Goal: Task Accomplishment & Management: Complete application form

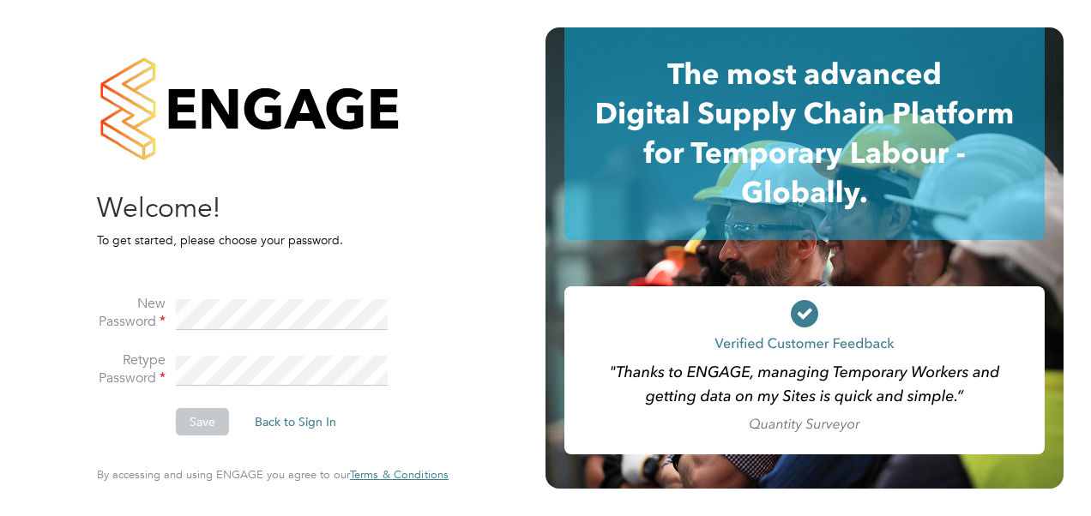
click at [172, 310] on li "New Password" at bounding box center [264, 323] width 335 height 57
click at [197, 424] on button "Save" at bounding box center [202, 421] width 53 height 27
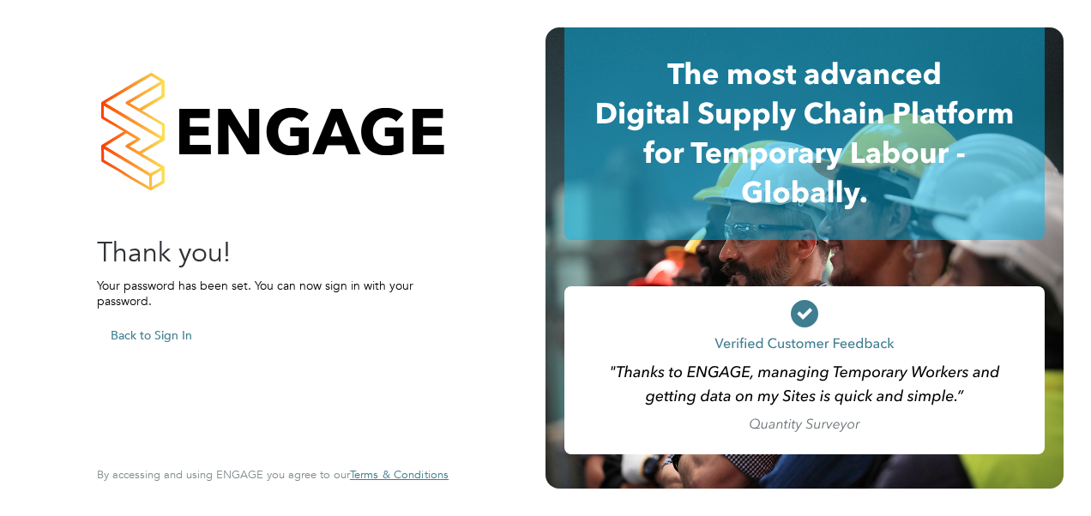
click at [158, 338] on button "Back to Sign In" at bounding box center [151, 335] width 109 height 27
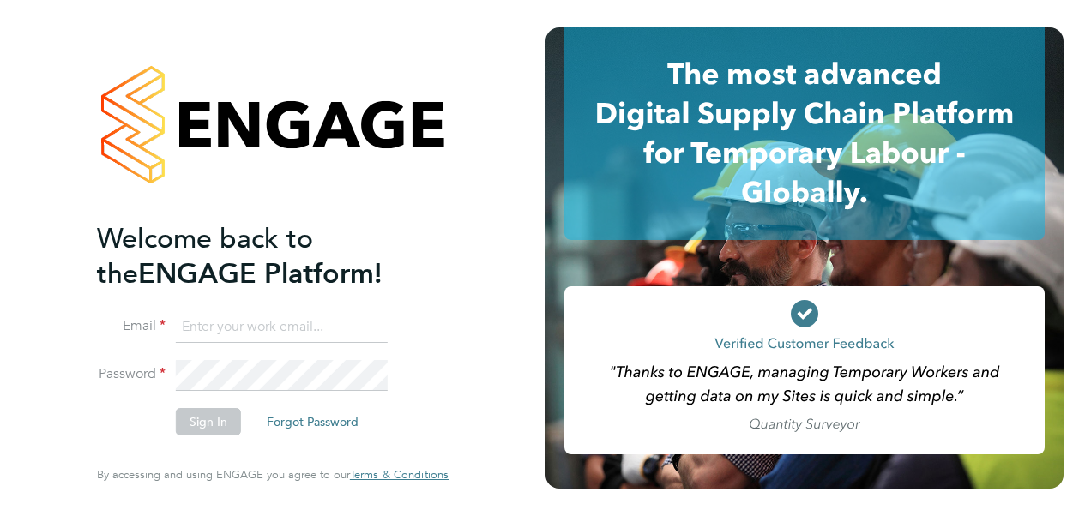
click at [243, 331] on input at bounding box center [282, 327] width 212 height 31
type input "[PERSON_NAME][EMAIL_ADDRESS][PERSON_NAME][PERSON_NAME][DOMAIN_NAME]"
click at [199, 420] on button "Sign In" at bounding box center [208, 421] width 65 height 27
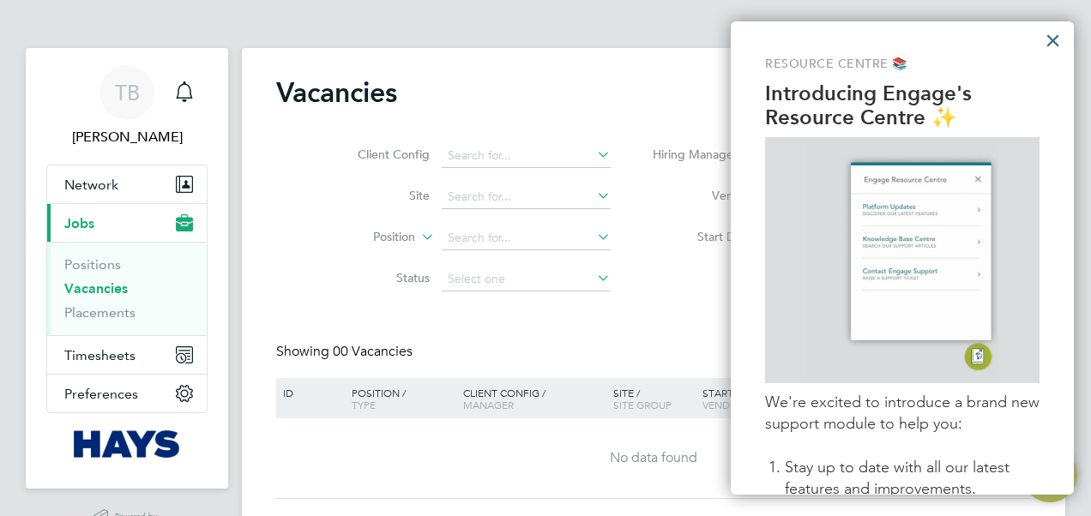
click at [1053, 38] on button "×" at bounding box center [1053, 40] width 16 height 27
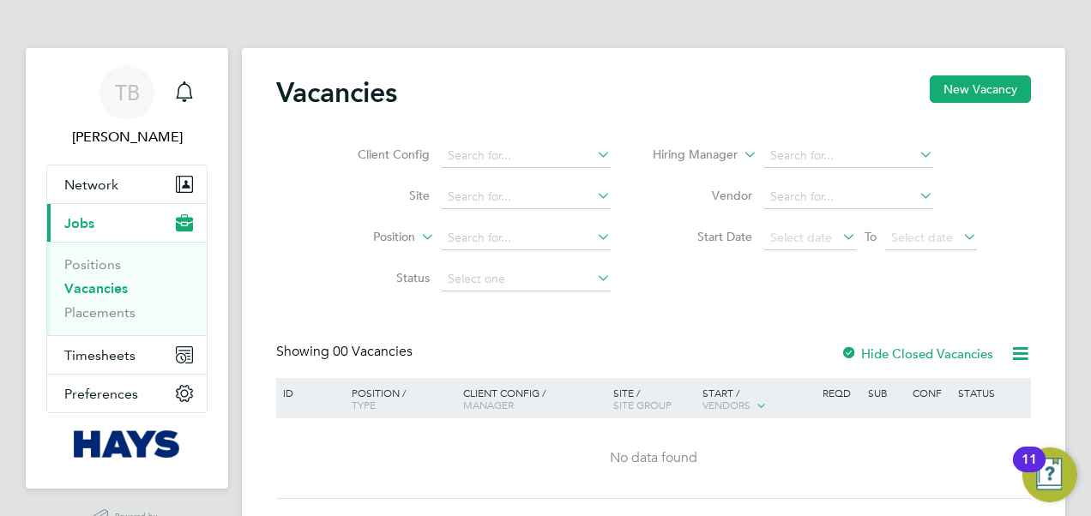
click at [105, 290] on link "Vacancies" at bounding box center [95, 288] width 63 height 16
click at [990, 91] on button "New Vacancy" at bounding box center [980, 88] width 101 height 27
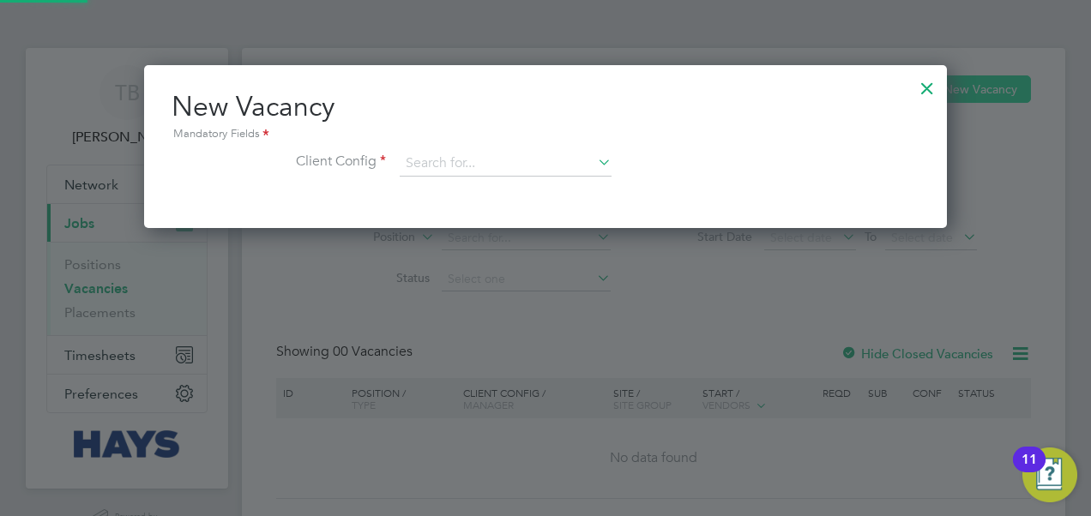
scroll to position [162, 803]
click at [923, 81] on div at bounding box center [927, 84] width 31 height 31
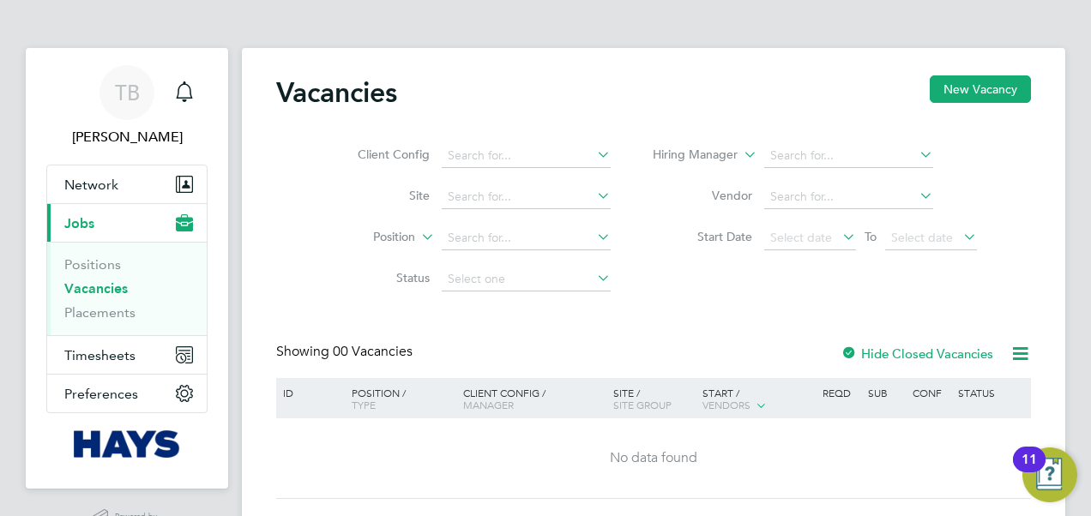
click at [594, 190] on icon at bounding box center [594, 196] width 0 height 24
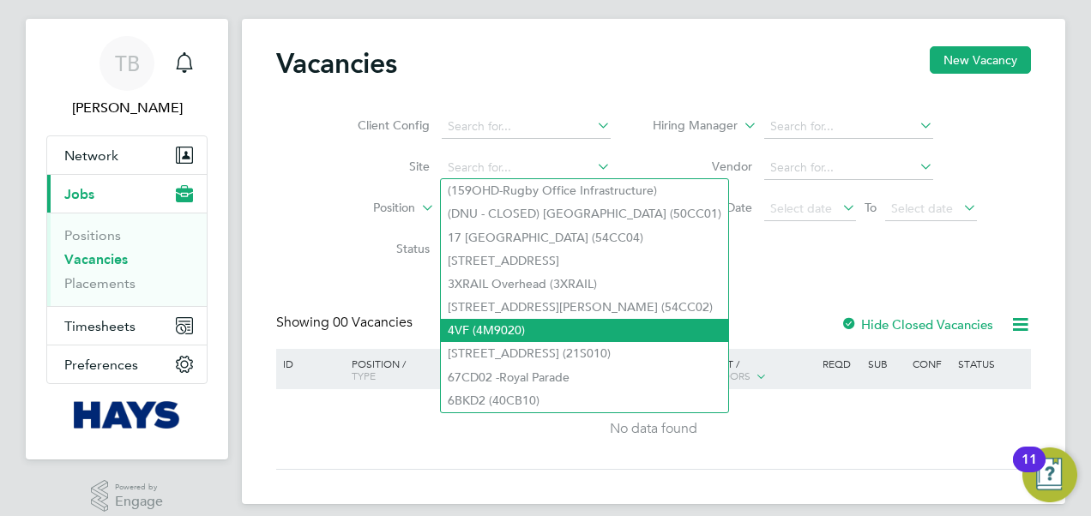
scroll to position [45, 0]
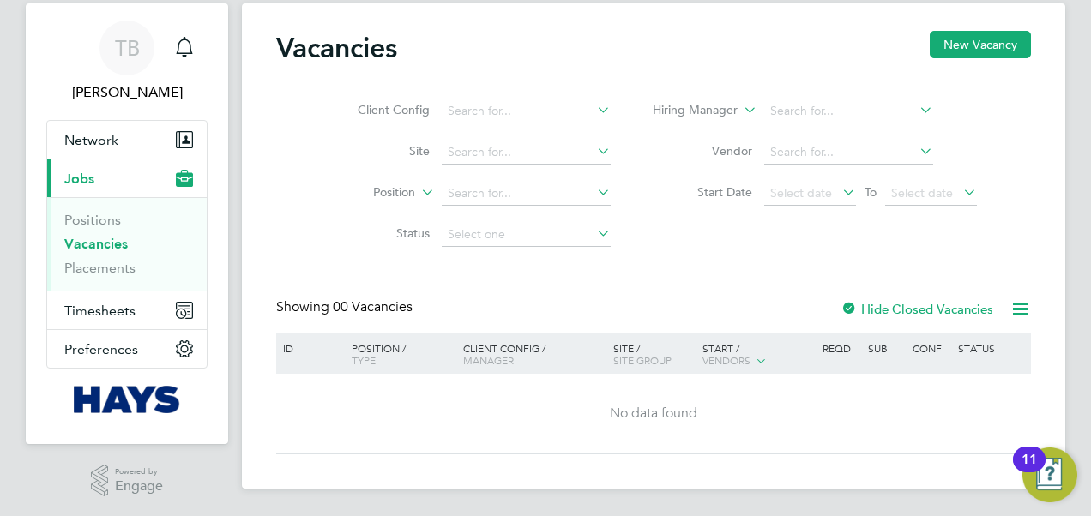
click at [283, 205] on div "Client Config Site Position Status Hiring Manager Vendor Start Date Select date…" at bounding box center [653, 168] width 755 height 173
click at [594, 151] on icon at bounding box center [594, 151] width 0 height 24
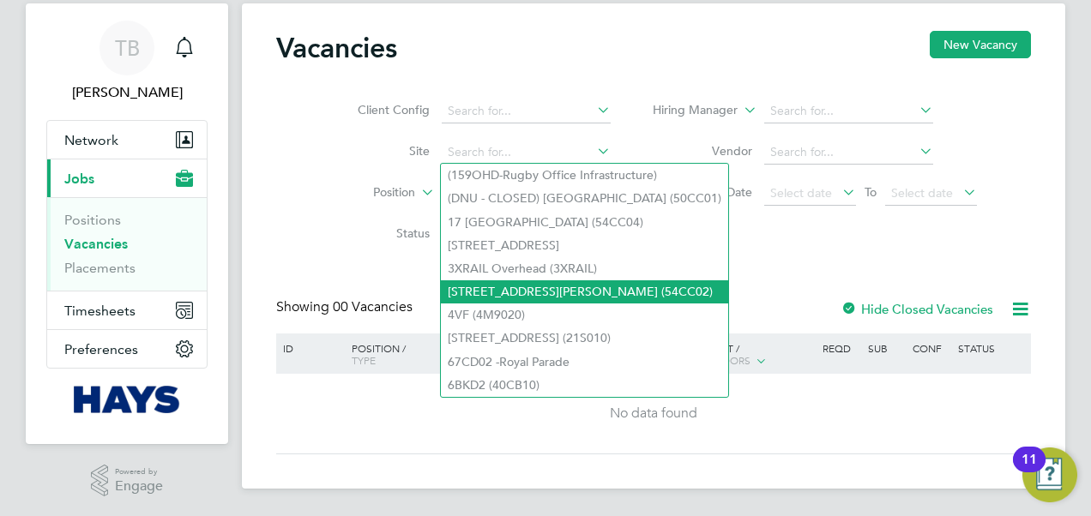
scroll to position [0, 0]
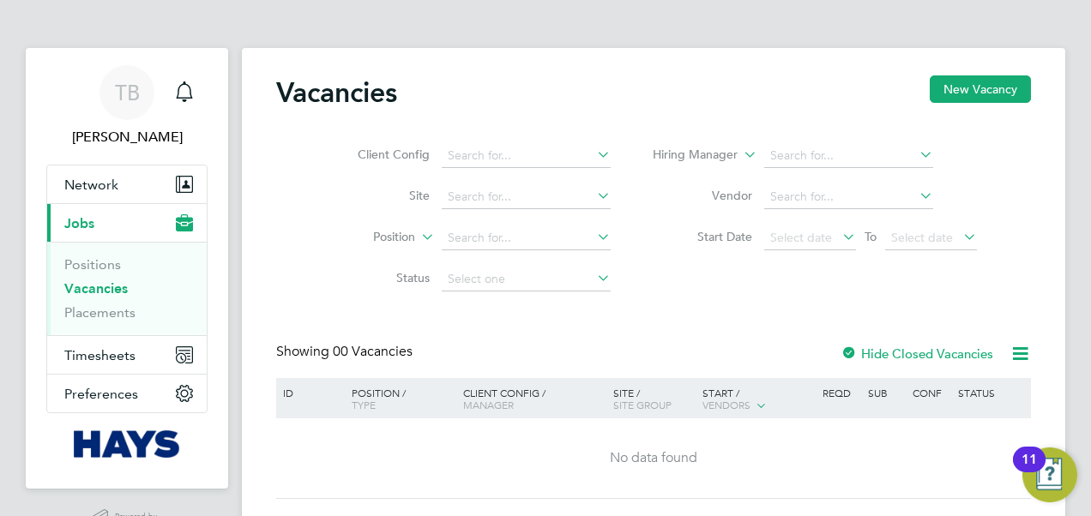
click at [312, 215] on li "Site" at bounding box center [471, 197] width 322 height 41
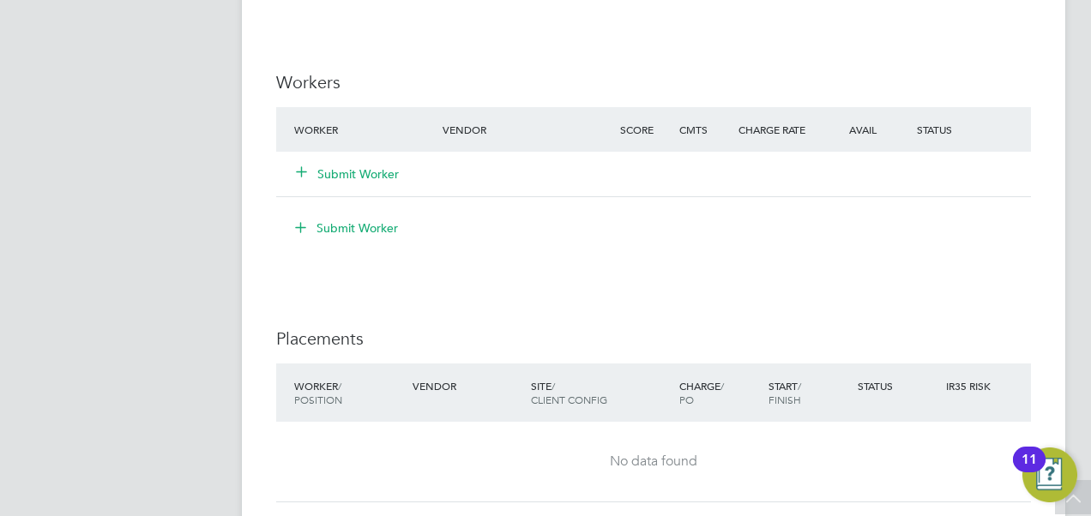
scroll to position [1544, 0]
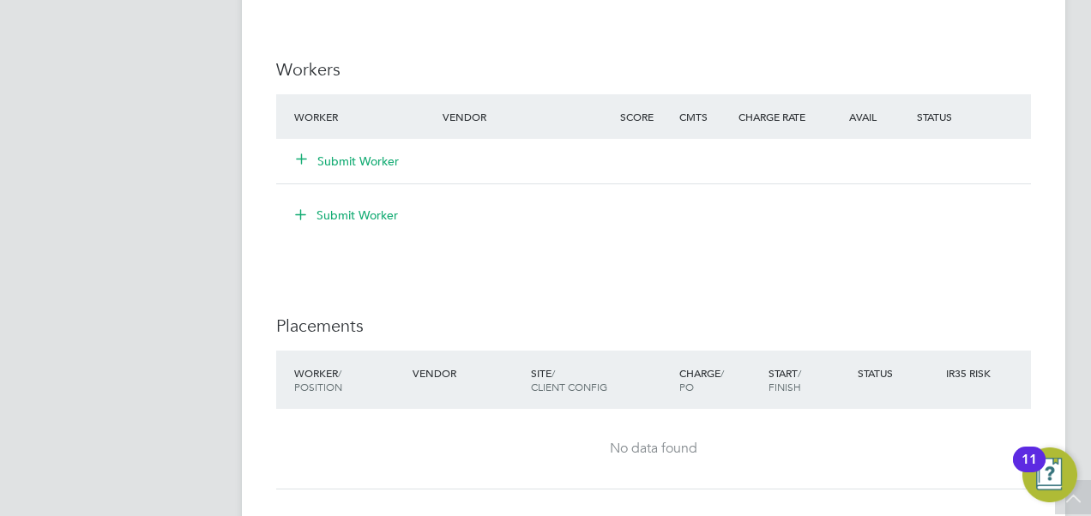
click at [363, 160] on button "Submit Worker" at bounding box center [348, 161] width 103 height 17
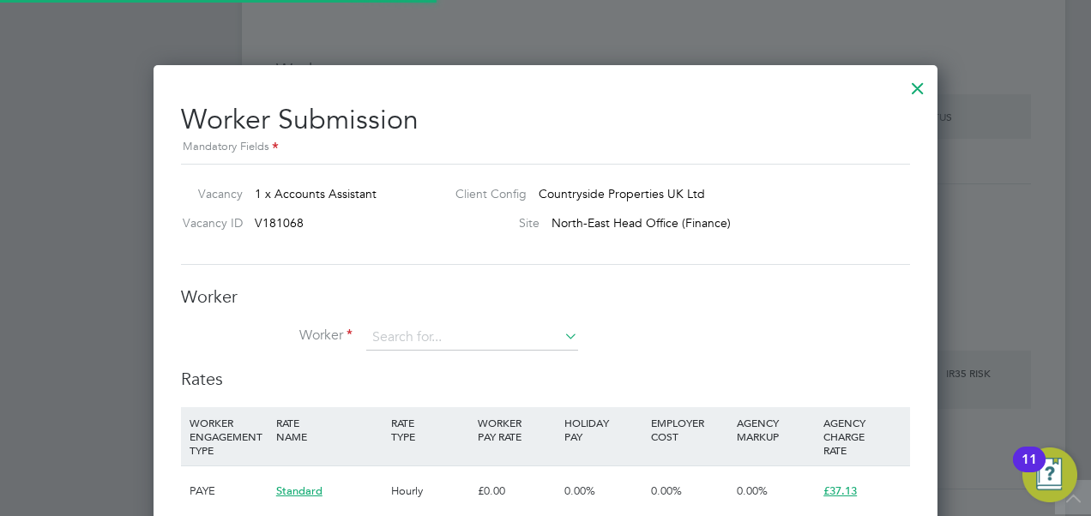
scroll to position [1127, 784]
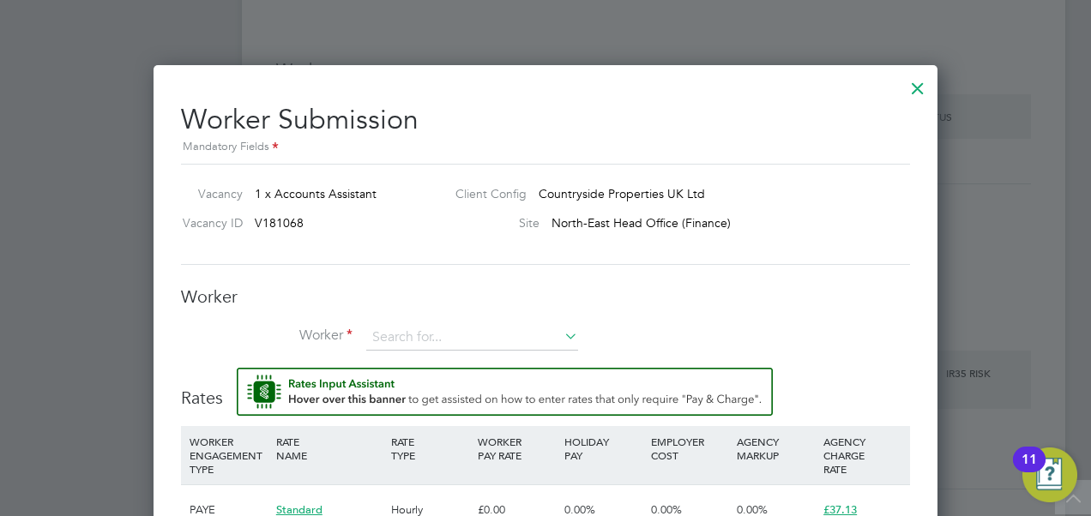
click at [561, 338] on icon at bounding box center [561, 336] width 0 height 24
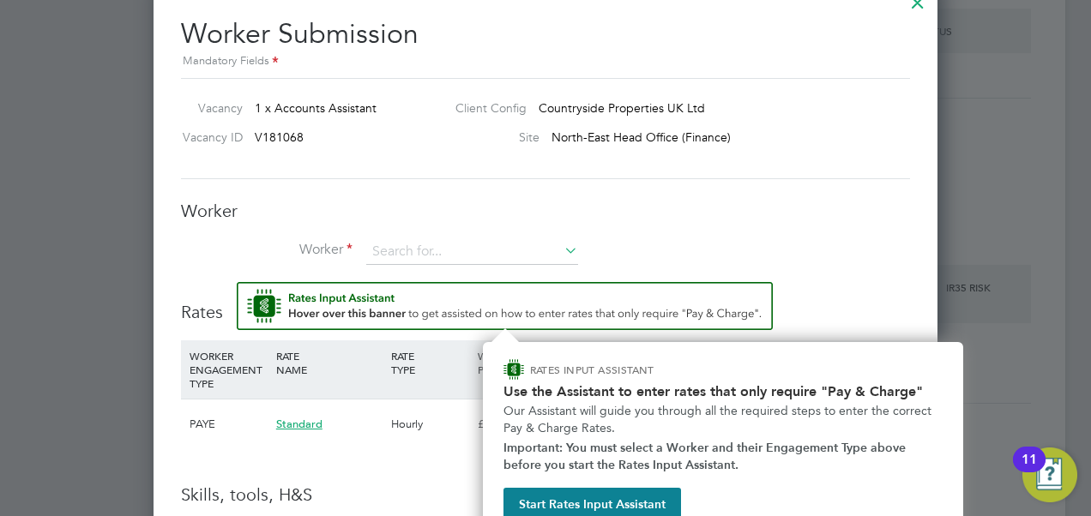
scroll to position [1652, 0]
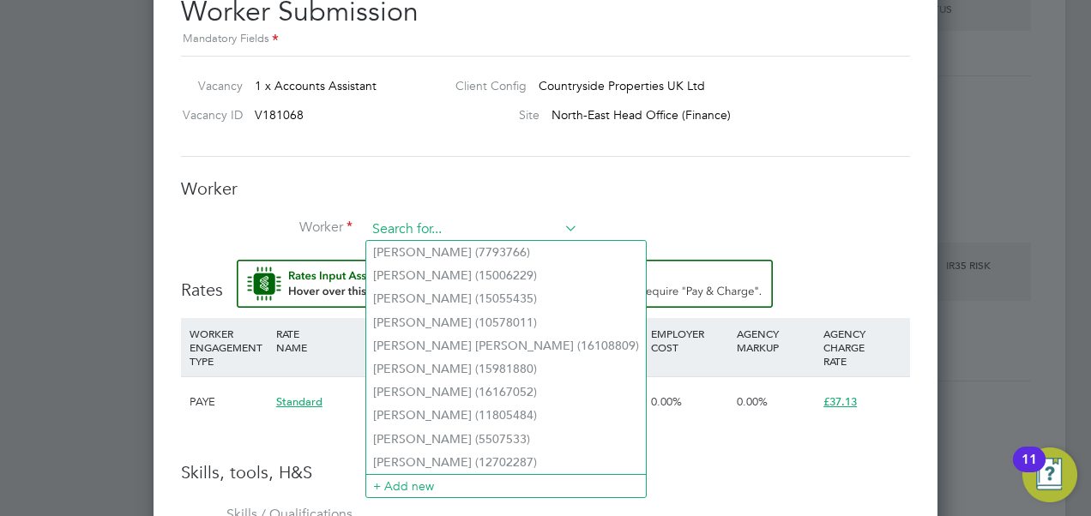
click at [565, 235] on input at bounding box center [472, 230] width 212 height 26
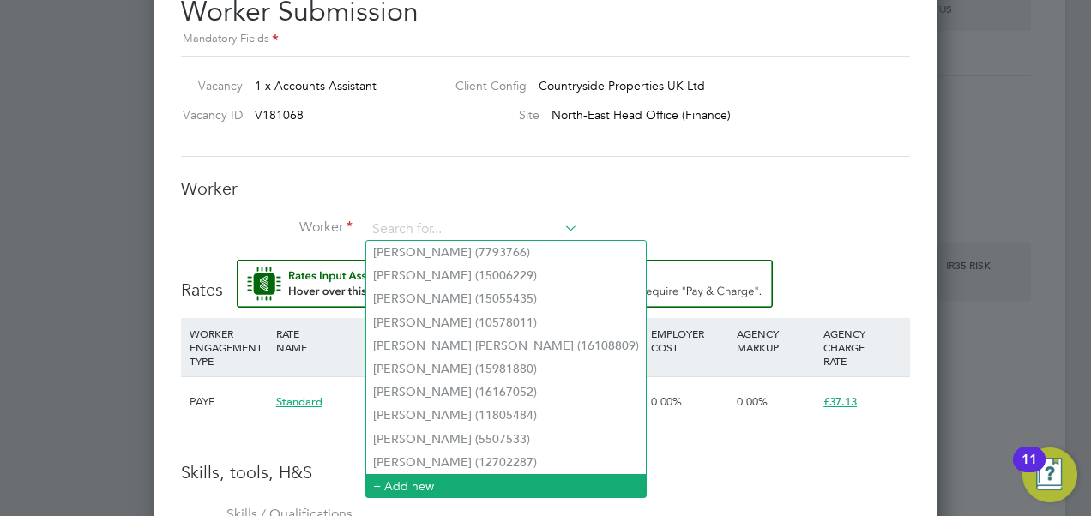
click at [408, 485] on li "+ Add new" at bounding box center [506, 485] width 280 height 23
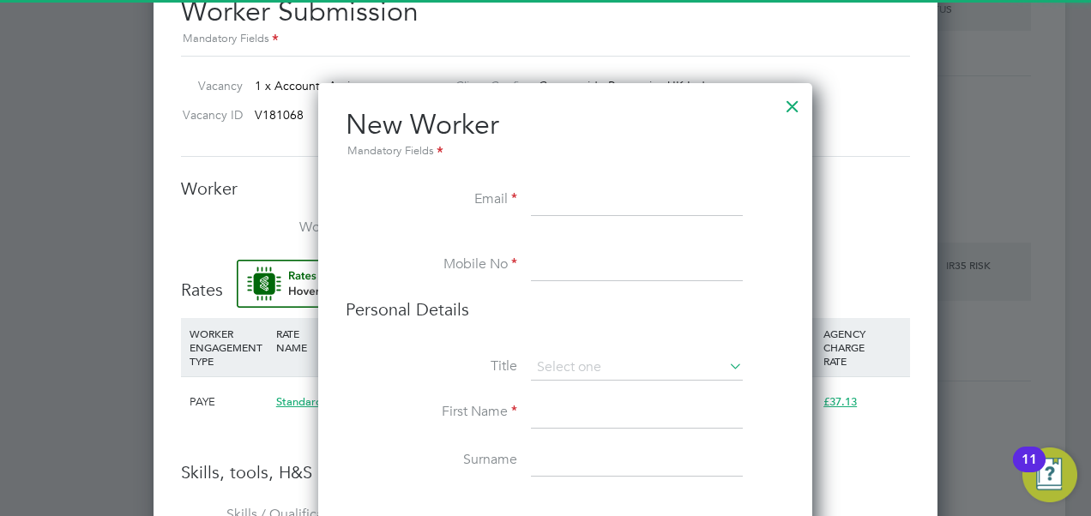
scroll to position [9, 9]
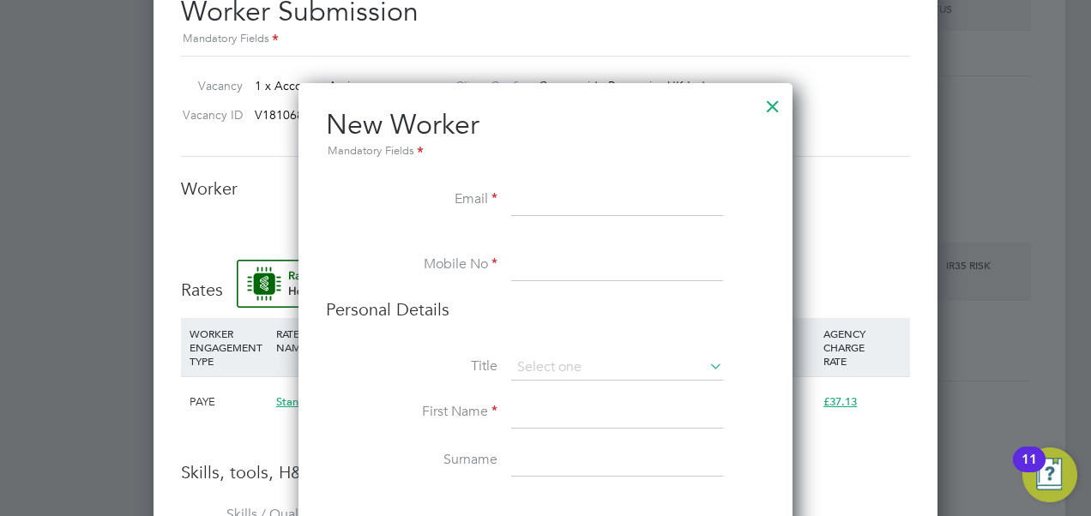
paste input "owenwnattrass@gmail.com"
type input "owenwnattrass@gmail.com"
click at [530, 266] on input at bounding box center [617, 265] width 212 height 31
type input "07484266064"
click at [706, 371] on icon at bounding box center [706, 366] width 0 height 24
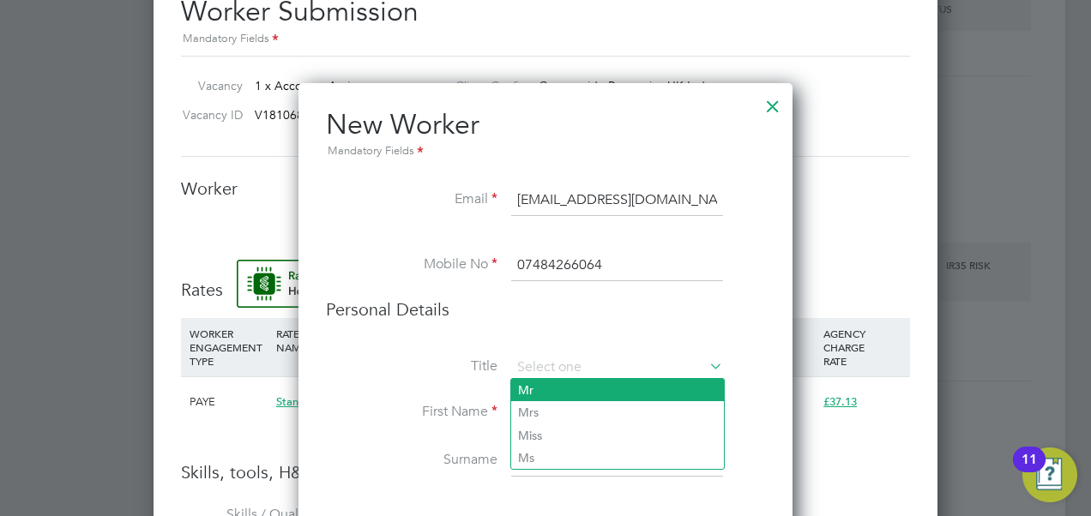
click at [588, 397] on li "Mr" at bounding box center [617, 390] width 213 height 22
type input "Mr"
click at [549, 381] on li "Mr" at bounding box center [617, 390] width 213 height 22
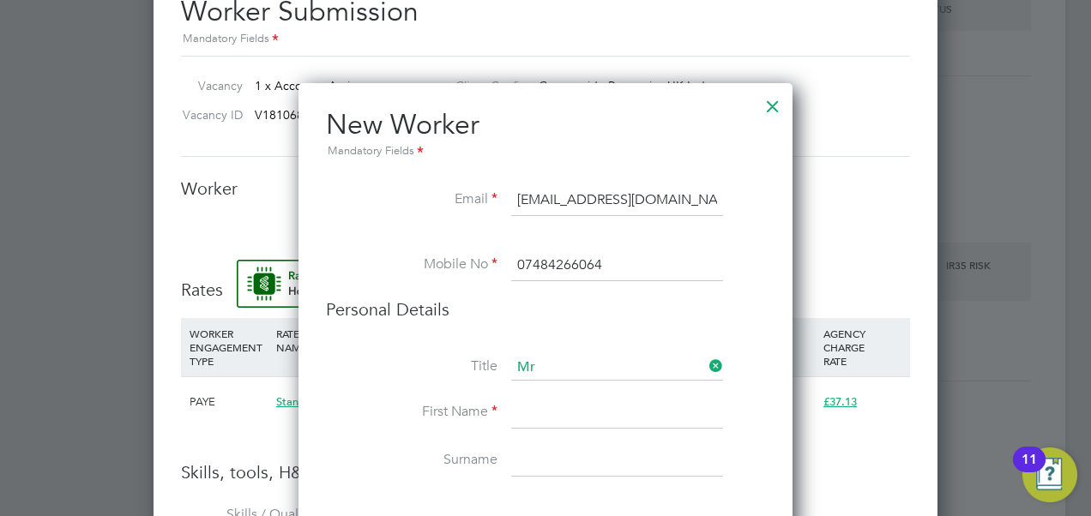
click at [460, 389] on li "Title Mr" at bounding box center [545, 376] width 439 height 43
click at [527, 408] on input at bounding box center [617, 413] width 212 height 31
type input "Owen"
click at [544, 461] on input at bounding box center [617, 461] width 212 height 31
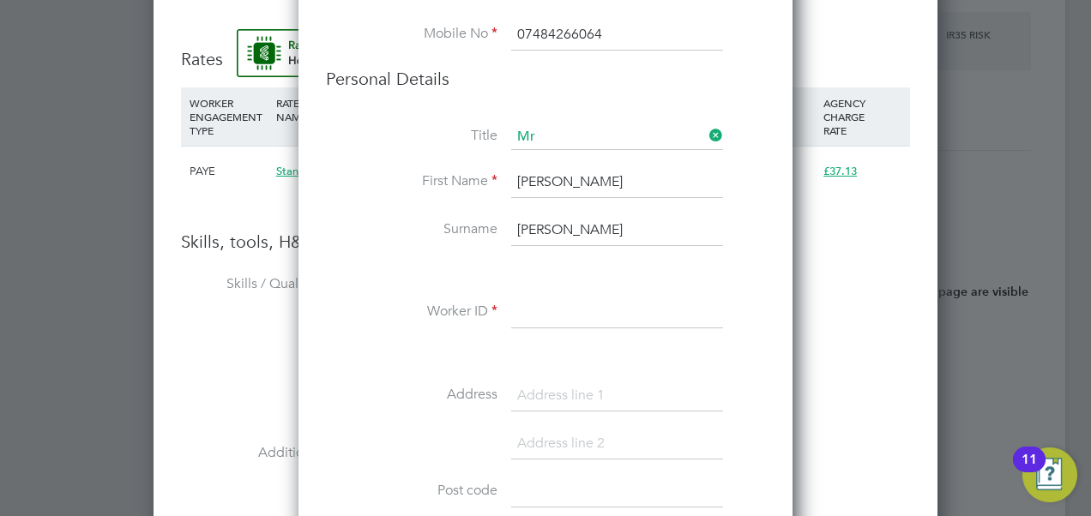
scroll to position [1909, 0]
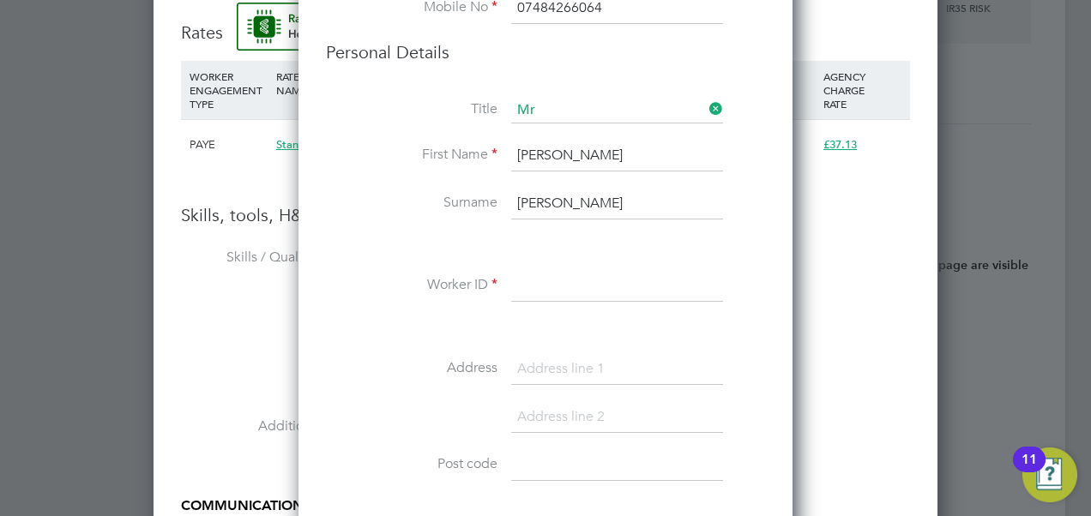
type input "Nattrass"
click at [546, 286] on input at bounding box center [617, 287] width 212 height 31
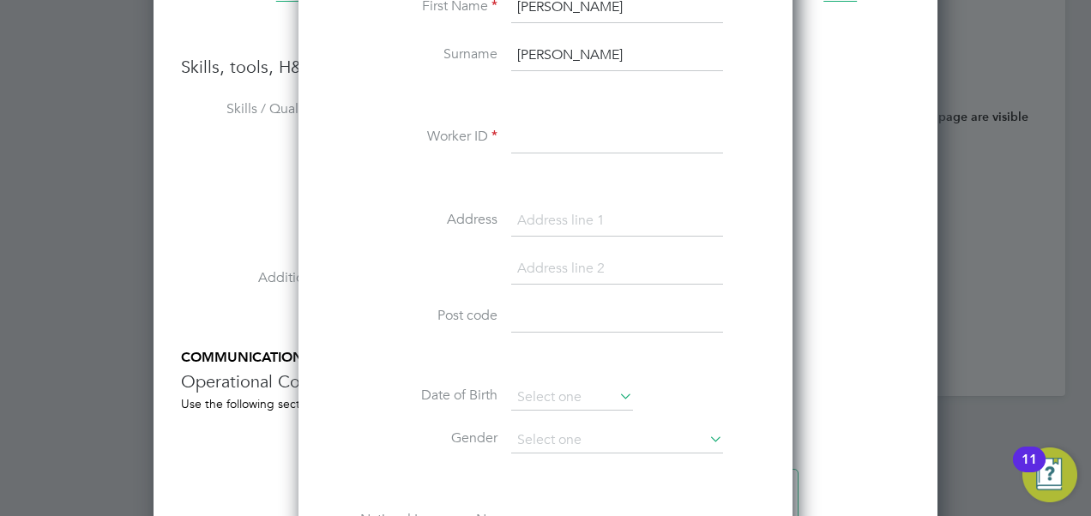
scroll to position [2081, 0]
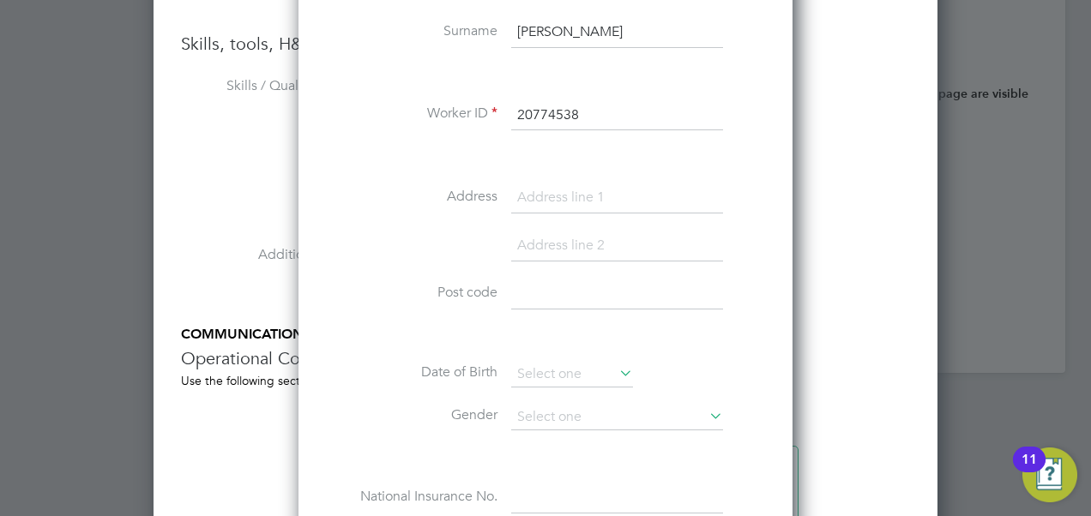
type input "20774538"
click at [573, 198] on input at bounding box center [617, 198] width 212 height 31
type input "1 Allen Mill Cottages"
click at [547, 238] on input at bounding box center [617, 246] width 212 height 31
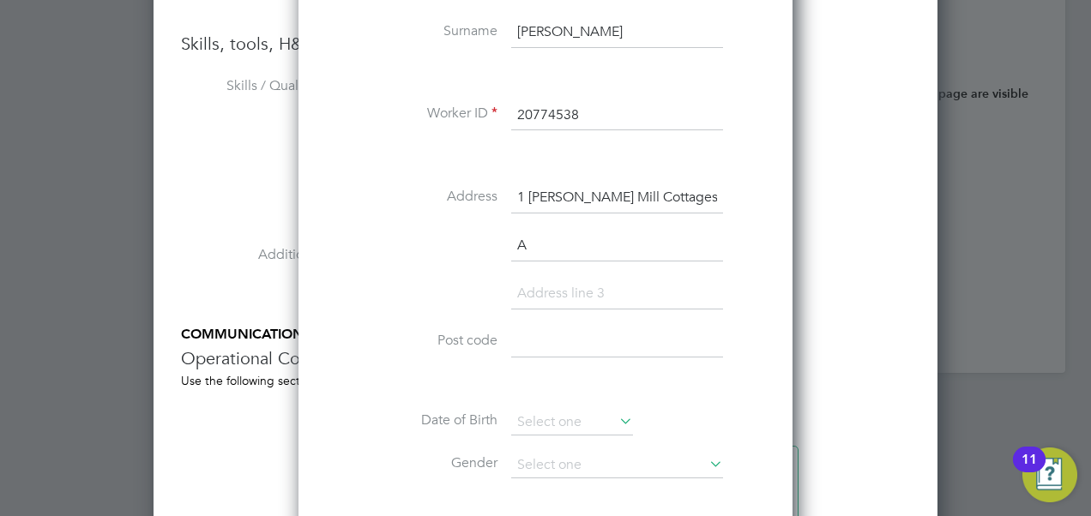
scroll to position [1570, 494]
type input "Allendale"
click at [524, 343] on input at bounding box center [617, 342] width 212 height 31
type input "NE47 9EQ"
click at [616, 417] on icon at bounding box center [616, 421] width 0 height 24
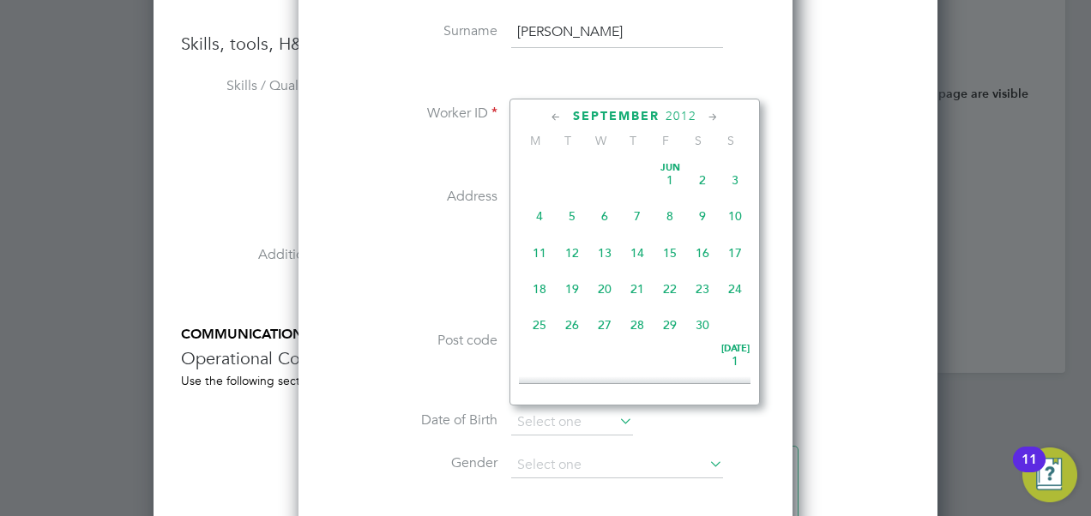
scroll to position [662, 0]
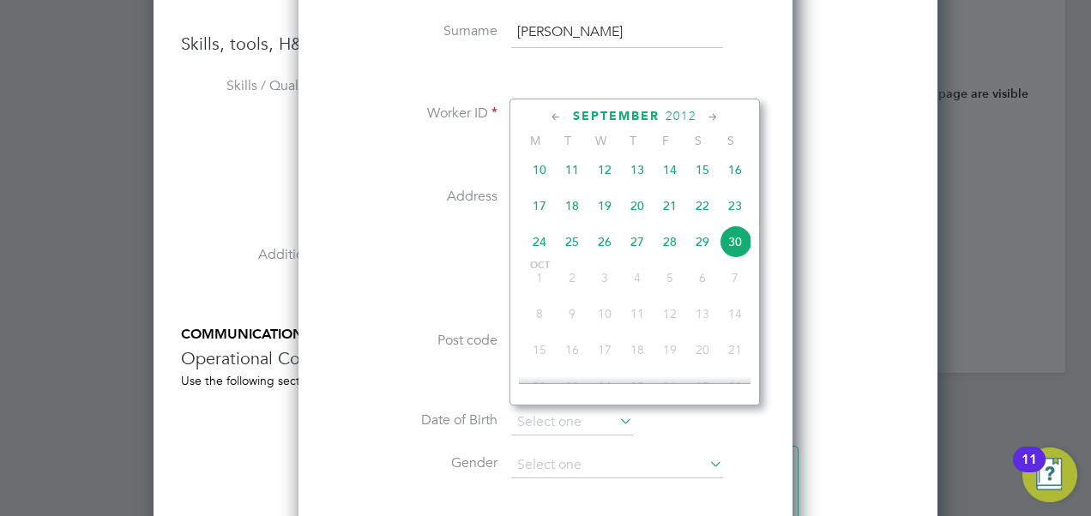
click at [556, 119] on icon at bounding box center [556, 117] width 16 height 19
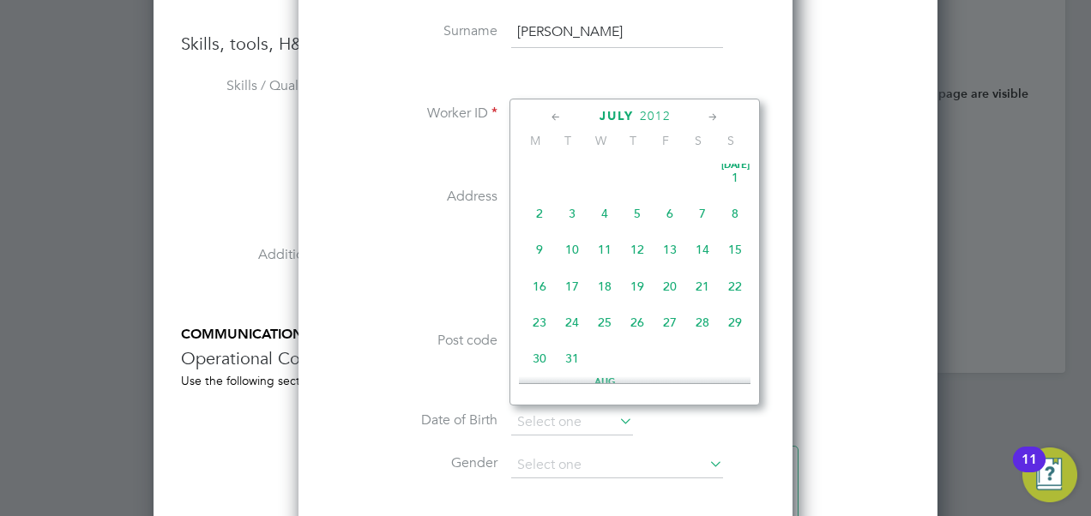
click at [666, 109] on span "2012" at bounding box center [655, 116] width 31 height 15
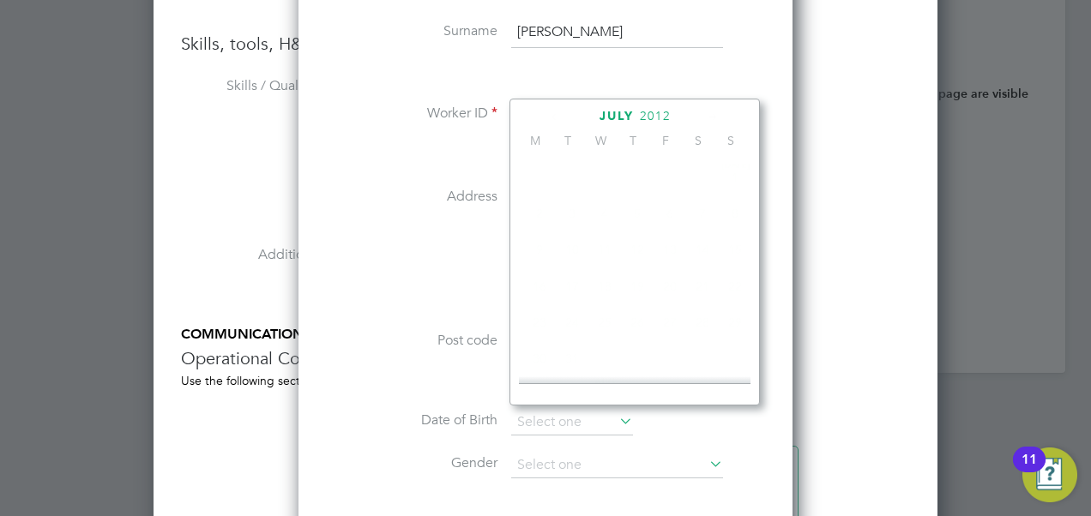
scroll to position [449, 0]
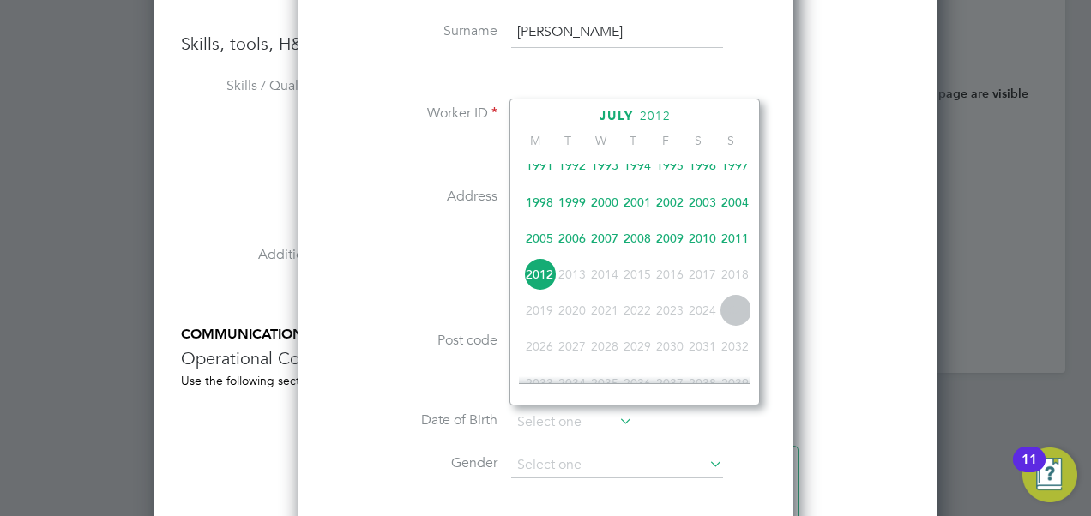
click at [732, 205] on span "2004" at bounding box center [735, 202] width 33 height 33
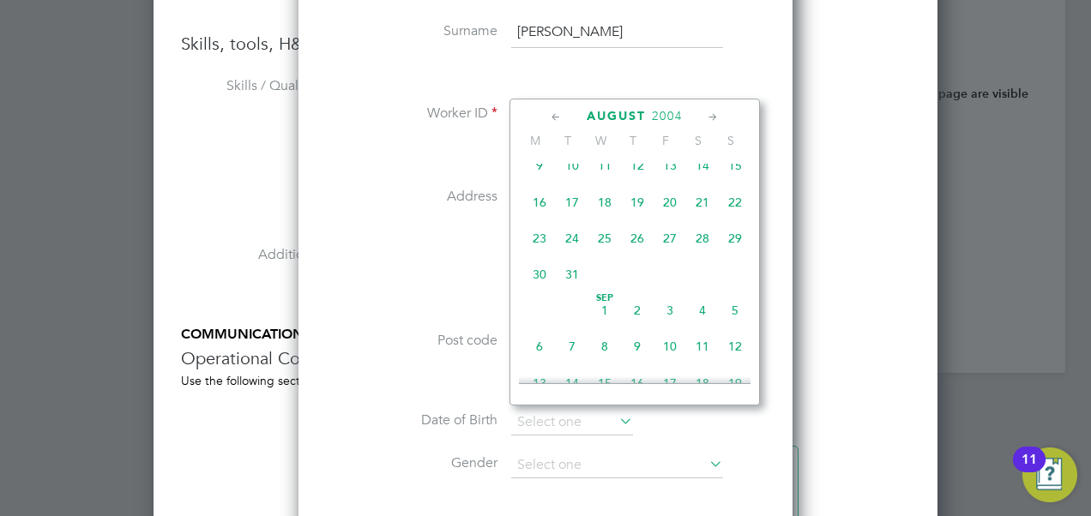
click at [553, 117] on icon at bounding box center [556, 117] width 16 height 19
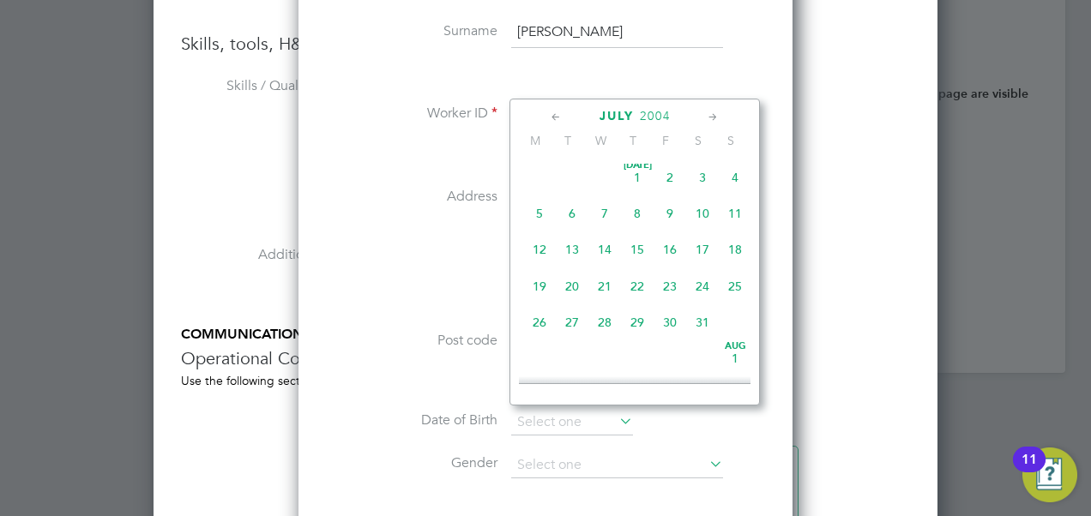
click at [553, 117] on icon at bounding box center [556, 117] width 16 height 19
click at [573, 250] on span "16" at bounding box center [572, 253] width 33 height 33
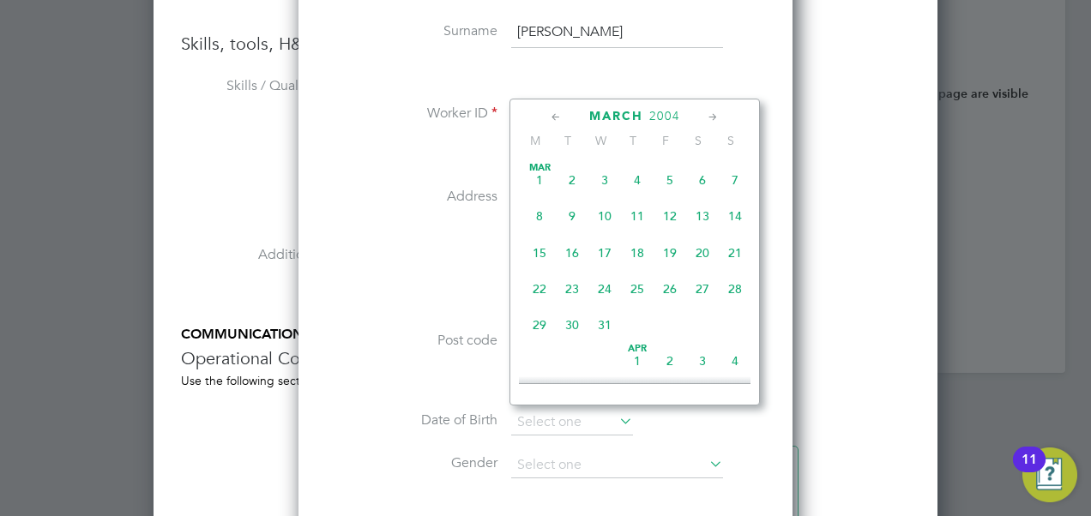
type input "16 Mar 2004"
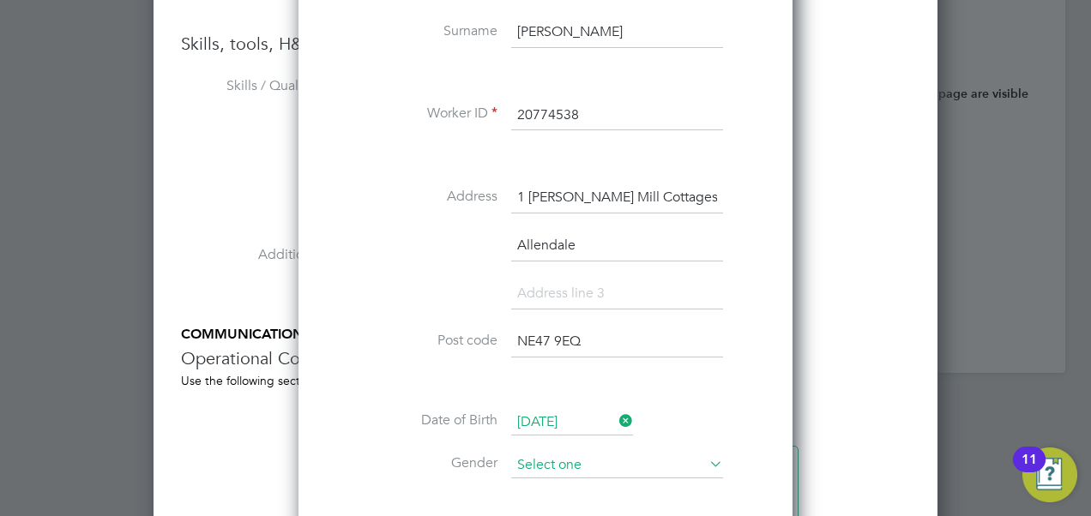
click at [588, 461] on input at bounding box center [617, 466] width 212 height 26
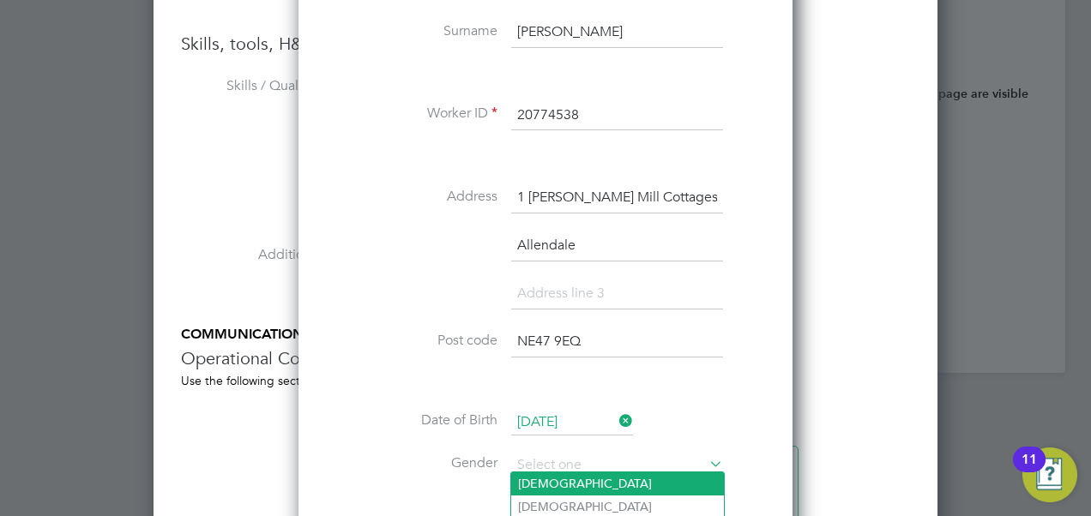
click at [554, 480] on li "Male" at bounding box center [617, 484] width 213 height 22
type input "Male"
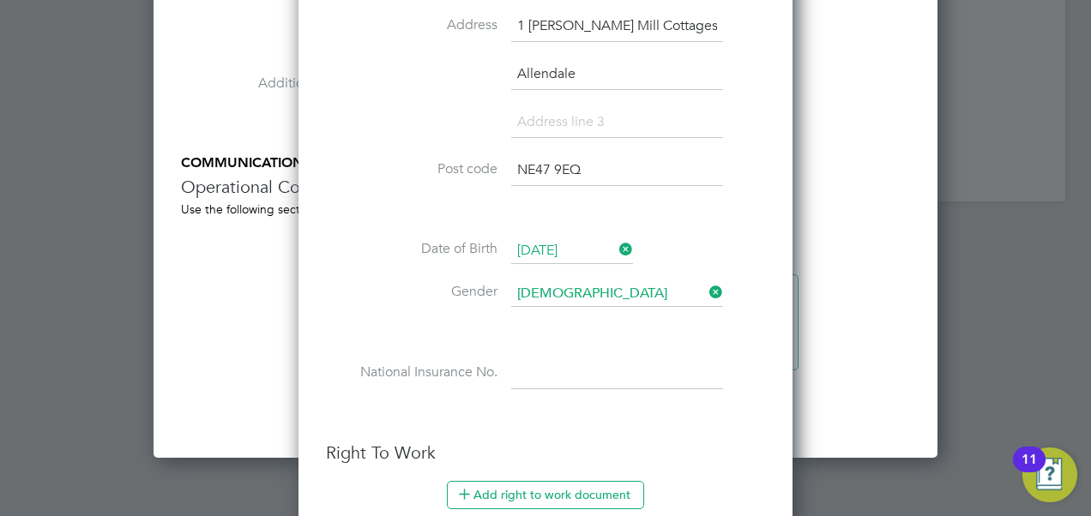
scroll to position [2338, 0]
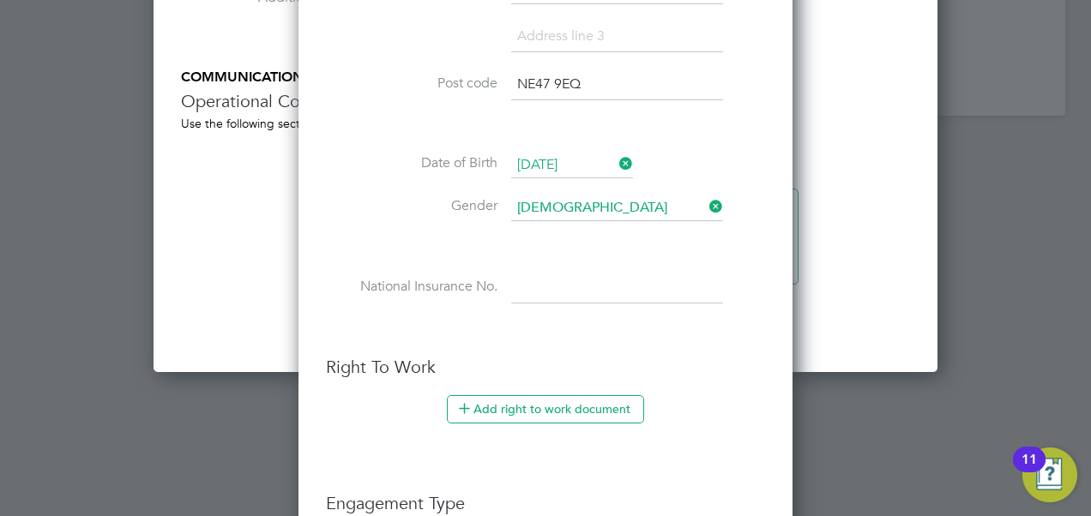
click at [534, 286] on input at bounding box center [617, 289] width 212 height 31
type input "PJ 80 61 99 D"
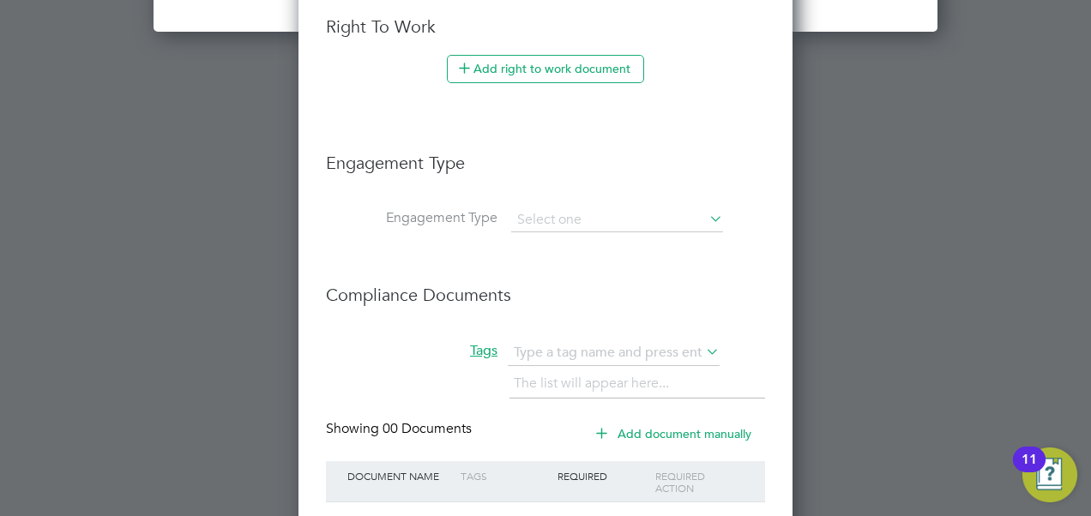
scroll to position [2681, 0]
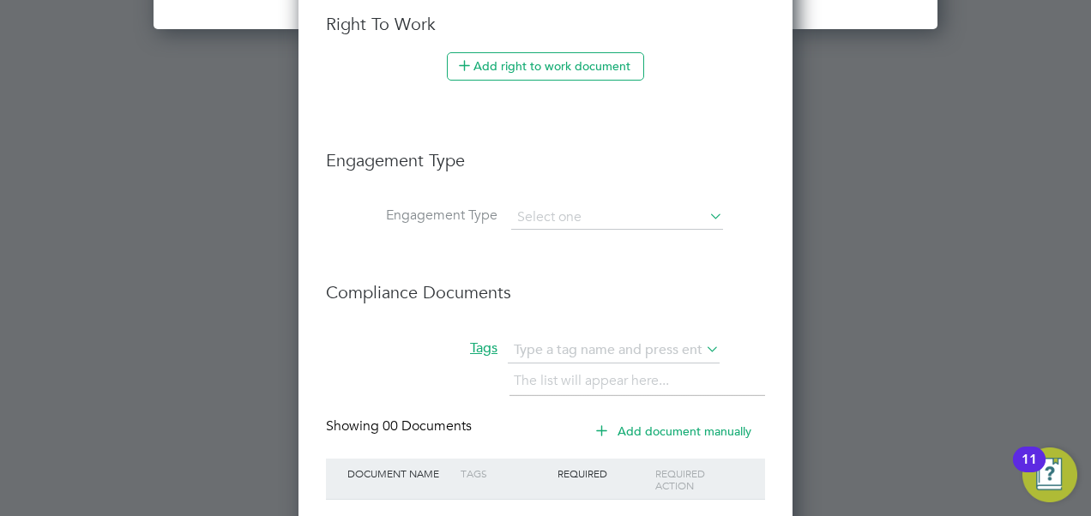
click at [706, 208] on icon at bounding box center [706, 216] width 0 height 24
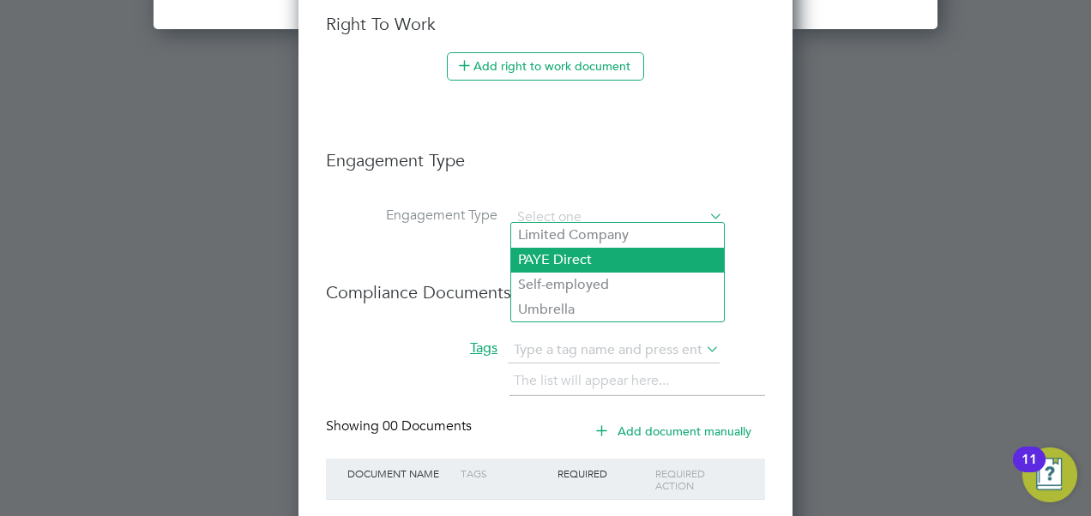
click at [656, 253] on li "PAYE Direct" at bounding box center [617, 260] width 213 height 25
type input "PAYE Direct"
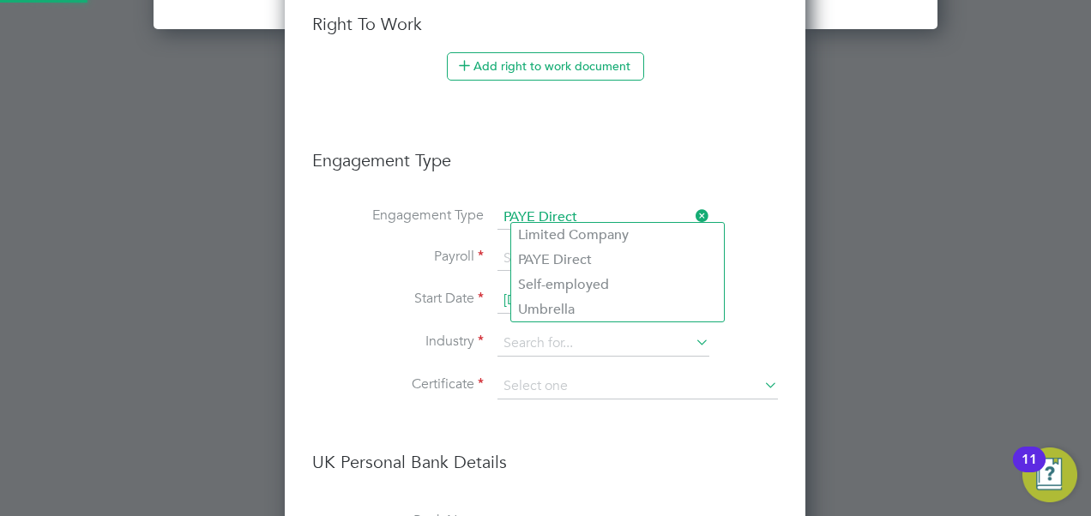
scroll to position [2065, 521]
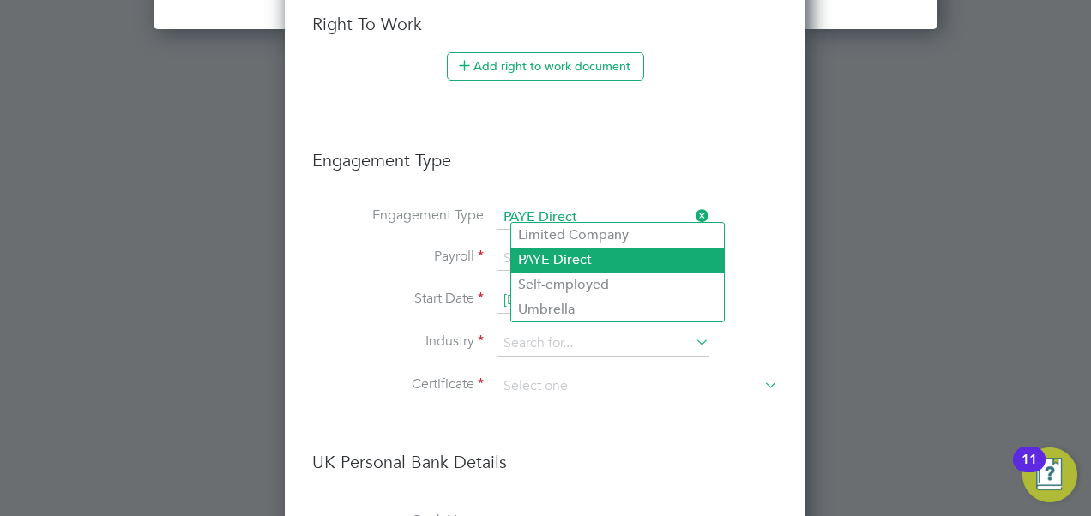
click at [588, 259] on li "PAYE Direct" at bounding box center [617, 260] width 213 height 25
click at [742, 217] on li "Engagement Type PAYE Direct" at bounding box center [545, 226] width 466 height 41
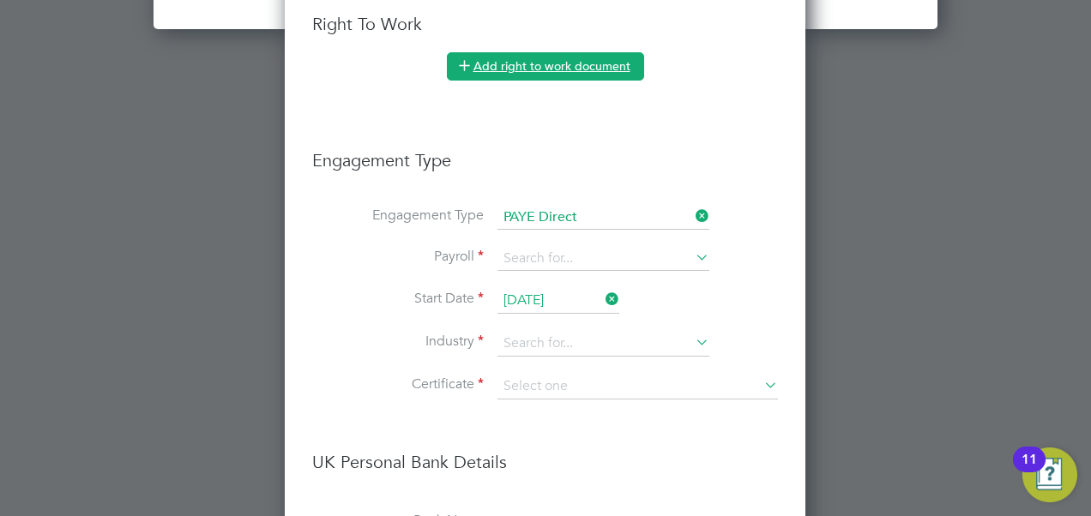
click at [508, 53] on button "Add right to work document" at bounding box center [545, 65] width 197 height 27
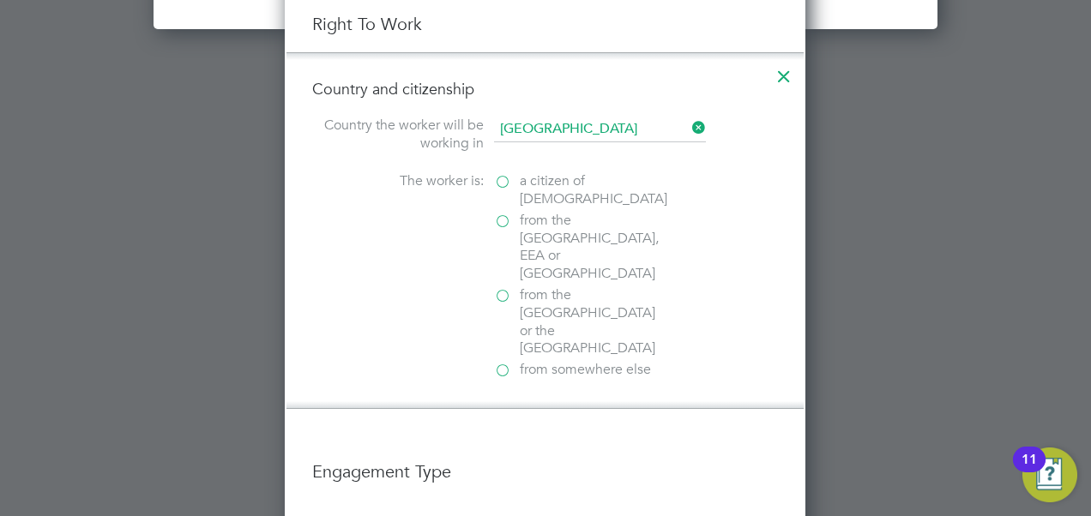
click at [498, 178] on label "a citizen of United Kingdom" at bounding box center [580, 190] width 172 height 36
click at [0, 0] on input "a citizen of United Kingdom" at bounding box center [0, 0] width 0 height 0
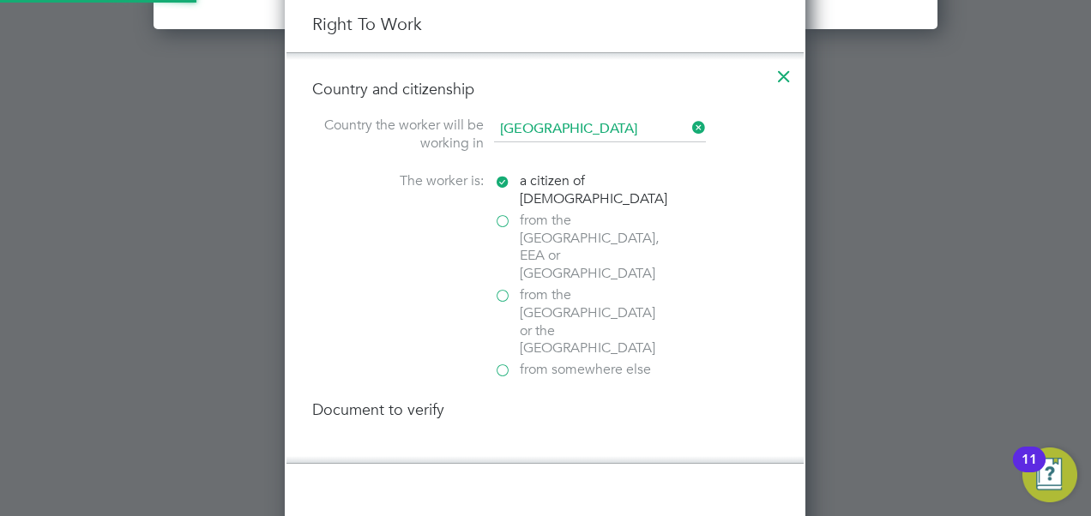
scroll to position [2418, 521]
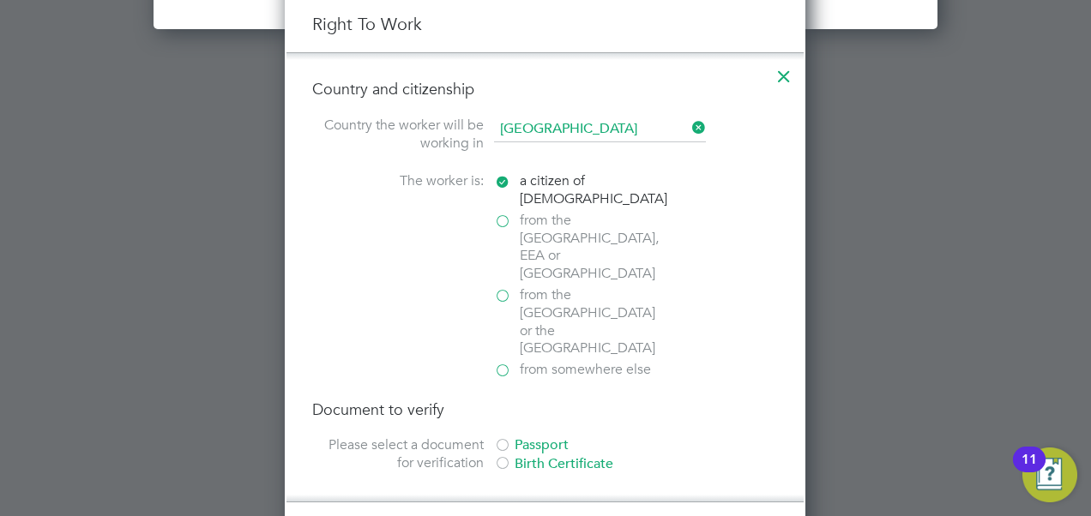
click at [498, 438] on div at bounding box center [502, 446] width 17 height 17
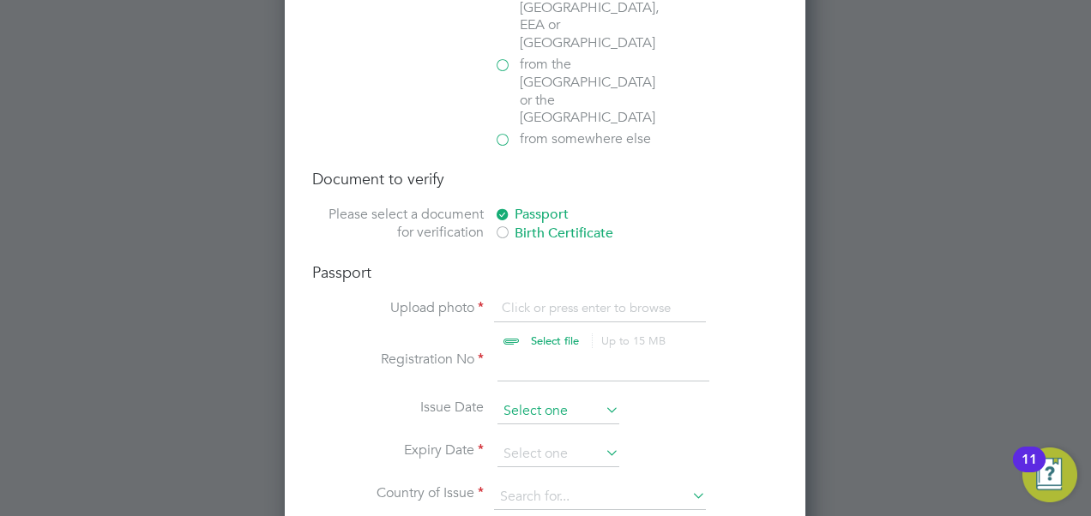
scroll to position [2938, 0]
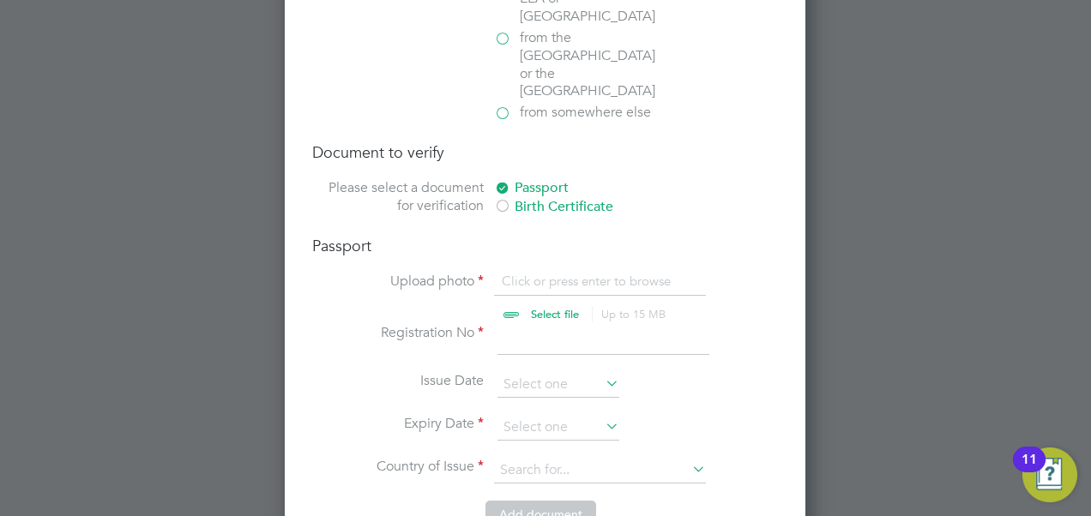
click at [571, 273] on input "file" at bounding box center [571, 298] width 269 height 51
click at [559, 273] on input "file" at bounding box center [571, 298] width 269 height 51
type input "C:\fakepath\Passport (Front) (3).jpg"
click at [531, 324] on input at bounding box center [603, 339] width 212 height 31
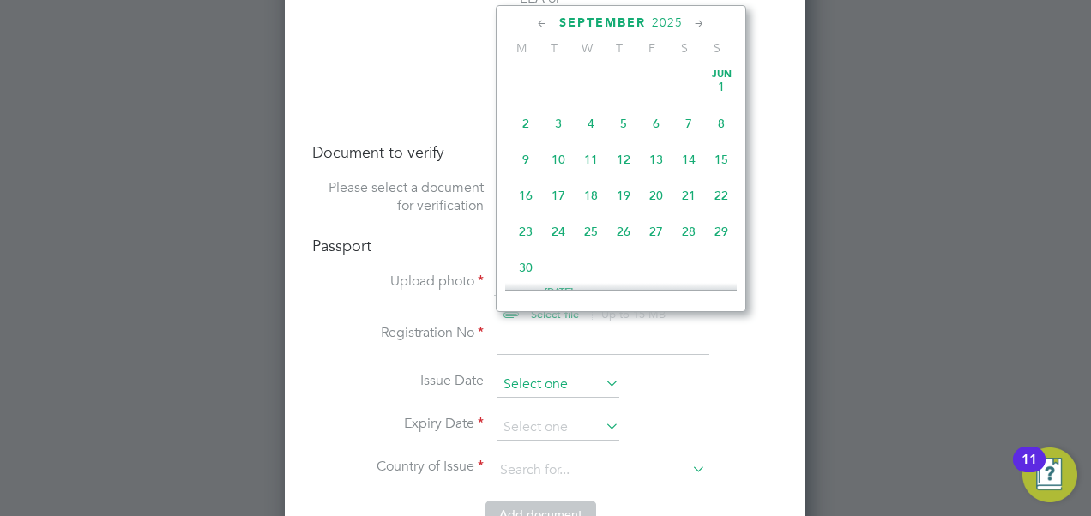
click at [569, 372] on input at bounding box center [558, 385] width 122 height 26
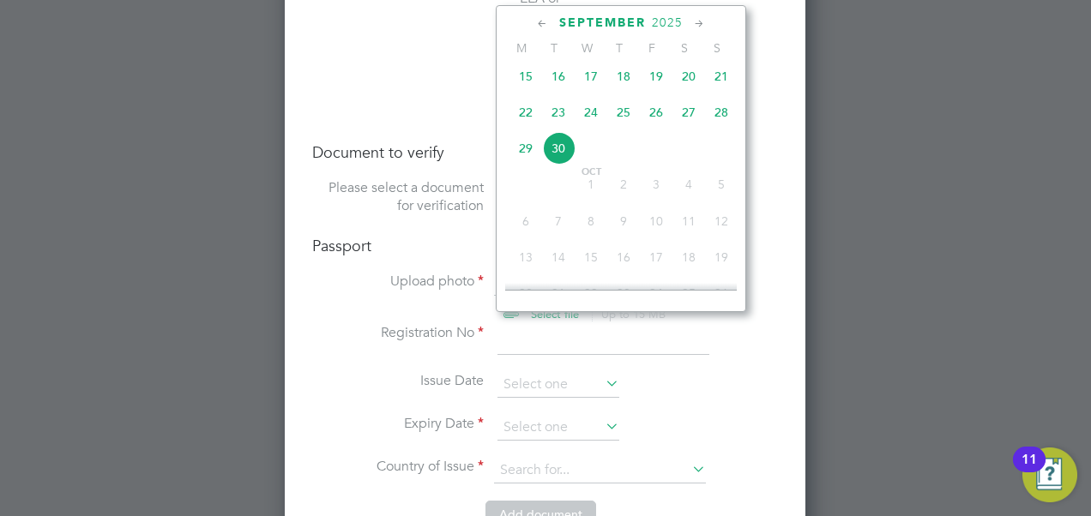
click at [643, 21] on span "September" at bounding box center [602, 22] width 87 height 15
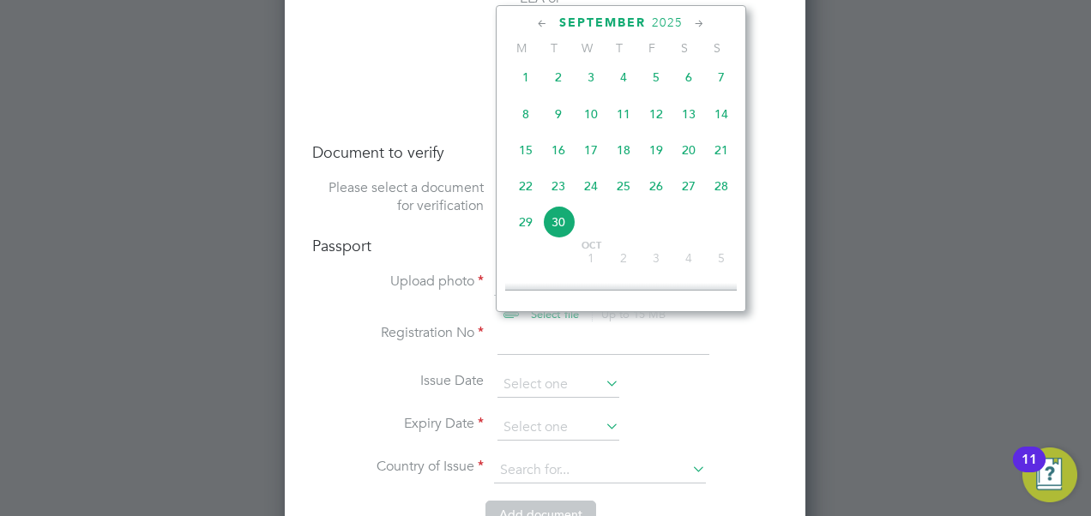
click at [668, 15] on span "2025" at bounding box center [667, 22] width 31 height 15
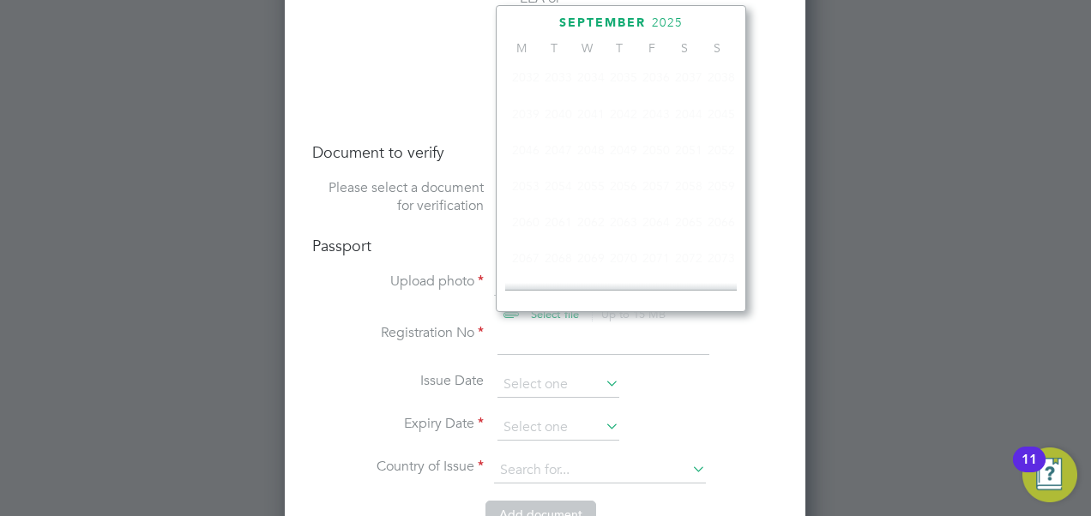
scroll to position [449, 0]
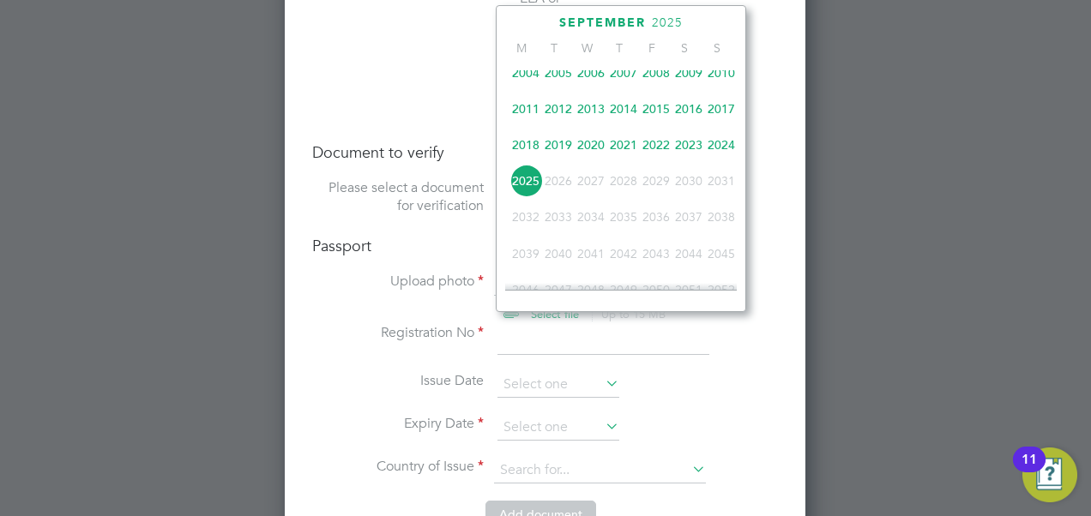
click at [625, 153] on span "2021" at bounding box center [623, 145] width 33 height 33
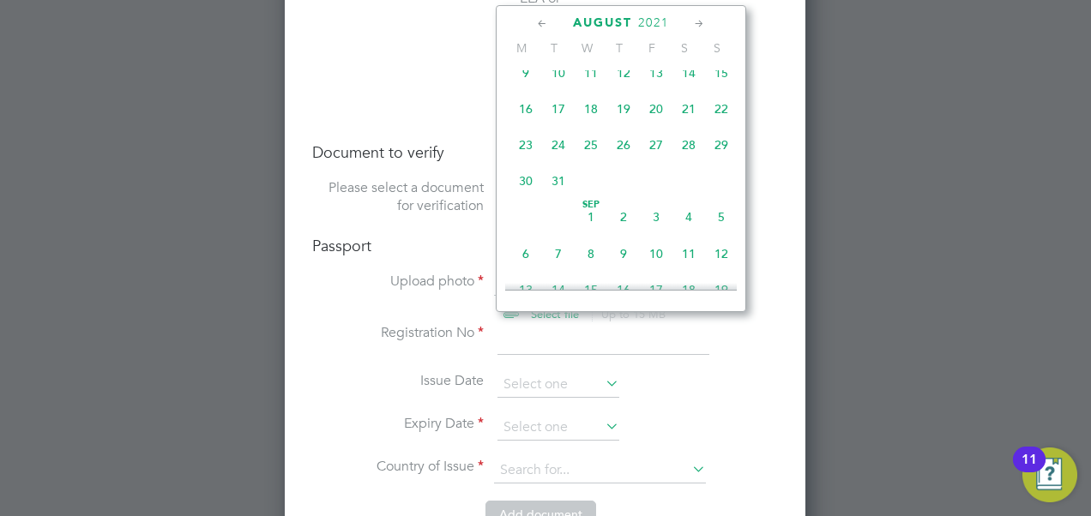
click at [545, 18] on icon at bounding box center [542, 24] width 16 height 19
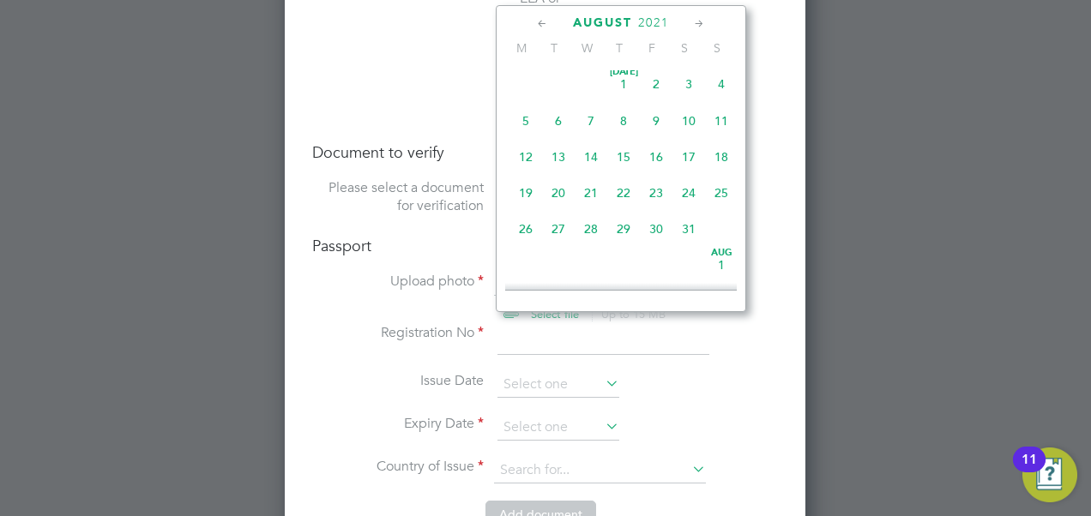
click at [545, 18] on icon at bounding box center [542, 24] width 16 height 19
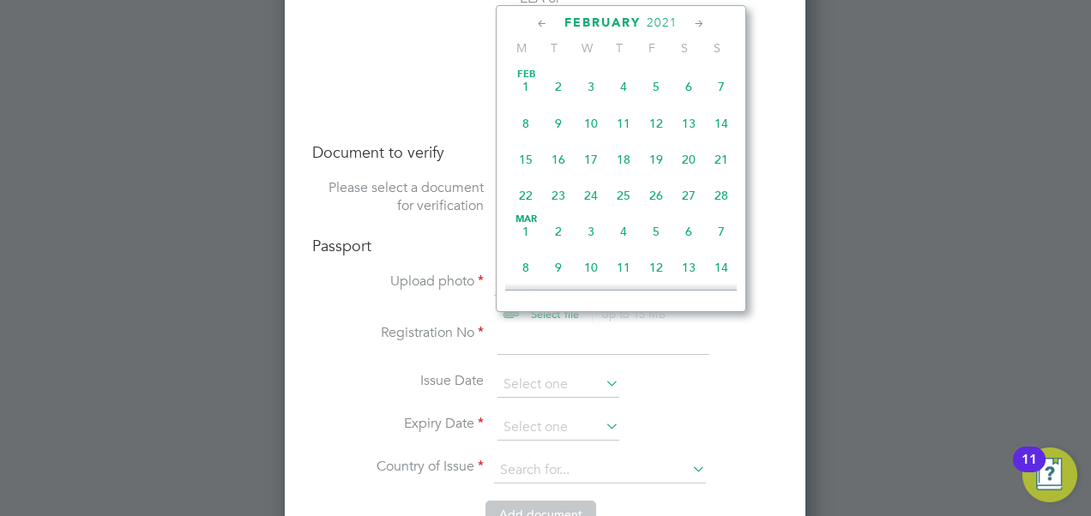
click at [628, 156] on span "18" at bounding box center [623, 159] width 33 height 33
type input "18 Feb 2021"
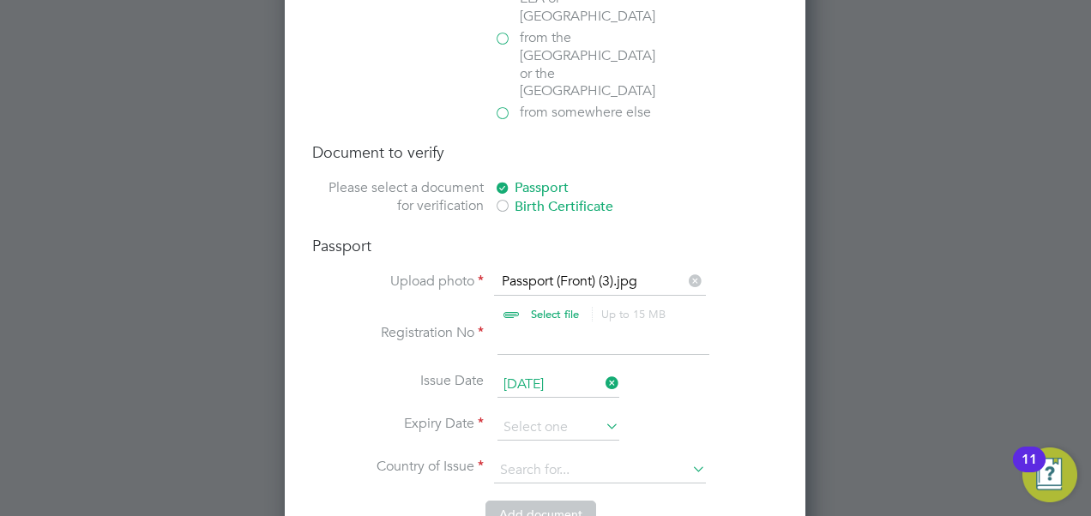
click at [602, 414] on icon at bounding box center [602, 426] width 0 height 24
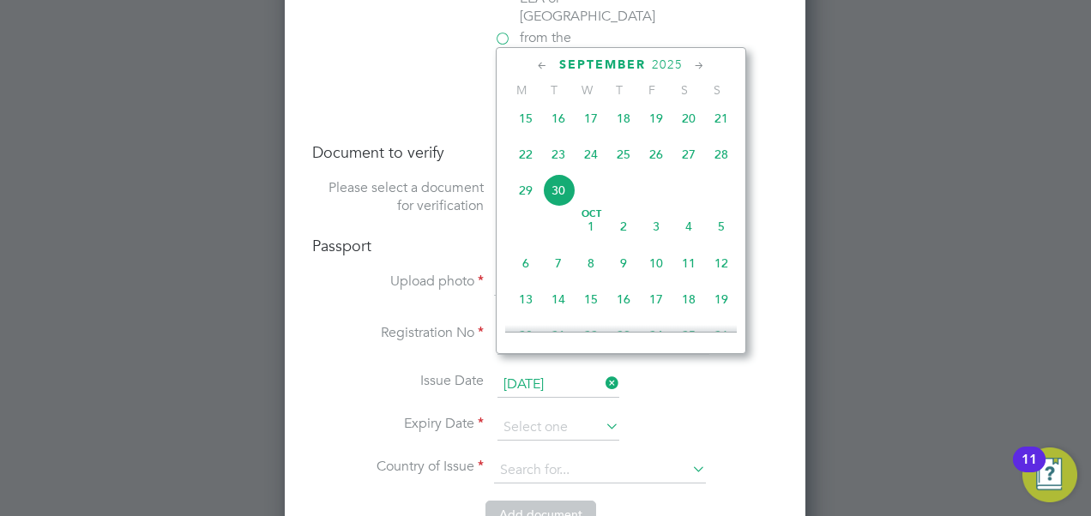
click at [669, 61] on span "2025" at bounding box center [667, 64] width 31 height 15
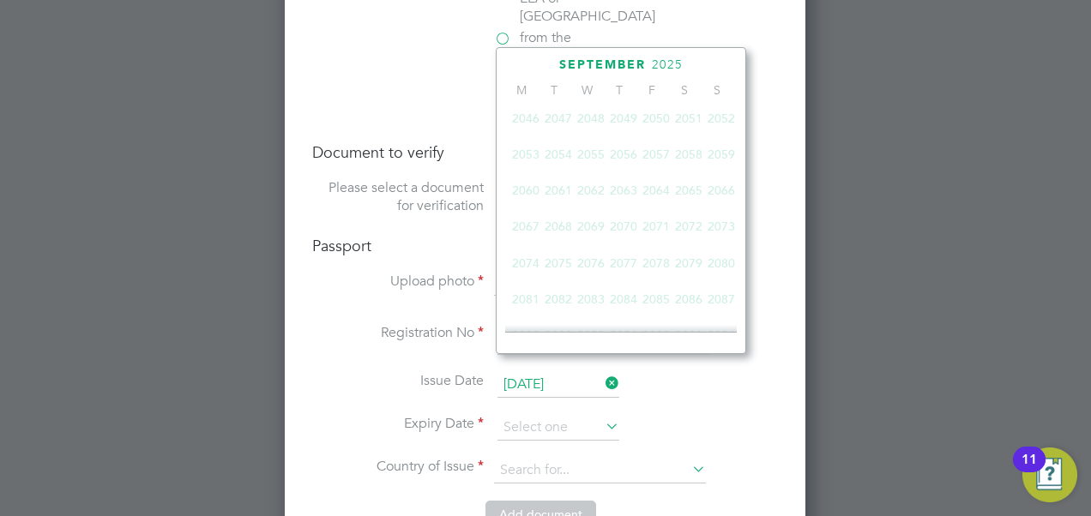
scroll to position [449, 0]
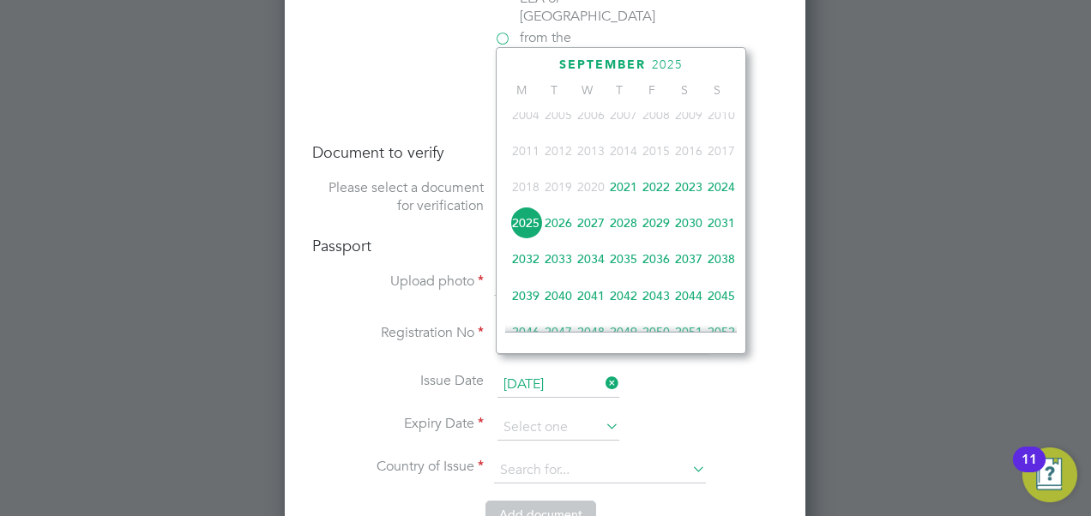
click at [720, 226] on span "2031" at bounding box center [721, 223] width 33 height 33
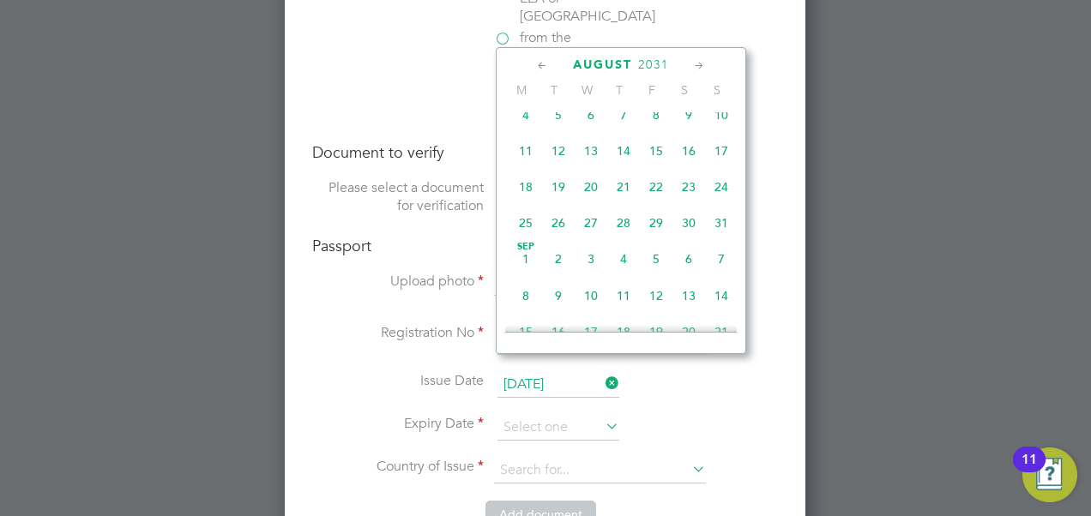
click at [537, 61] on icon at bounding box center [542, 66] width 16 height 19
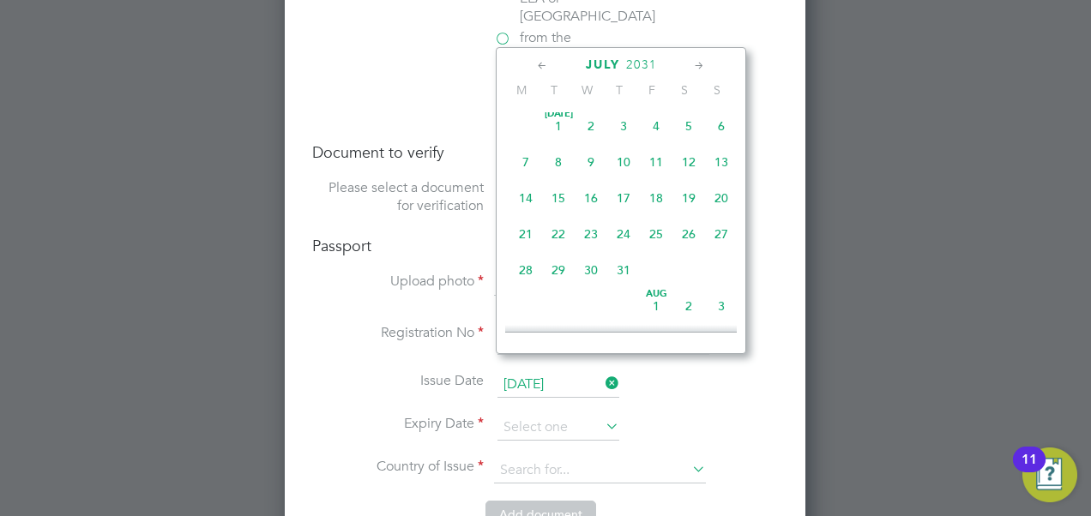
click at [537, 61] on icon at bounding box center [542, 66] width 16 height 19
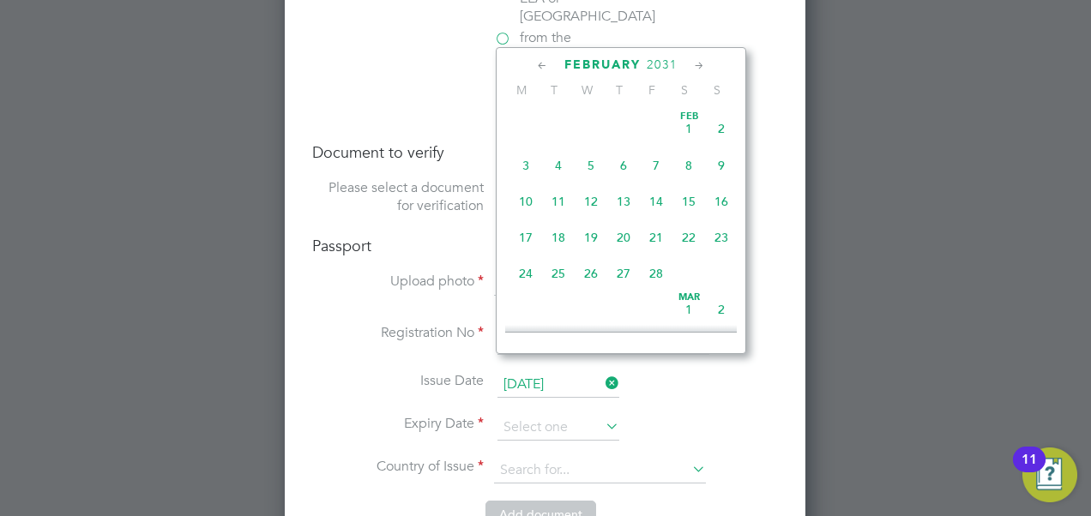
click at [559, 235] on span "18" at bounding box center [558, 237] width 33 height 33
type input "18 Feb 2031"
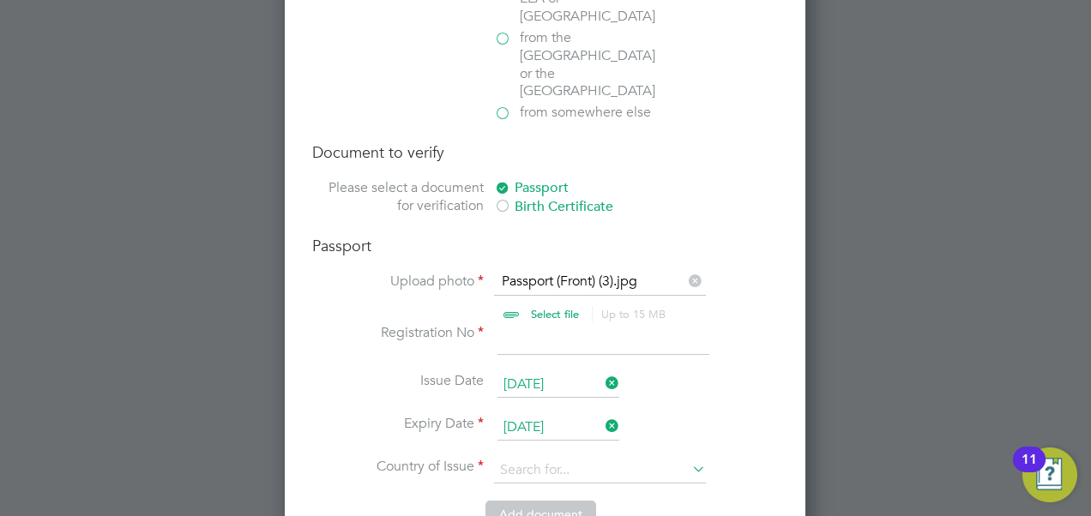
click at [689, 457] on icon at bounding box center [689, 469] width 0 height 24
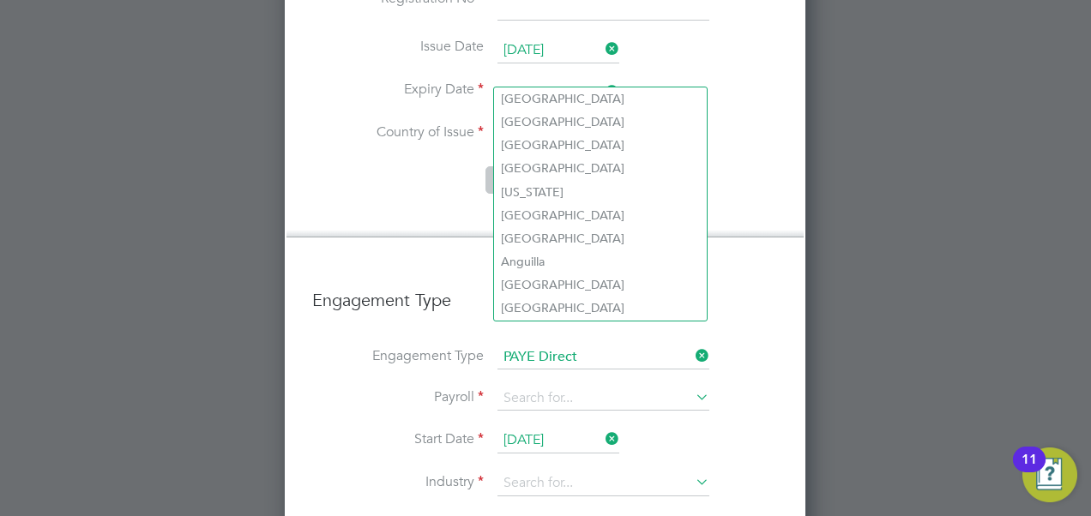
scroll to position [3196, 0]
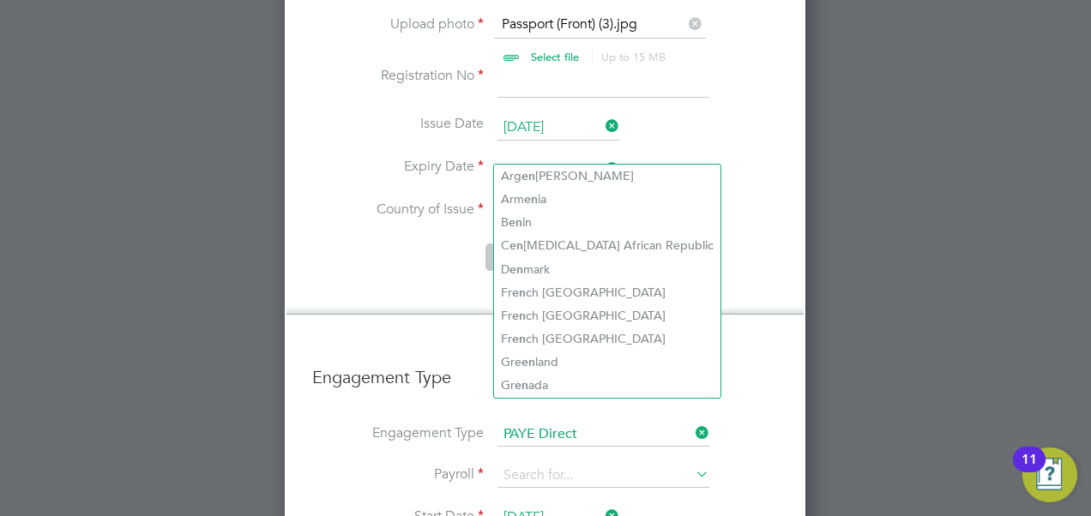
type input "e"
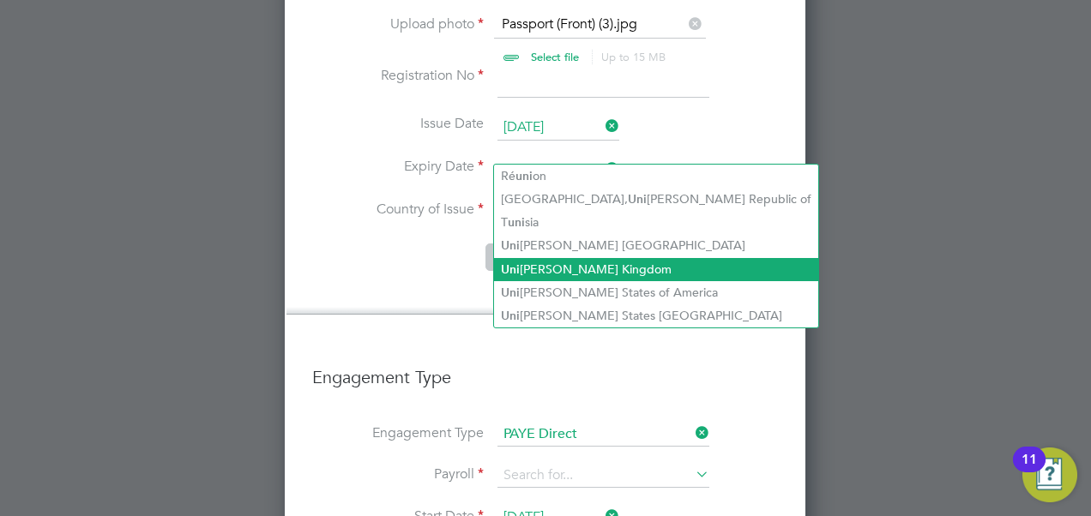
click at [535, 261] on li "Uni ted Kingdom" at bounding box center [656, 269] width 324 height 23
type input "United Kingdom"
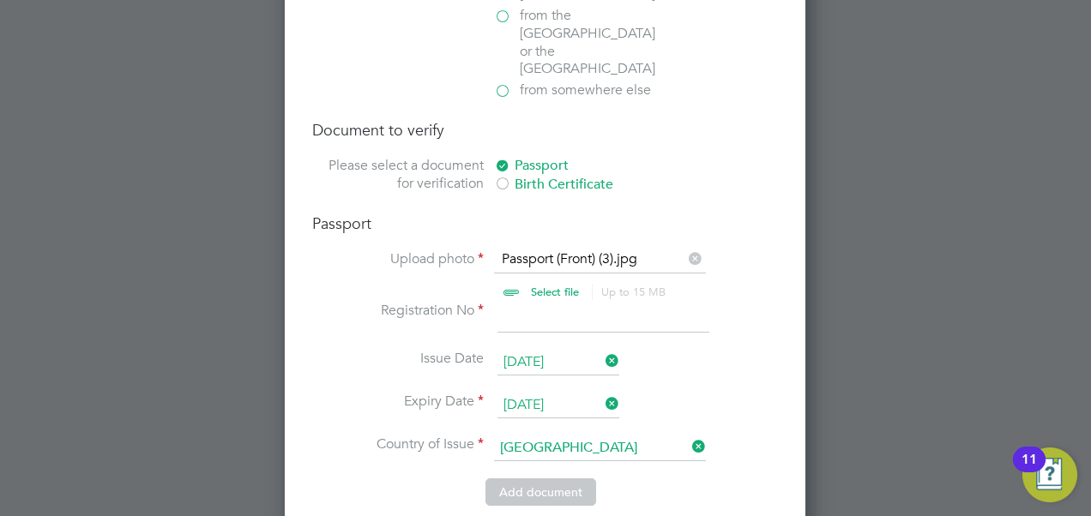
scroll to position [2938, 0]
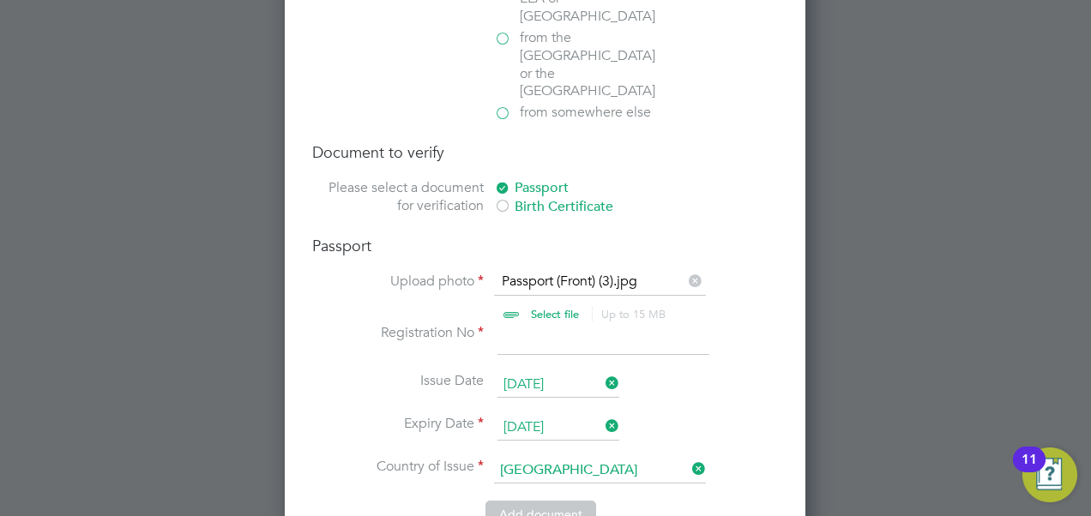
click at [527, 324] on input at bounding box center [603, 339] width 212 height 31
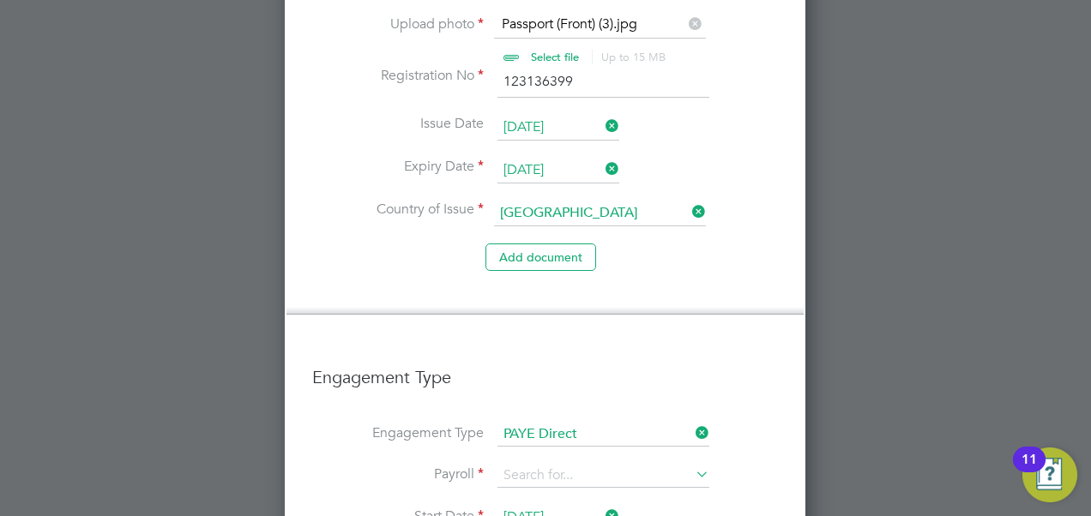
scroll to position [3282, 0]
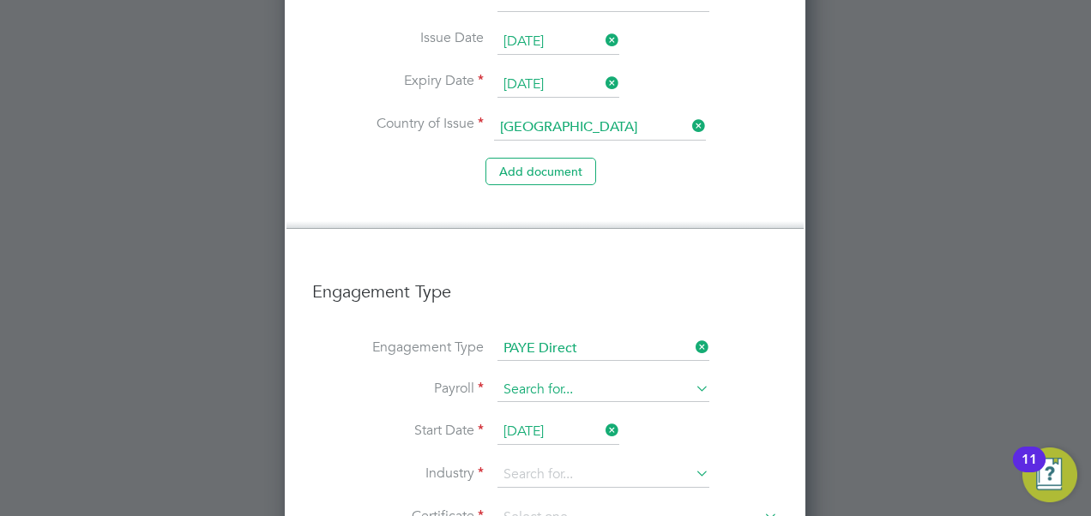
type input "123136399"
click at [573, 378] on input at bounding box center [603, 390] width 212 height 24
click at [540, 348] on li "PAYE (Standard)" at bounding box center [603, 352] width 213 height 25
type input "PAYE (Standard)"
click at [692, 461] on icon at bounding box center [692, 473] width 0 height 24
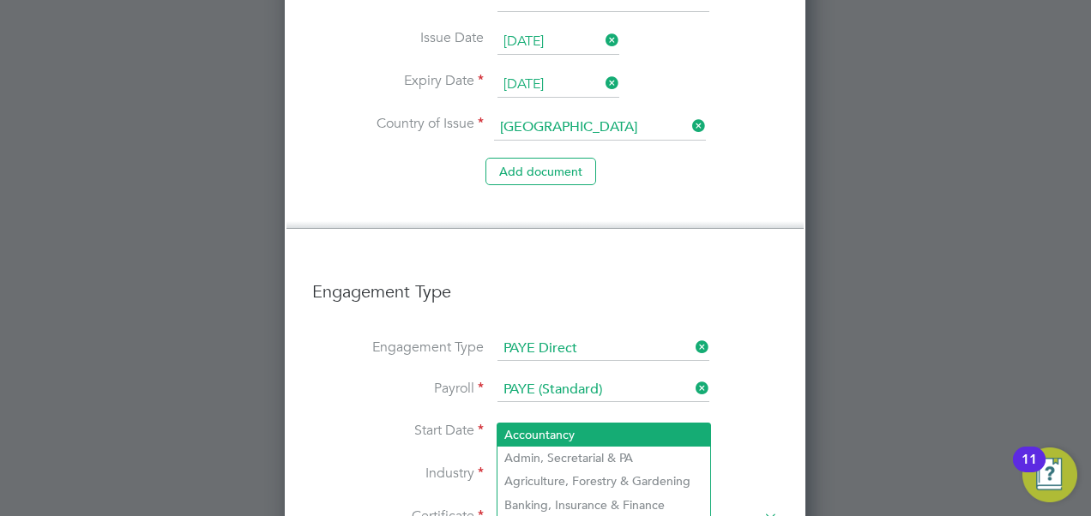
click at [587, 443] on li "Accountancy" at bounding box center [603, 435] width 213 height 23
type input "Accountancy"
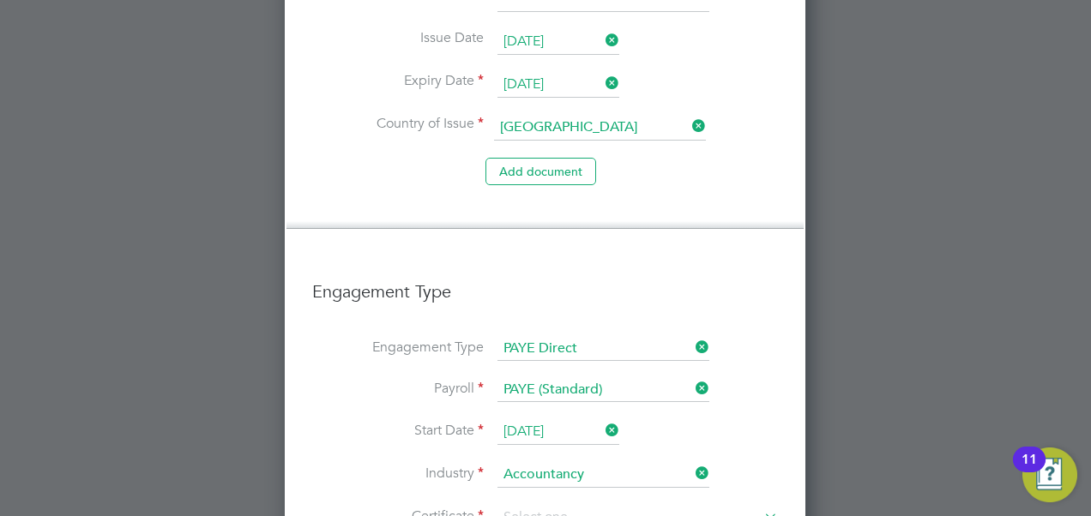
click at [761, 504] on icon at bounding box center [761, 516] width 0 height 24
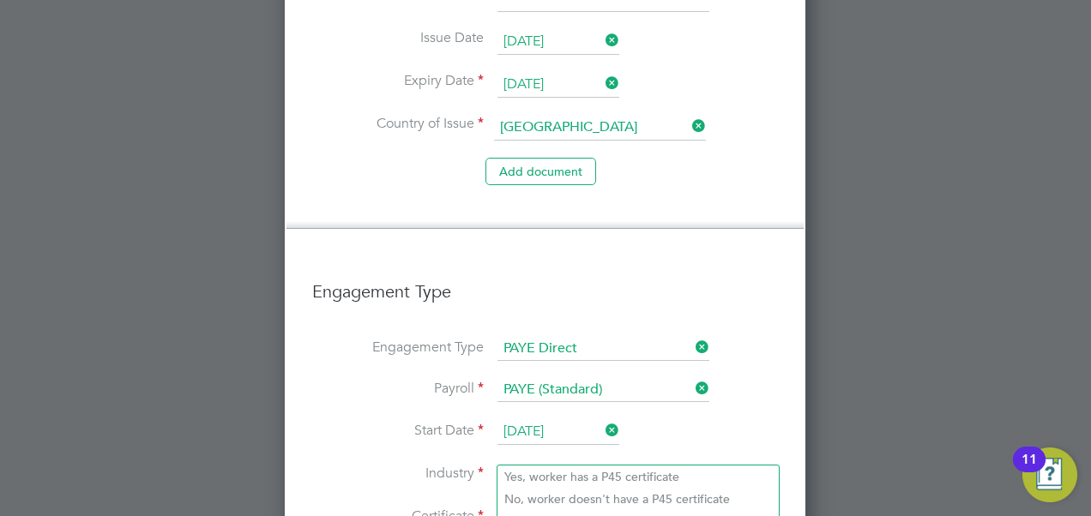
scroll to position [3367, 0]
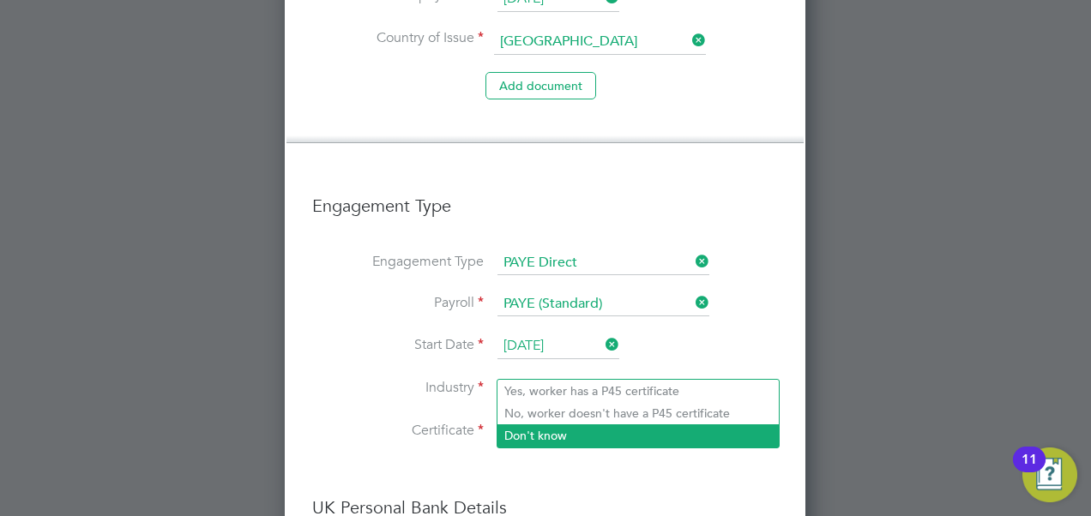
click at [544, 440] on li "Don't know" at bounding box center [637, 436] width 281 height 22
type input "Don't know"
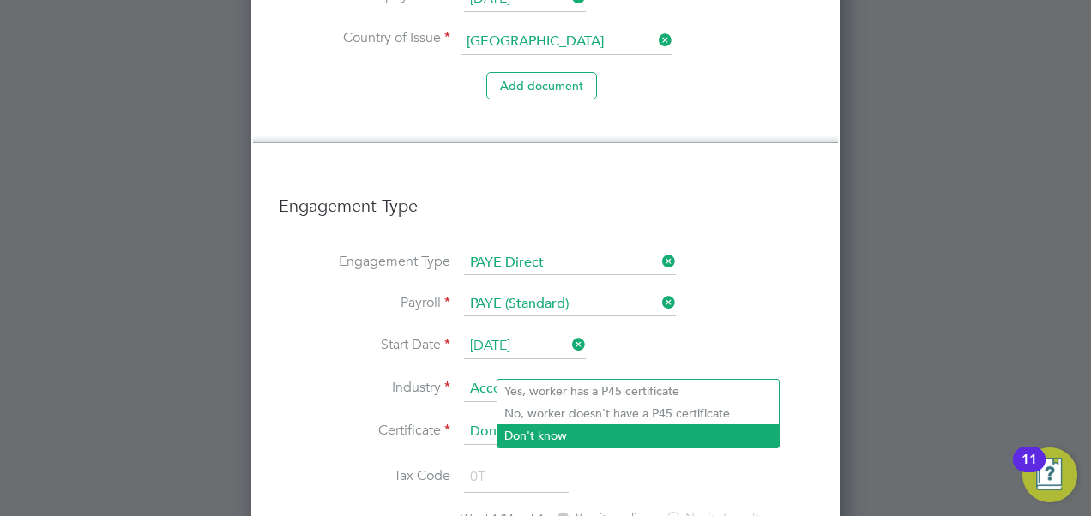
click at [530, 432] on li "Don't know" at bounding box center [637, 436] width 281 height 22
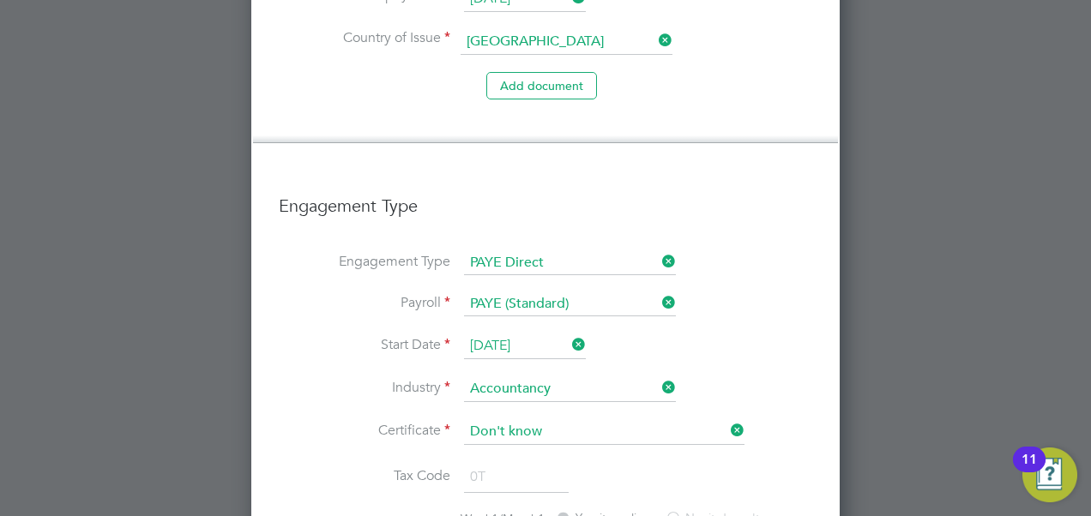
click at [389, 462] on li "Tax Code 0T" at bounding box center [545, 486] width 533 height 48
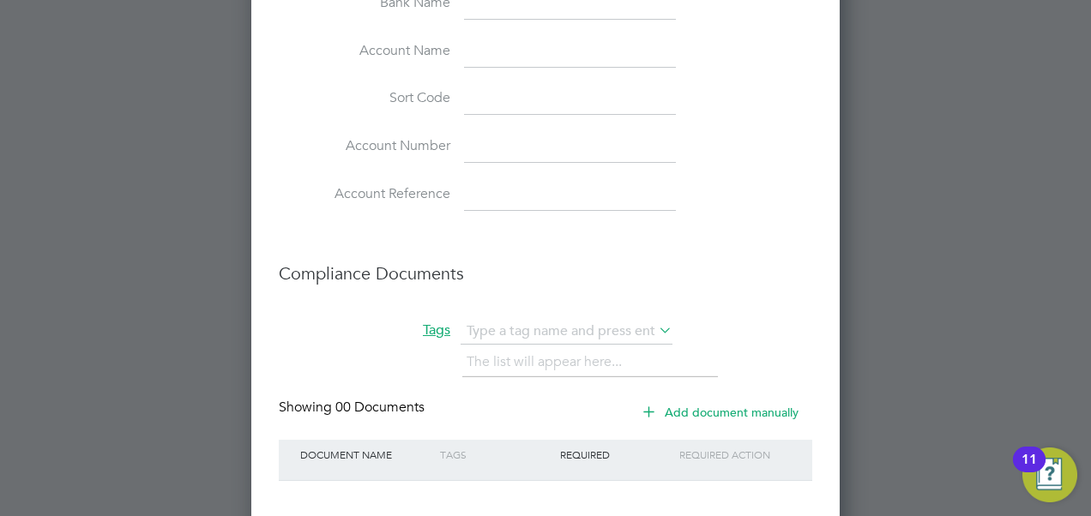
scroll to position [4044, 0]
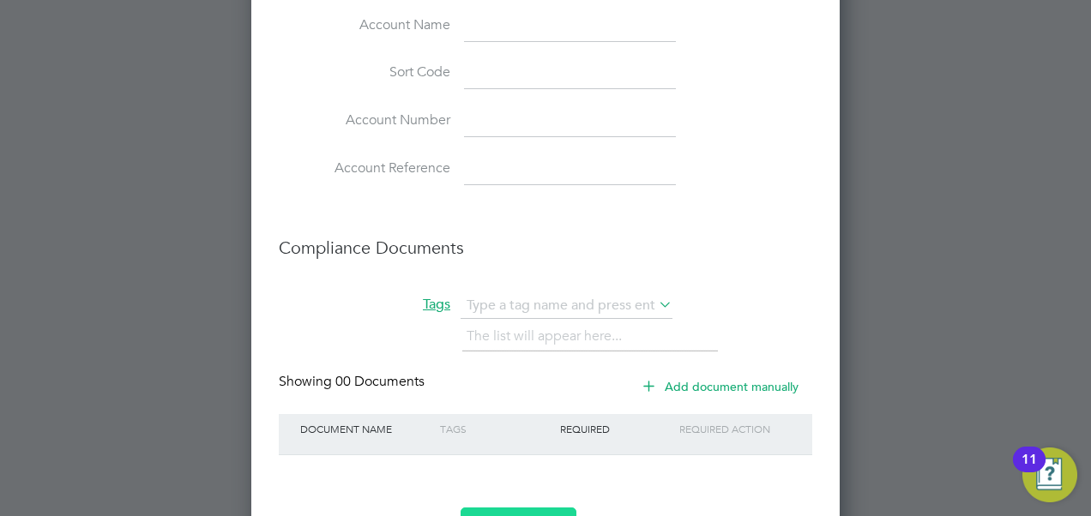
click at [498, 508] on button "Register Worker" at bounding box center [519, 521] width 116 height 27
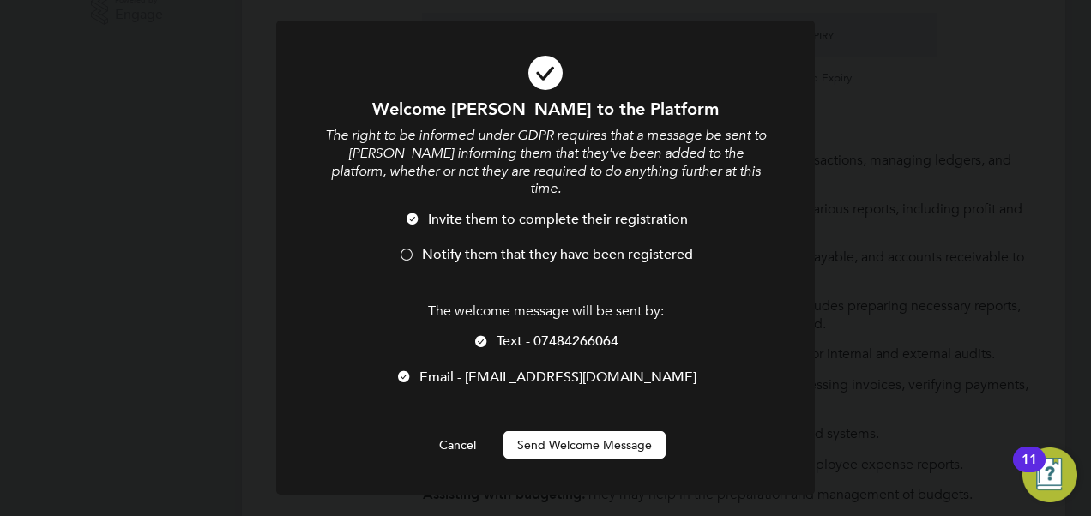
click at [407, 248] on div at bounding box center [406, 256] width 17 height 17
click at [602, 431] on button "Send Welcome Message" at bounding box center [584, 444] width 162 height 27
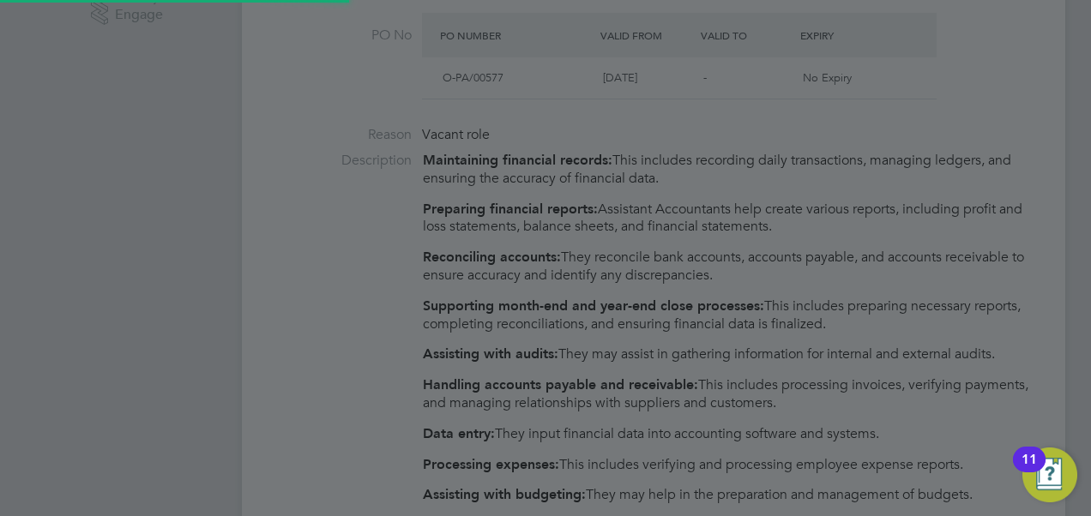
scroll to position [2272, 588]
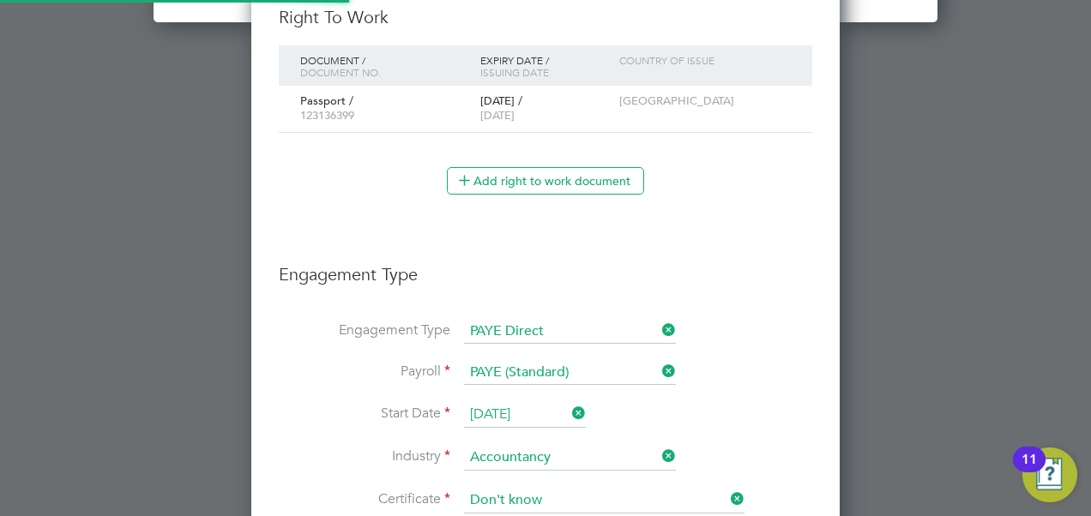
type input "Owen Nattrass (20774538)"
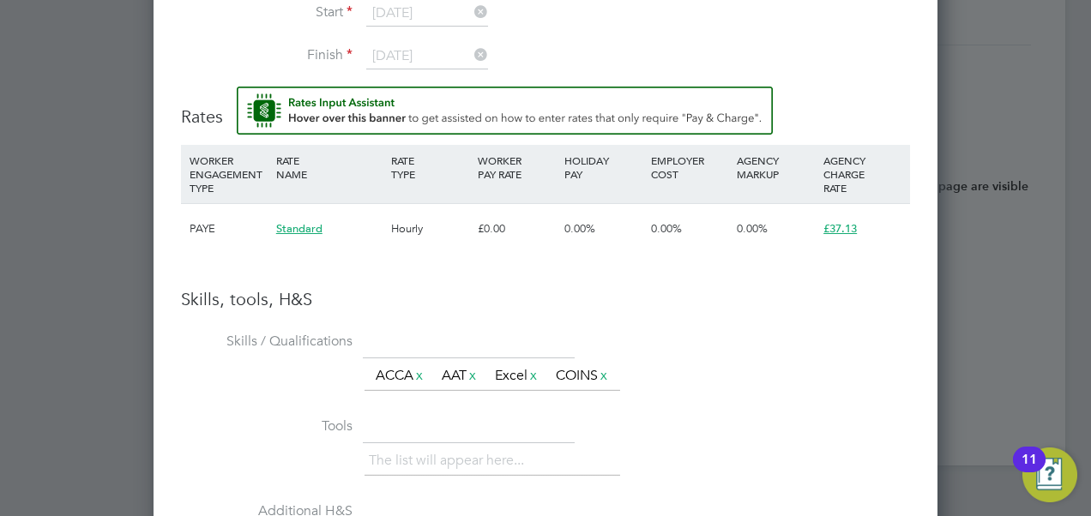
scroll to position [1952, 0]
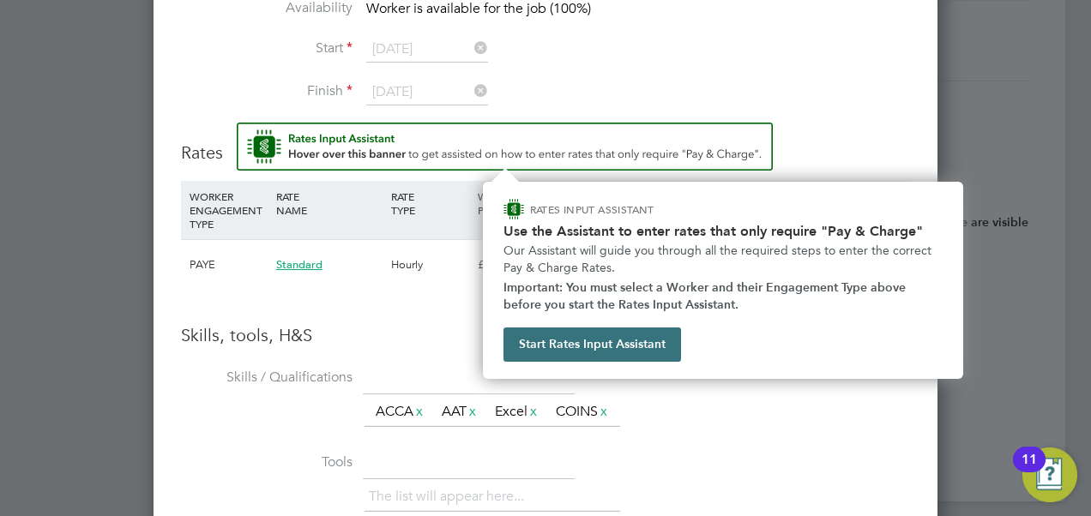
click at [533, 349] on button "Start Rates Input Assistant" at bounding box center [592, 345] width 178 height 34
click at [257, 139] on img "Rate Assistant" at bounding box center [505, 147] width 536 height 48
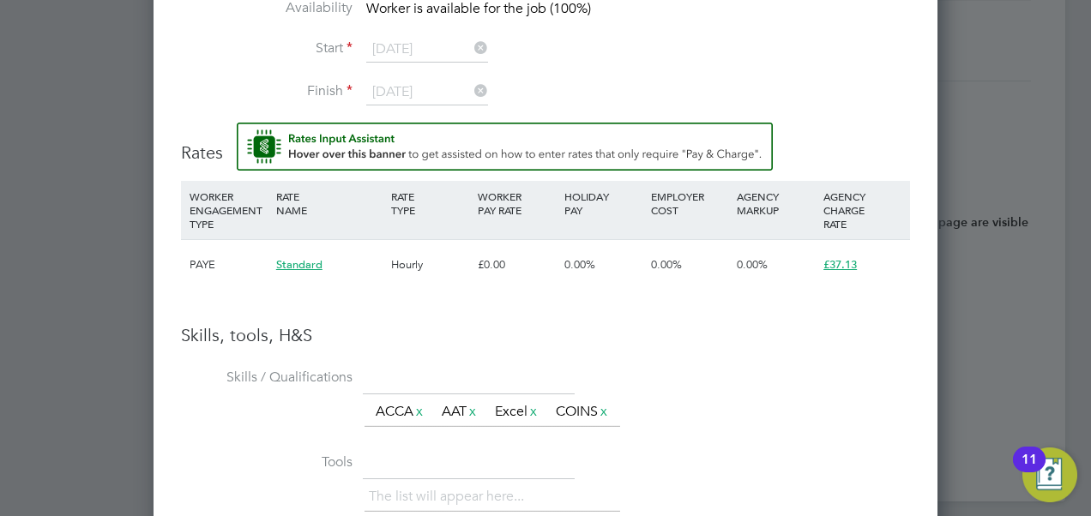
click at [308, 262] on span "Standard" at bounding box center [299, 264] width 46 height 15
click at [232, 271] on div "PAYE" at bounding box center [228, 265] width 87 height 50
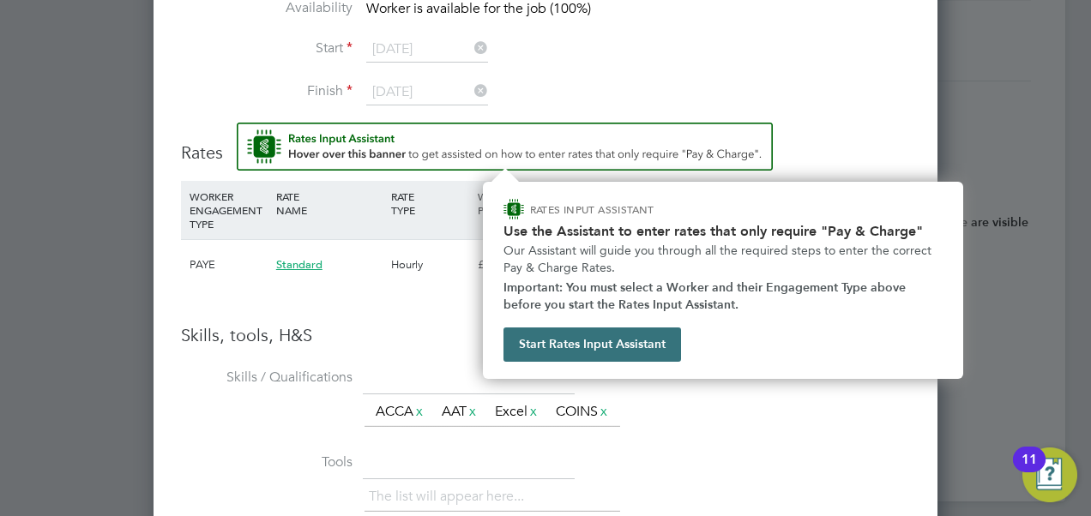
click at [548, 347] on button "Start Rates Input Assistant" at bounding box center [592, 345] width 178 height 34
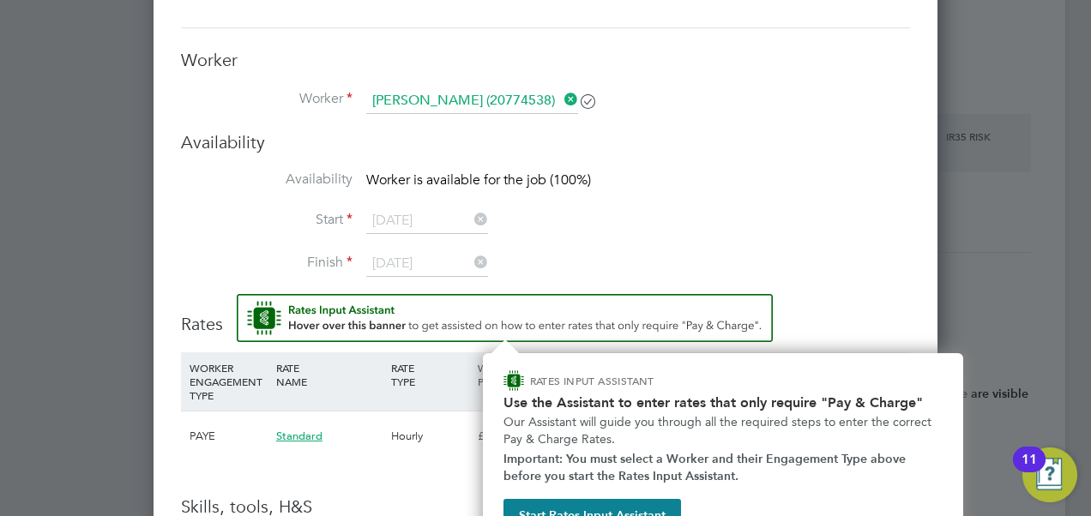
scroll to position [1781, 0]
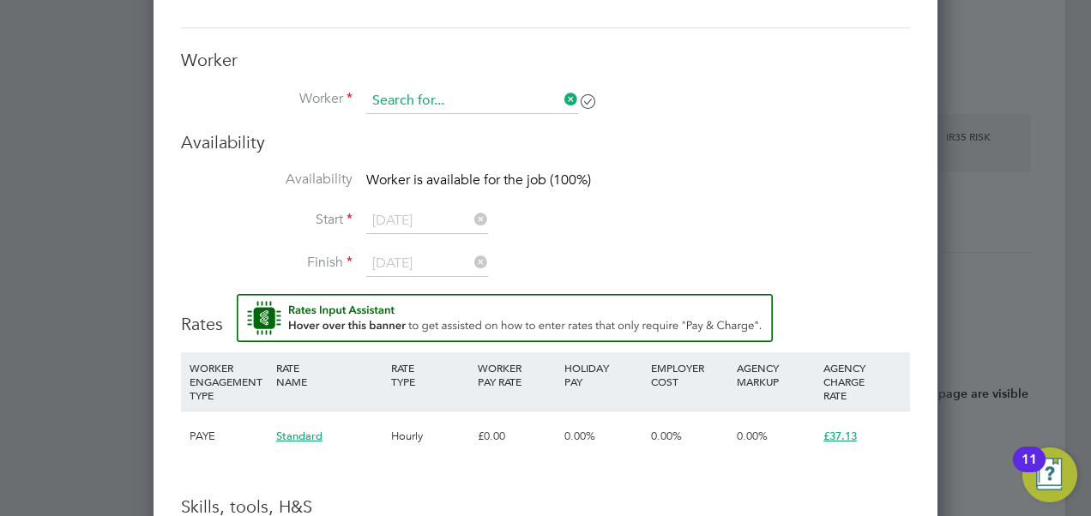
click at [467, 108] on input at bounding box center [472, 101] width 212 height 26
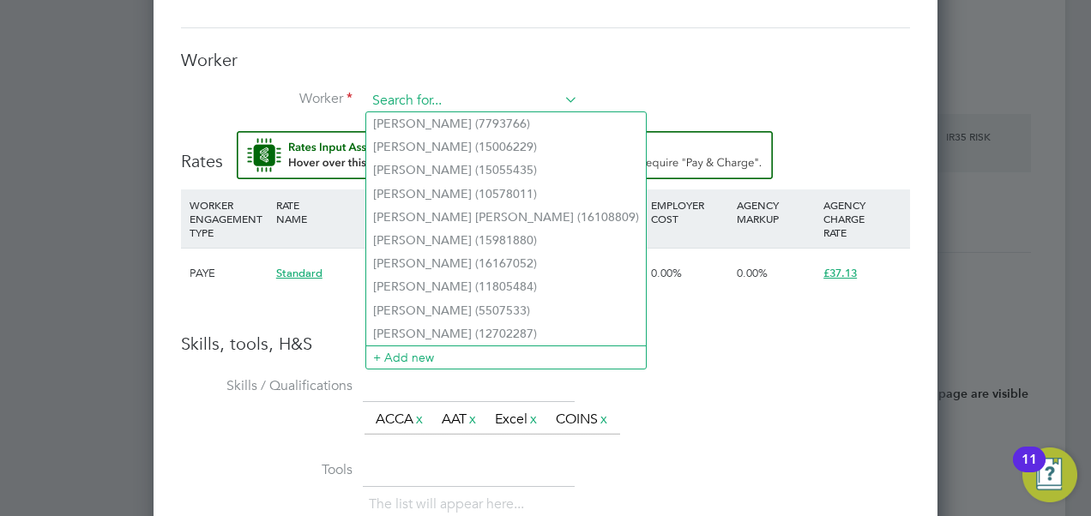
click at [491, 93] on input at bounding box center [472, 101] width 212 height 26
click at [561, 99] on icon at bounding box center [561, 99] width 0 height 24
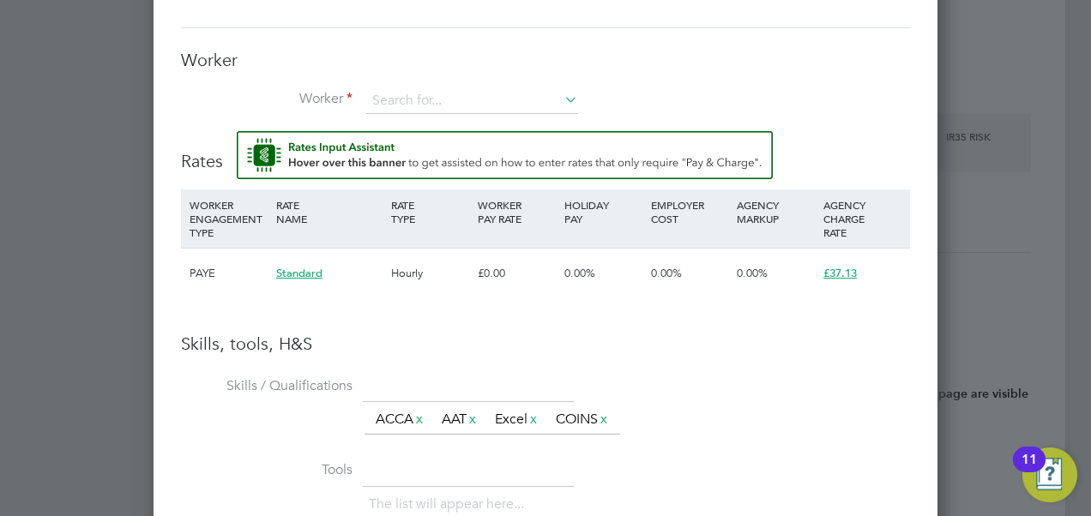
click at [561, 99] on icon at bounding box center [561, 99] width 0 height 24
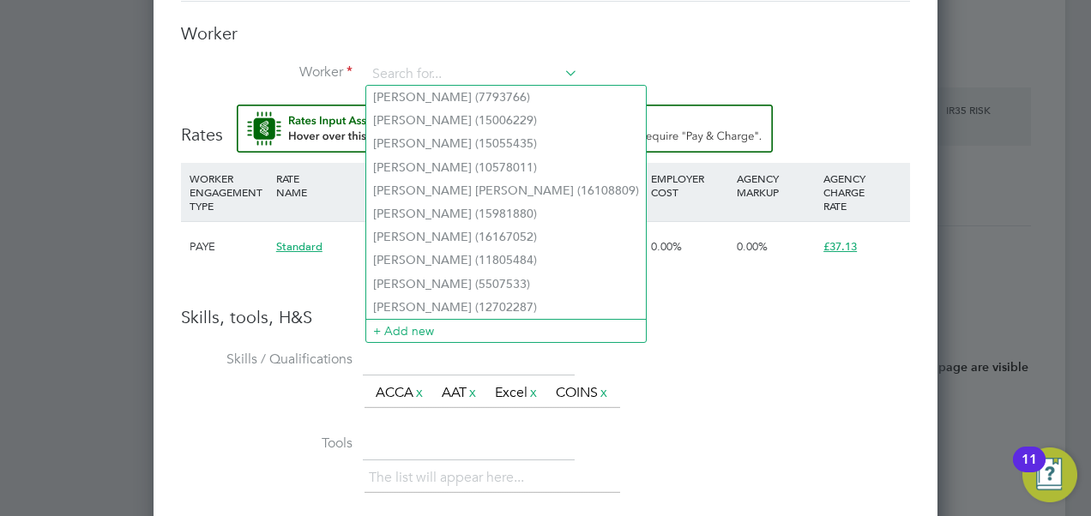
scroll to position [1781, 0]
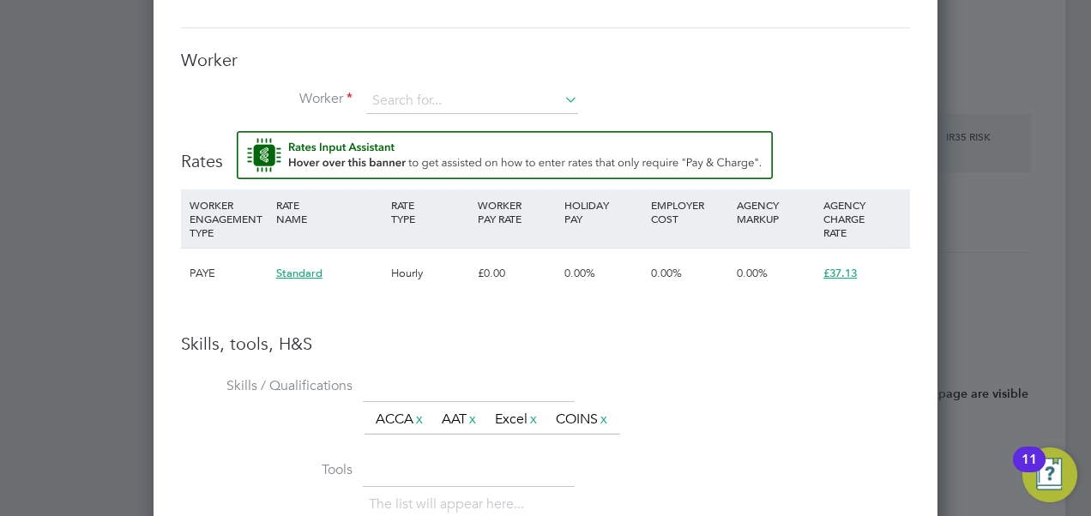
click at [367, 66] on h3 "Worker" at bounding box center [545, 60] width 729 height 22
click at [403, 101] on input at bounding box center [472, 101] width 212 height 26
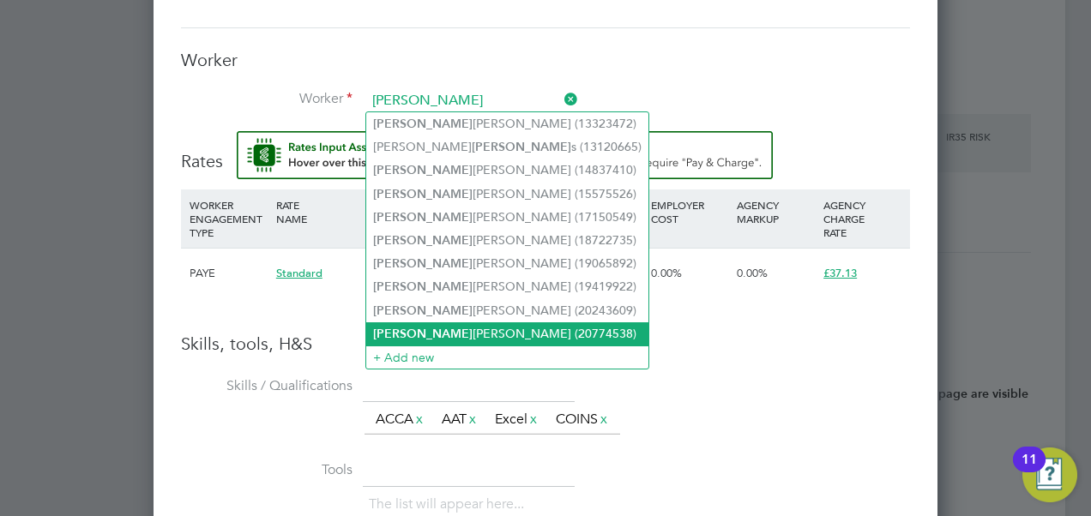
click at [415, 333] on li "Owen Nattrass (20774538)" at bounding box center [507, 333] width 282 height 23
type input "Owen Nattrass (20774538)"
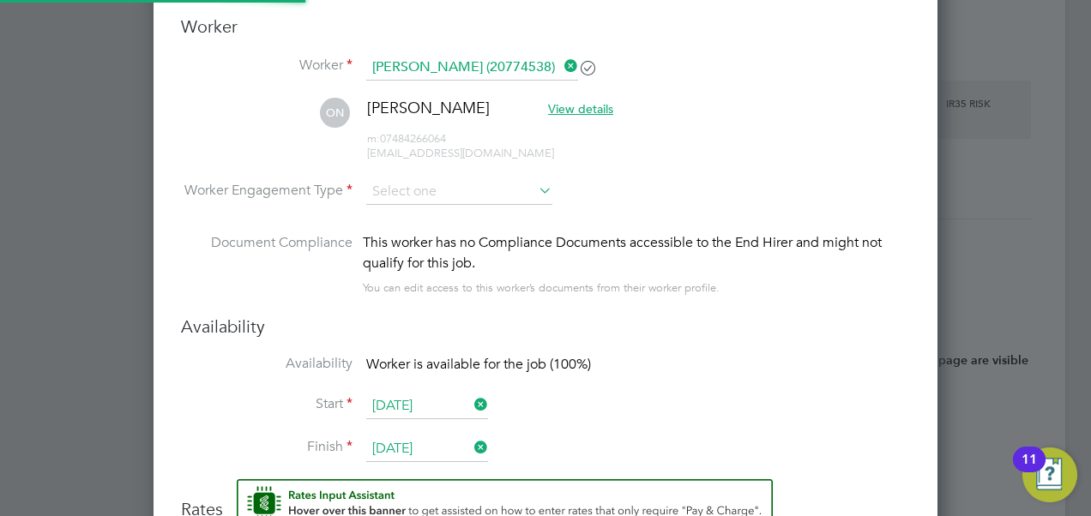
scroll to position [1820, 0]
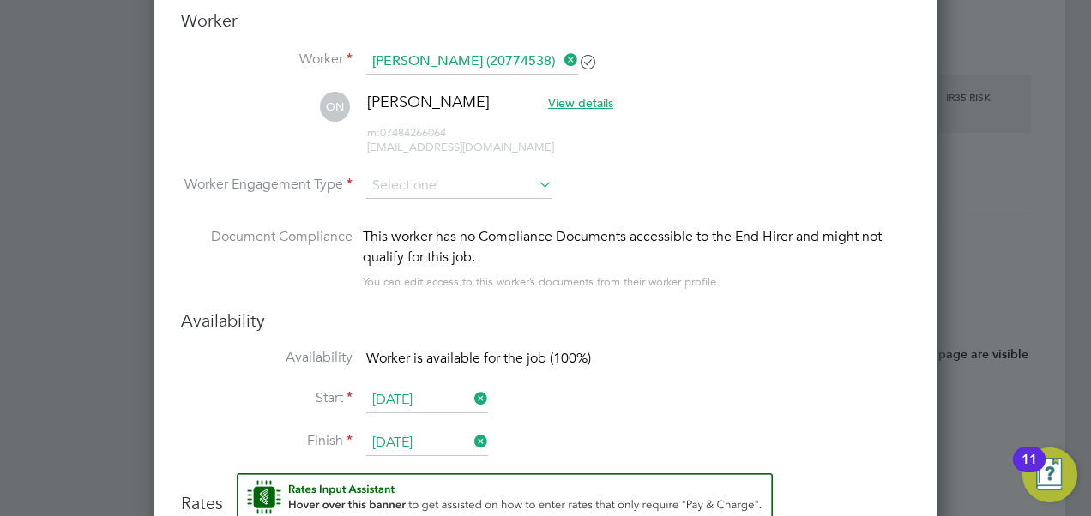
click at [535, 185] on icon at bounding box center [535, 184] width 0 height 24
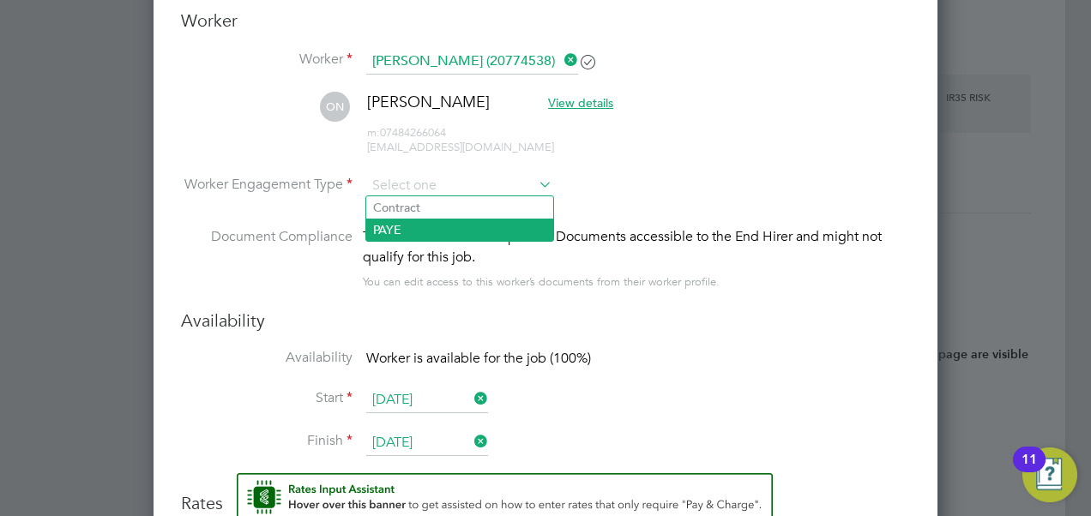
click at [451, 226] on li "PAYE" at bounding box center [459, 230] width 187 height 22
type input "PAYE"
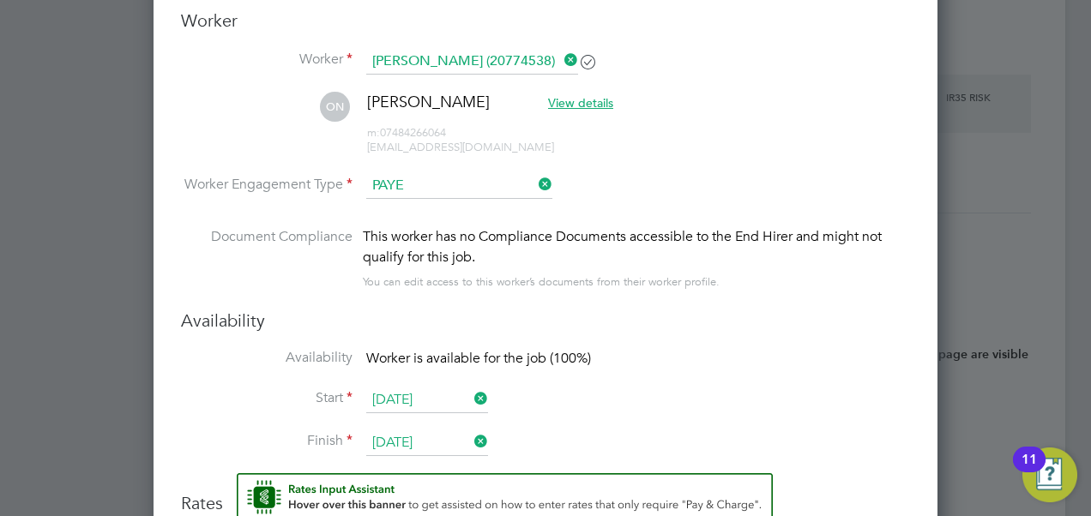
click at [711, 304] on li "Document Compliance This worker has no Compliance Documents accessible to the E…" at bounding box center [545, 267] width 729 height 83
click at [410, 396] on input "26 Sep 2025" at bounding box center [427, 401] width 122 height 26
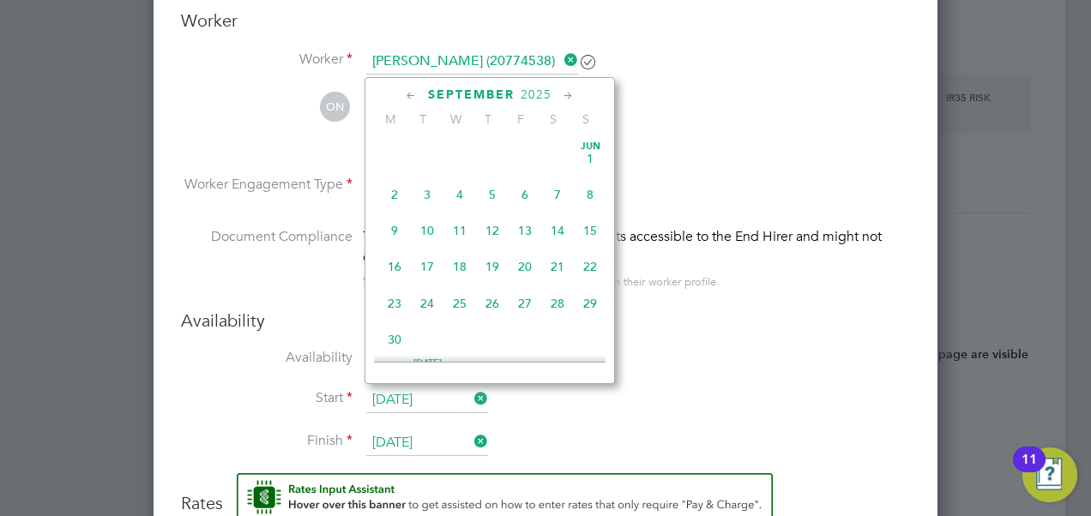
scroll to position [625, 0]
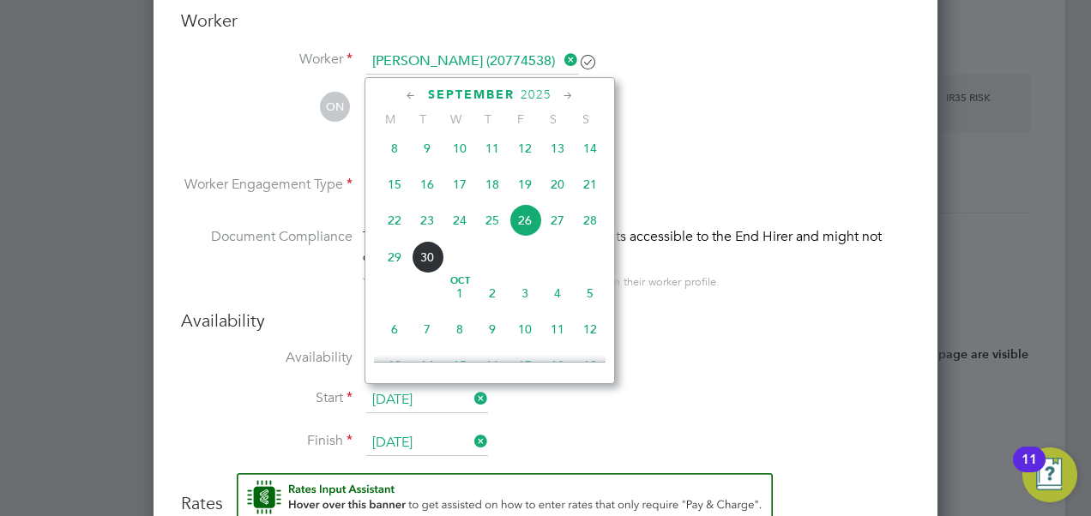
click at [494, 234] on span "25" at bounding box center [492, 220] width 33 height 33
type input "25 Sep 2025"
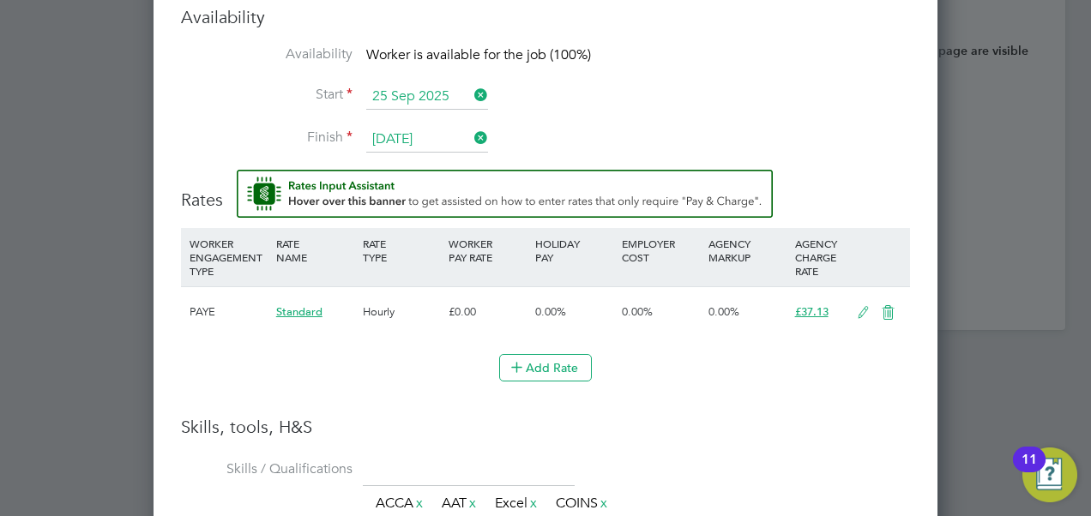
scroll to position [2163, 0]
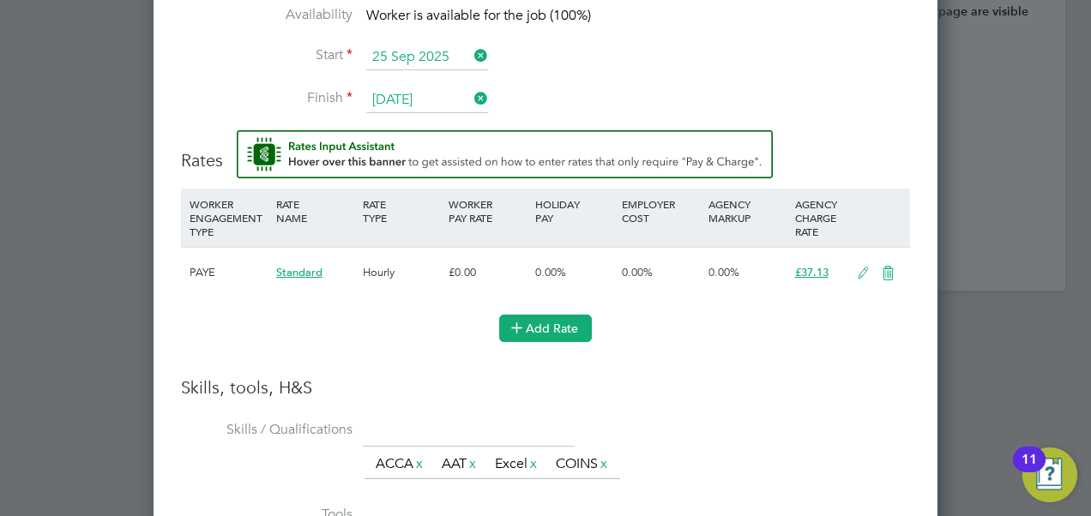
click at [552, 328] on button "Add Rate" at bounding box center [545, 328] width 93 height 27
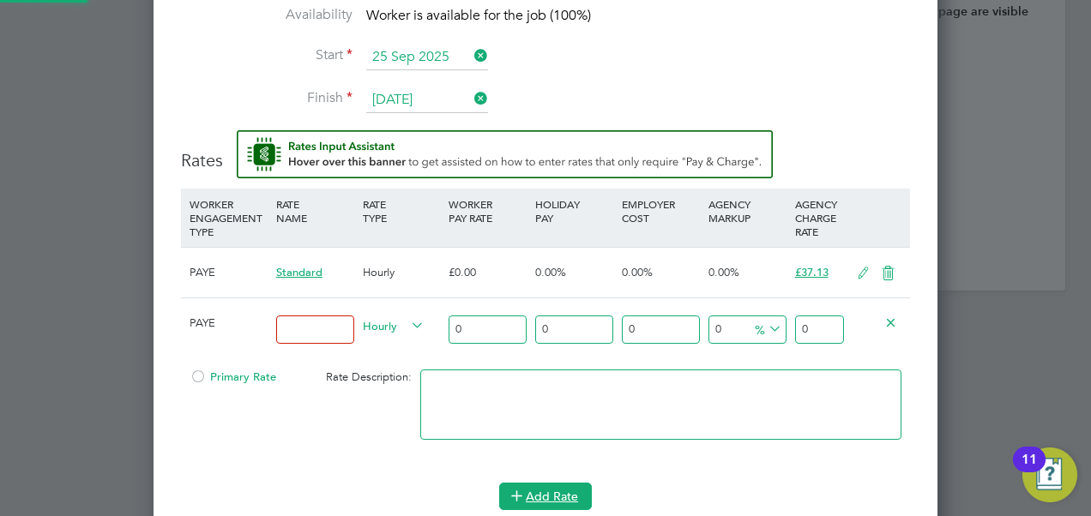
scroll to position [1715, 784]
click at [346, 329] on input at bounding box center [315, 330] width 78 height 28
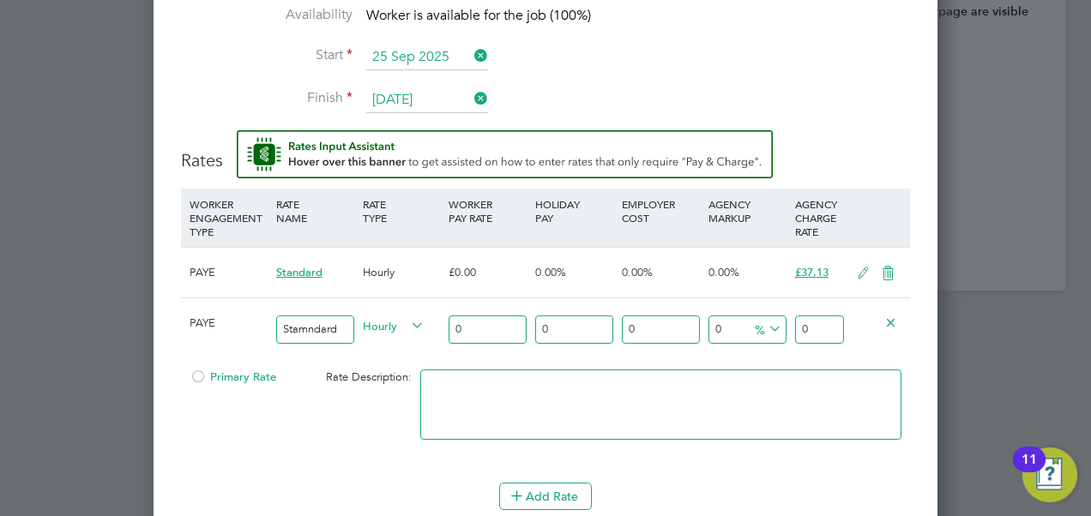
type input "Stamndard"
click at [502, 335] on input "0" at bounding box center [488, 330] width 78 height 28
type input "1"
type input "13"
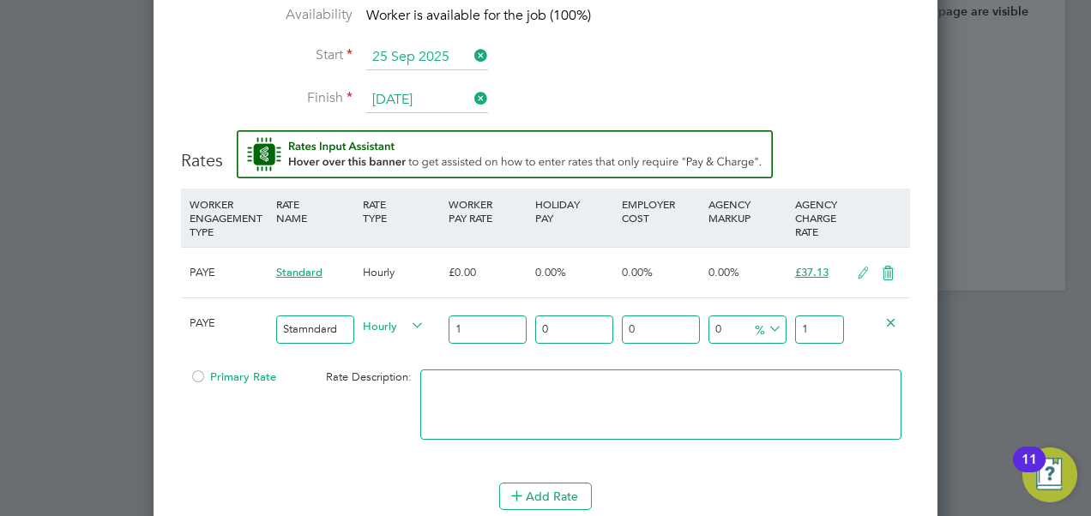
type input "13"
type input "13.08"
click at [573, 316] on input "0" at bounding box center [574, 330] width 78 height 28
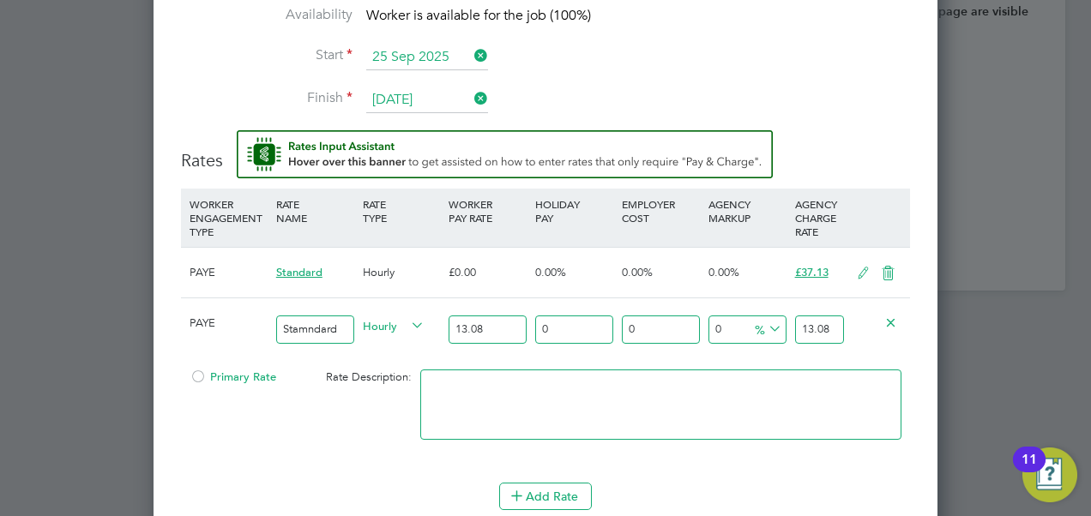
click at [670, 328] on input "0" at bounding box center [661, 330] width 78 height 28
drag, startPoint x: 836, startPoint y: 324, endPoint x: 789, endPoint y: 326, distance: 47.2
click at [789, 326] on div "PAYE Stamndard Hourly 13.08 0 n/a 0 n/a 0 0 % 13.08" at bounding box center [545, 329] width 729 height 63
type input "13.08"
drag, startPoint x: 833, startPoint y: 323, endPoint x: 785, endPoint y: 325, distance: 48.1
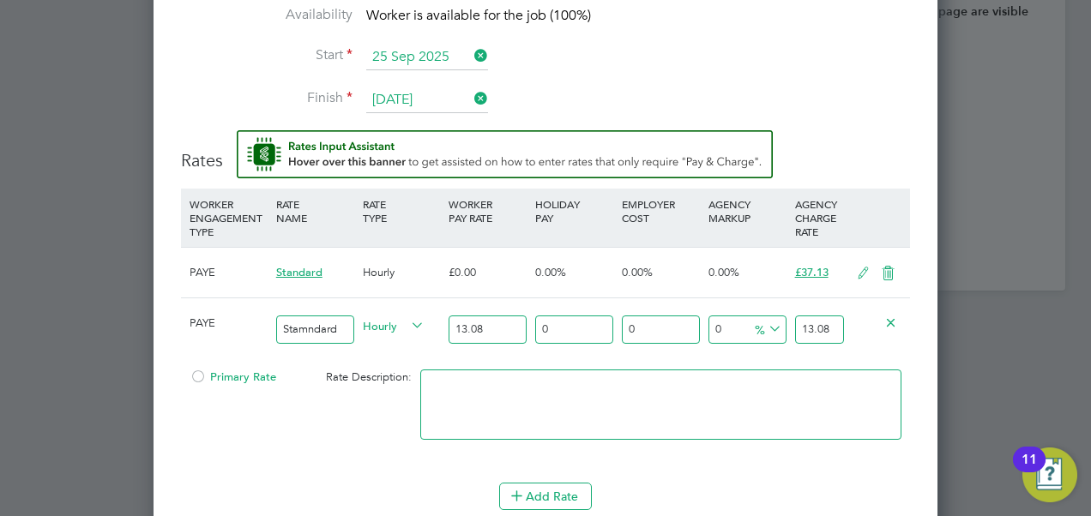
click at [785, 325] on div "PAYE Stamndard Hourly 13.08 0 n/a 0 n/a 0 0 % 13.08" at bounding box center [545, 329] width 729 height 63
type input "-84.70948012232417"
type input "2"
type input "52.90519877675841"
type input "20"
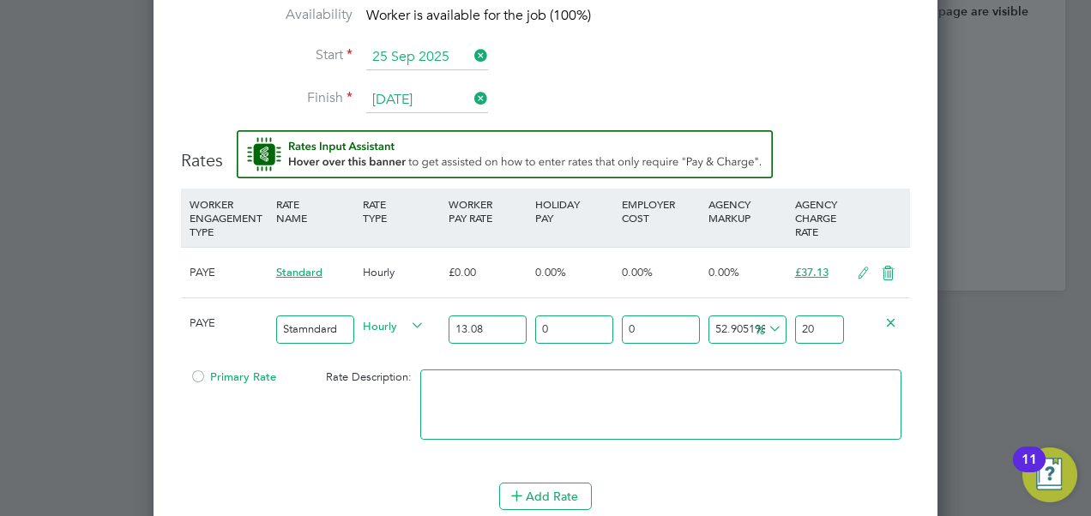
type input "56.72782874617737"
type input "20.5"
type input "57.3394495412844"
type input "20.58"
click at [590, 333] on input "0" at bounding box center [574, 330] width 78 height 28
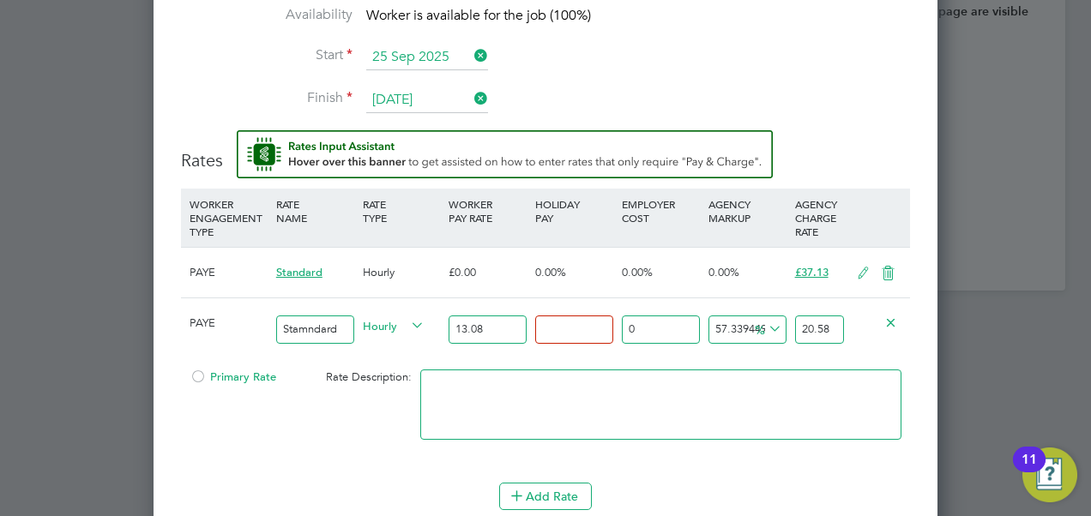
type input "1"
type input "20.7858"
type input "15"
type input "23.666999999999998"
type input "15.1"
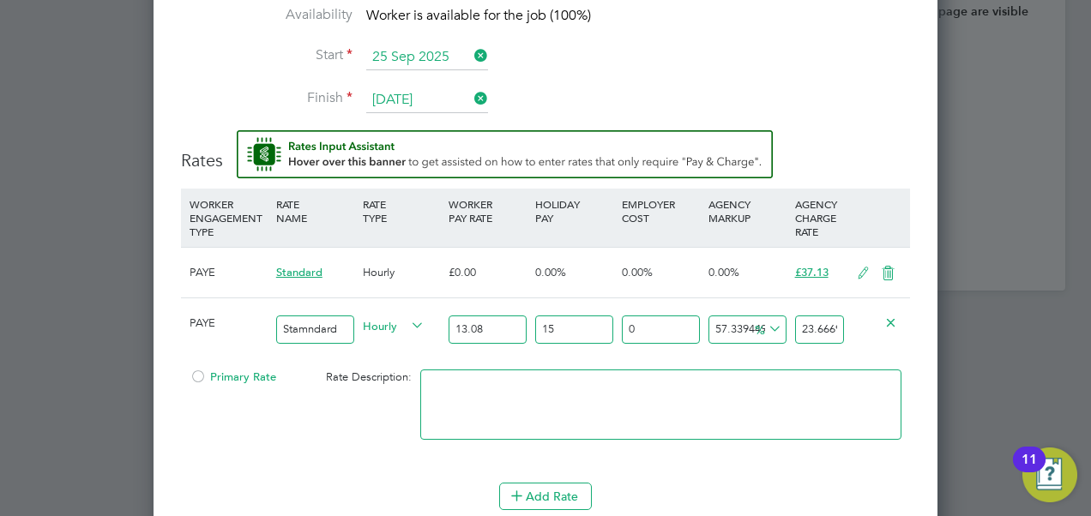
type input "23.68758"
type input "15.18"
type input "23.704044"
type input "15.18"
click at [667, 321] on input "0" at bounding box center [661, 330] width 78 height 28
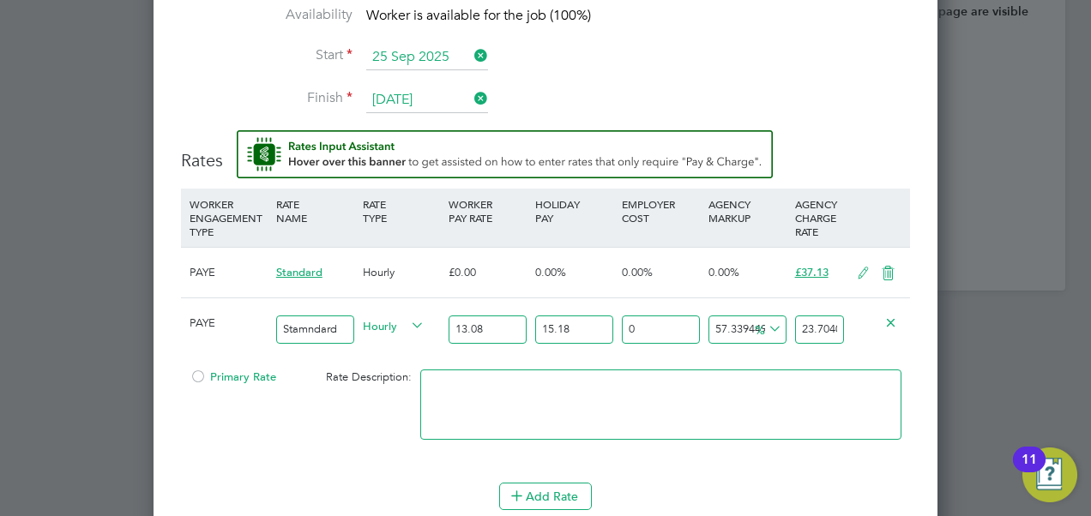
click at [309, 322] on input "Stamndard" at bounding box center [315, 330] width 78 height 28
type input "Standard"
click at [667, 323] on input "0" at bounding box center [661, 330] width 78 height 28
click at [765, 322] on icon at bounding box center [765, 329] width 0 height 24
click at [766, 365] on li "£" at bounding box center [769, 367] width 41 height 22
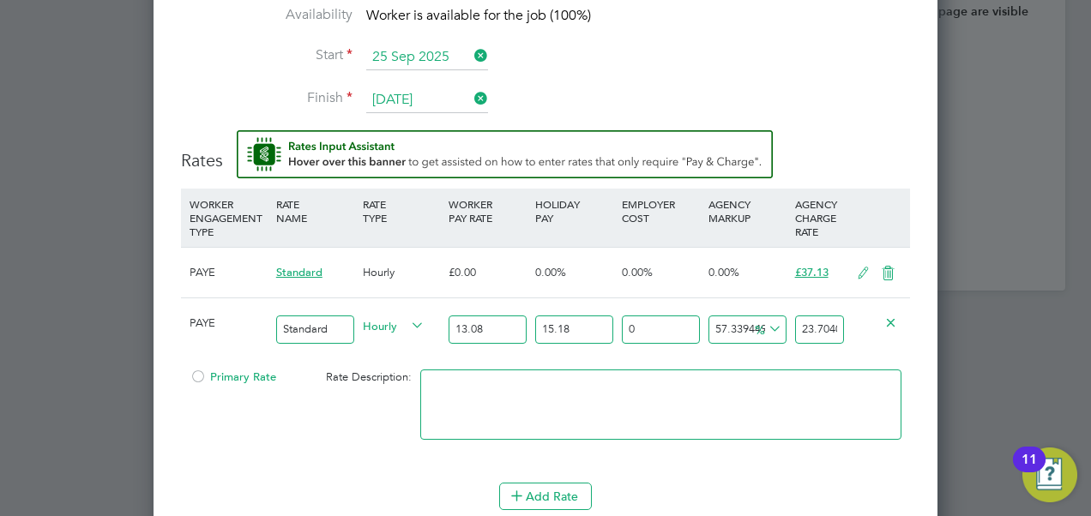
scroll to position [9, 9]
click at [659, 321] on input "0" at bounding box center [661, 330] width 78 height 28
type input "0"
click at [659, 328] on input "0" at bounding box center [661, 330] width 78 height 28
click at [840, 322] on input "23.704044" at bounding box center [819, 330] width 49 height 28
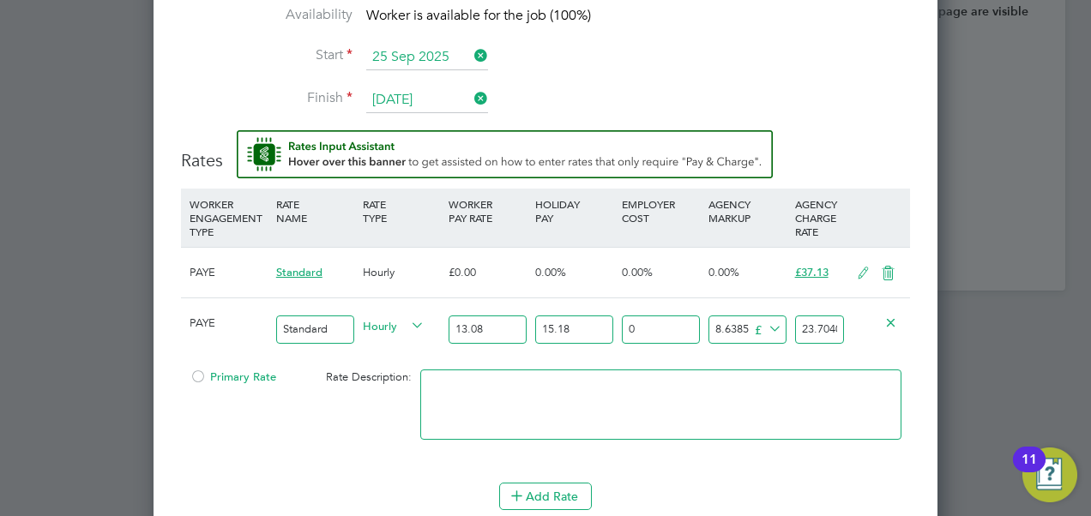
scroll to position [0, 0]
drag, startPoint x: 840, startPoint y: 322, endPoint x: 775, endPoint y: 326, distance: 64.4
click at [775, 326] on div "PAYE Standard Hourly 13.08 15.18 n/a 0 n/a 57.3394495412844 8.6385 £ 23.704044" at bounding box center [545, 329] width 729 height 63
type input "28.934456"
type input "44"
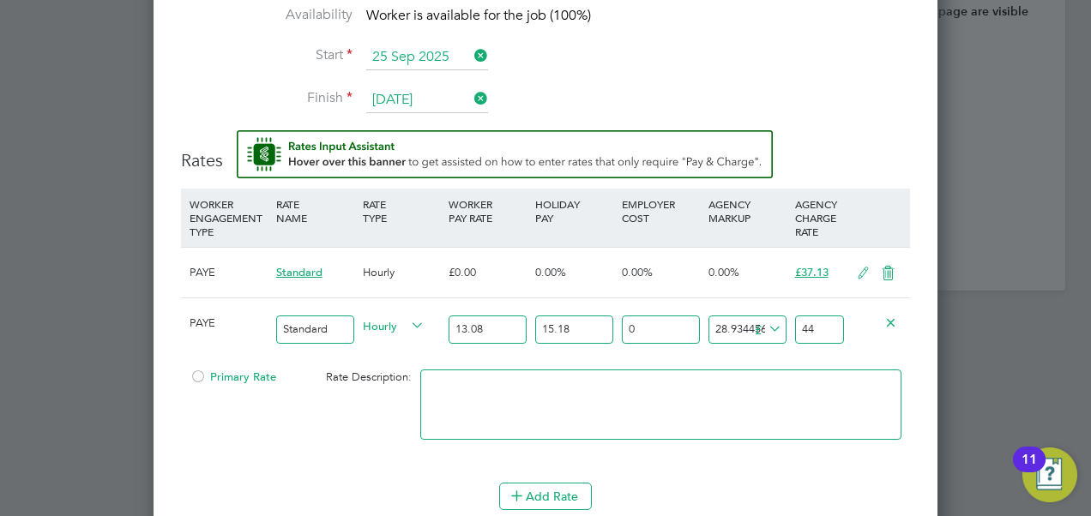
drag, startPoint x: 841, startPoint y: 319, endPoint x: 791, endPoint y: 321, distance: 49.8
click at [791, 321] on div "44" at bounding box center [819, 329] width 57 height 63
type input "44"
type input "-11.065544"
type input "4"
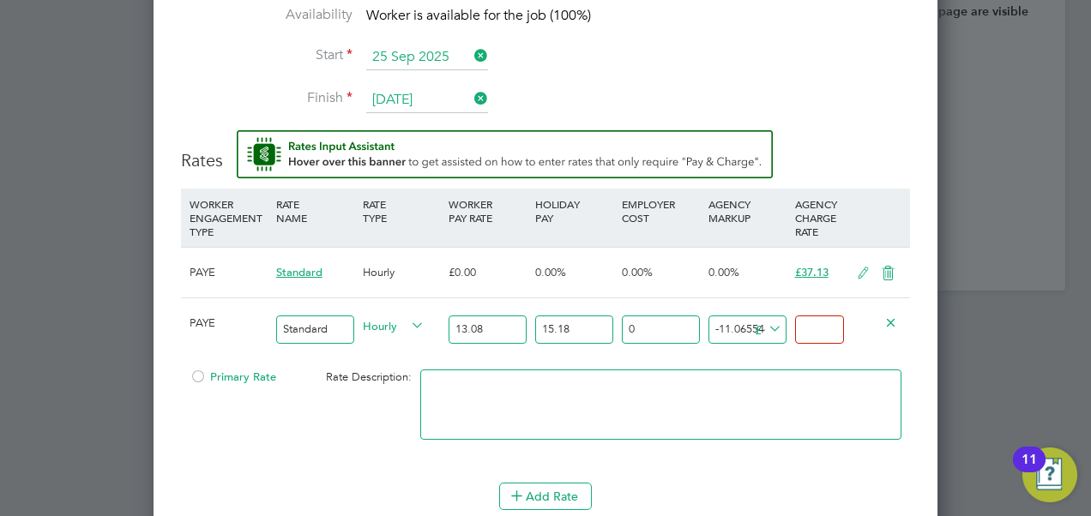
type input "-13.065544"
type input "2"
type input "4.934456"
type input "20"
type input "5.434456"
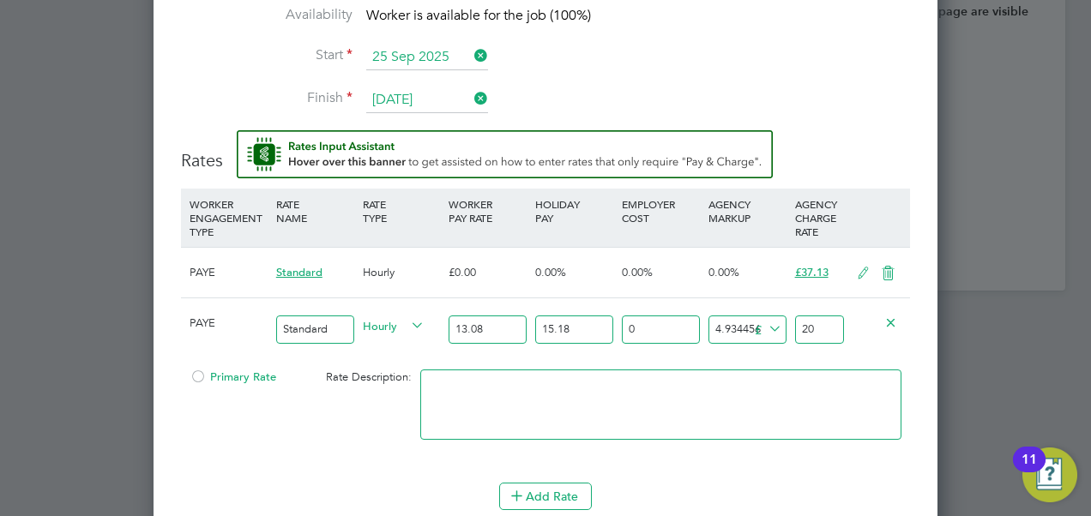
type input "20.5"
type input "5.514456"
type input "20.58"
click at [695, 327] on input "0" at bounding box center [661, 330] width 78 height 28
type input "7"
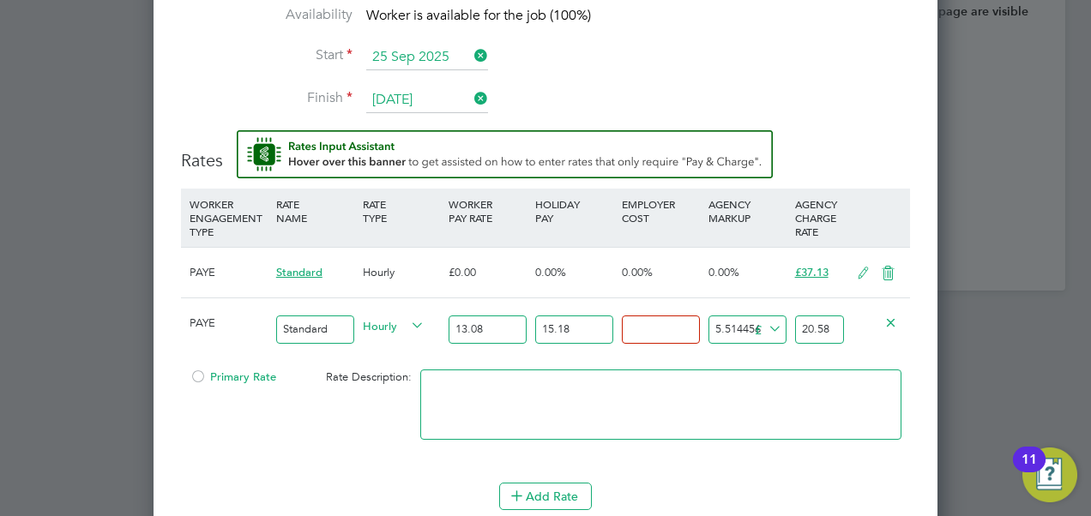
type input "21.63458808"
type input "7.5"
type input "21.7099158"
type input "7.50"
click at [733, 347] on div "34.04939450993543 5.514456 £" at bounding box center [747, 329] width 87 height 63
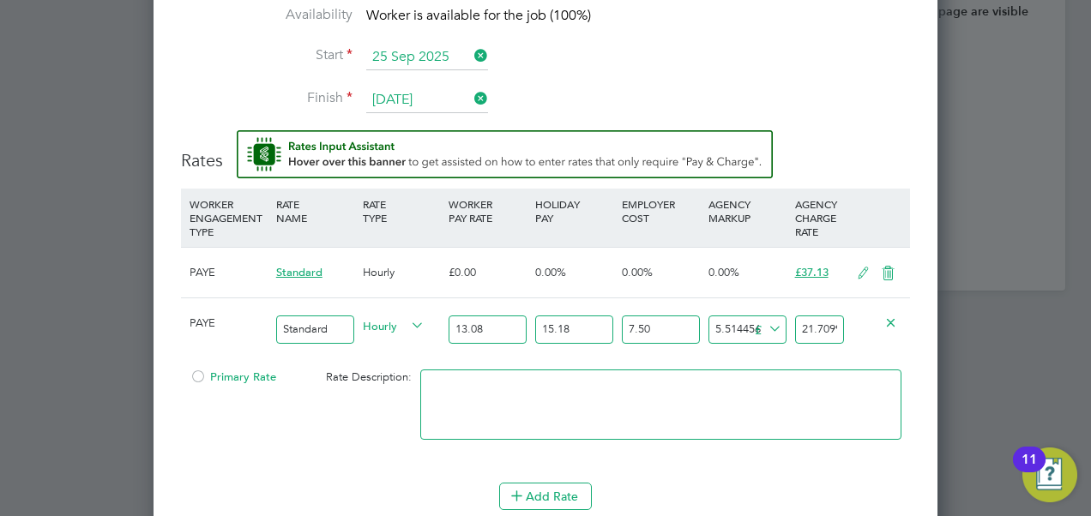
drag, startPoint x: 666, startPoint y: 321, endPoint x: 608, endPoint y: 328, distance: 58.0
click at [608, 328] on div "PAYE Standard Hourly 13.08 15.18 n/a 7.50 n/a 34.04939450993543 5.514456 £ 21.7…" at bounding box center [545, 329] width 729 height 63
type input "0"
type input "20.58"
type input "1"
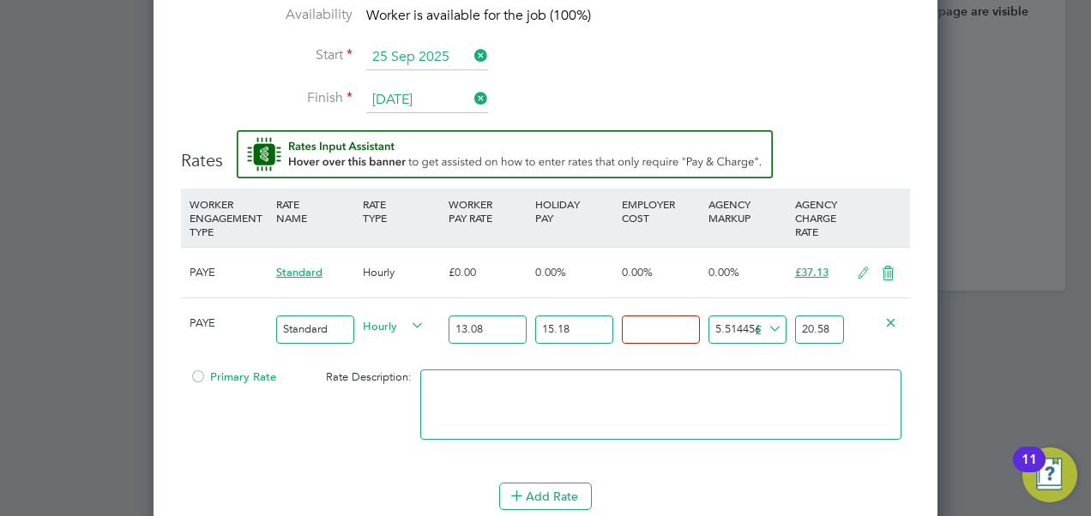
type input "20.73065544"
type input "18"
type input "23.29179792"
type input "18.2"
type input "23.321929008"
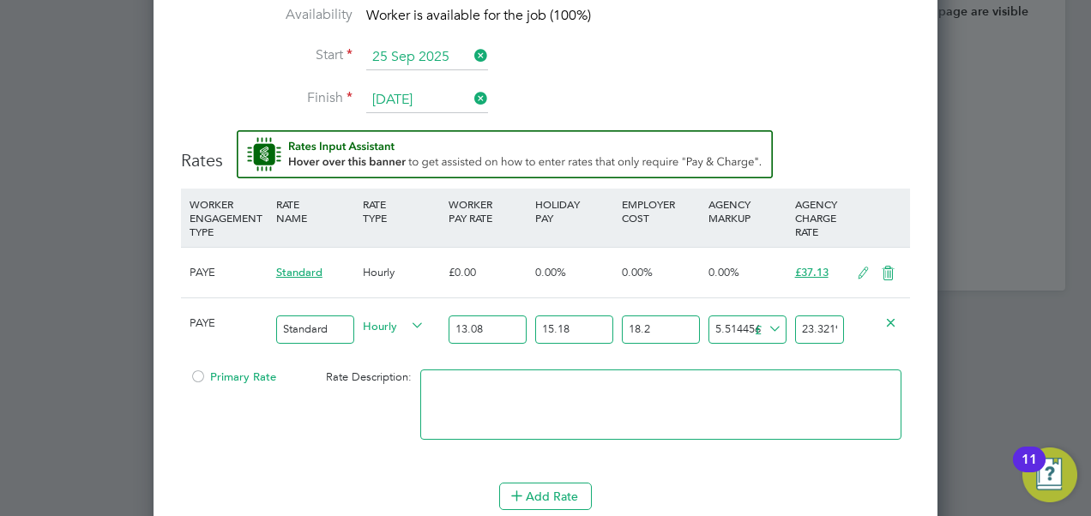
type input "18.29"
type input "23.3354879976"
type input "18.29"
click at [777, 345] on div "30.943527853732853 5.514456 £" at bounding box center [747, 329] width 87 height 63
click at [765, 327] on icon at bounding box center [765, 329] width 0 height 24
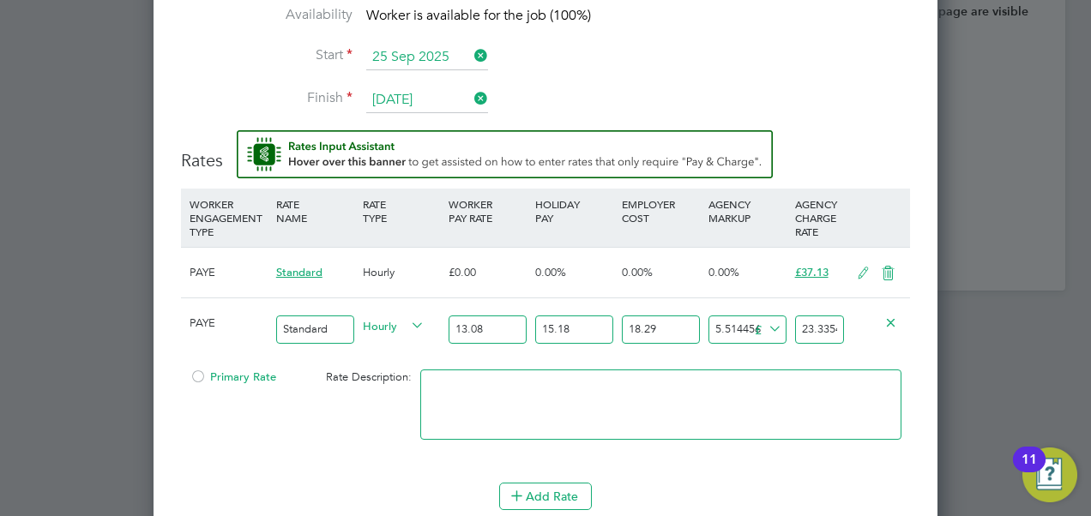
click at [765, 346] on li "%" at bounding box center [768, 345] width 38 height 22
click at [765, 324] on icon at bounding box center [765, 329] width 0 height 24
click at [765, 367] on li "£" at bounding box center [769, 367] width 41 height 22
drag, startPoint x: 691, startPoint y: 331, endPoint x: 617, endPoint y: 333, distance: 74.6
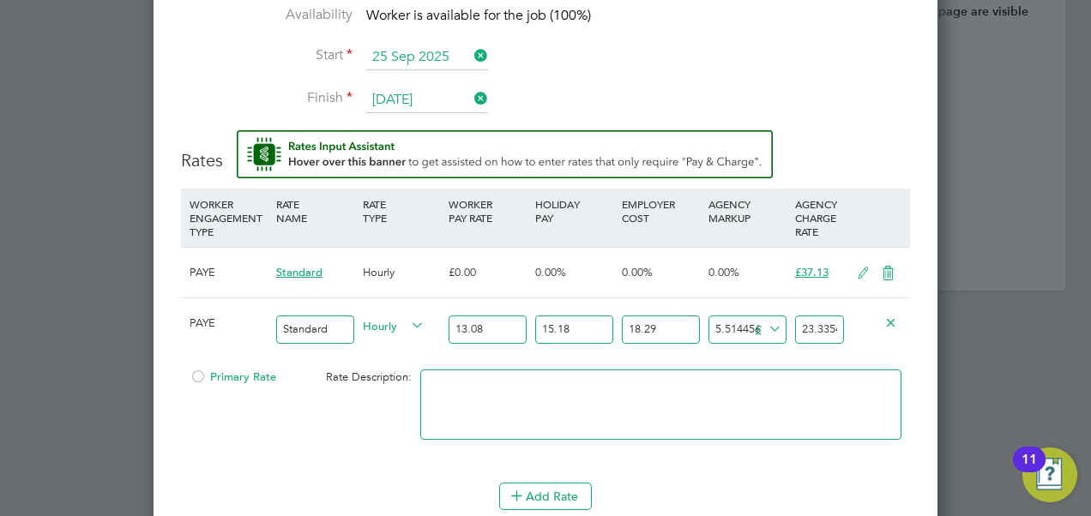
click at [618, 333] on div "18.29 n/a" at bounding box center [661, 329] width 87 height 63
type input "0"
type input "20.58"
drag, startPoint x: 840, startPoint y: 321, endPoint x: 799, endPoint y: 324, distance: 40.5
click at [799, 324] on input "20.58" at bounding box center [819, 330] width 49 height 28
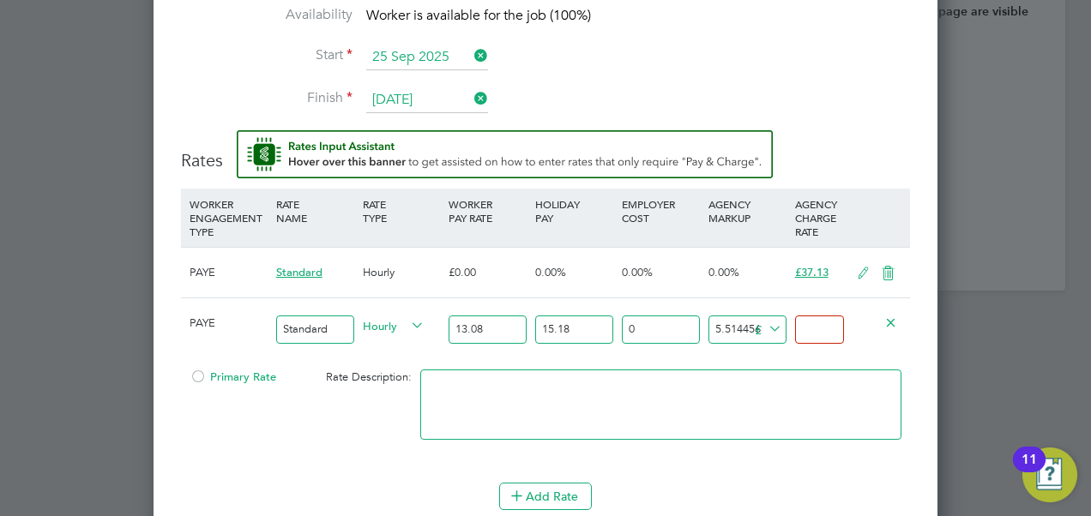
type input "-13.065544"
type input "2"
type input "4.934456"
type input "20"
type input "5.434456"
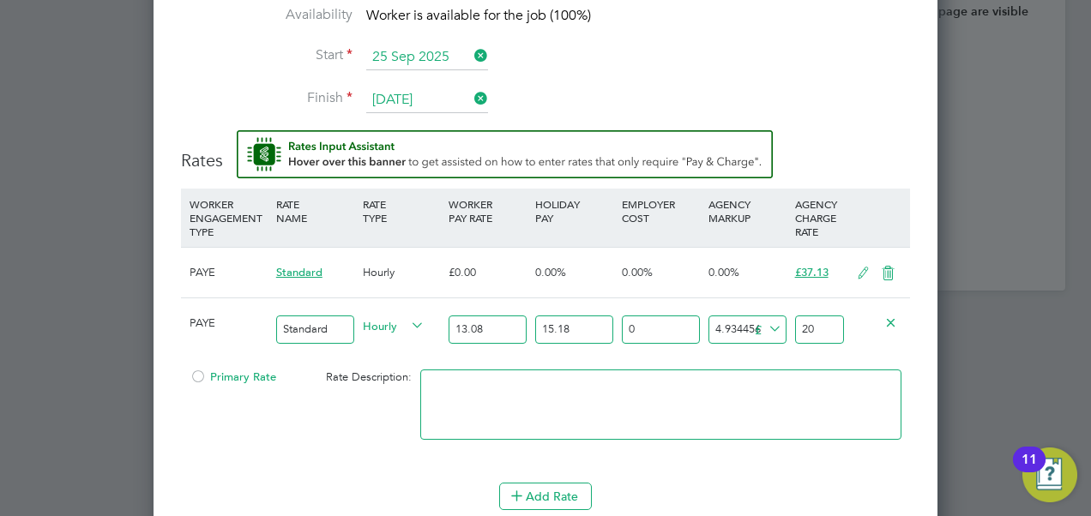
type input "20.5"
type input "5.514456"
type input "20.58"
click at [803, 434] on textarea at bounding box center [660, 405] width 481 height 70
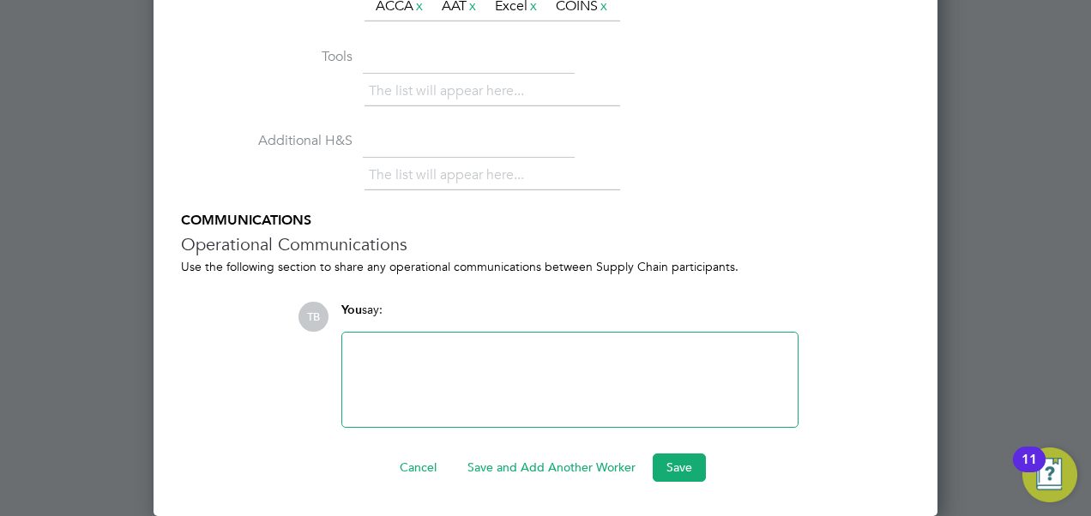
scroll to position [2808, 0]
click at [681, 461] on button "Save" at bounding box center [679, 467] width 53 height 27
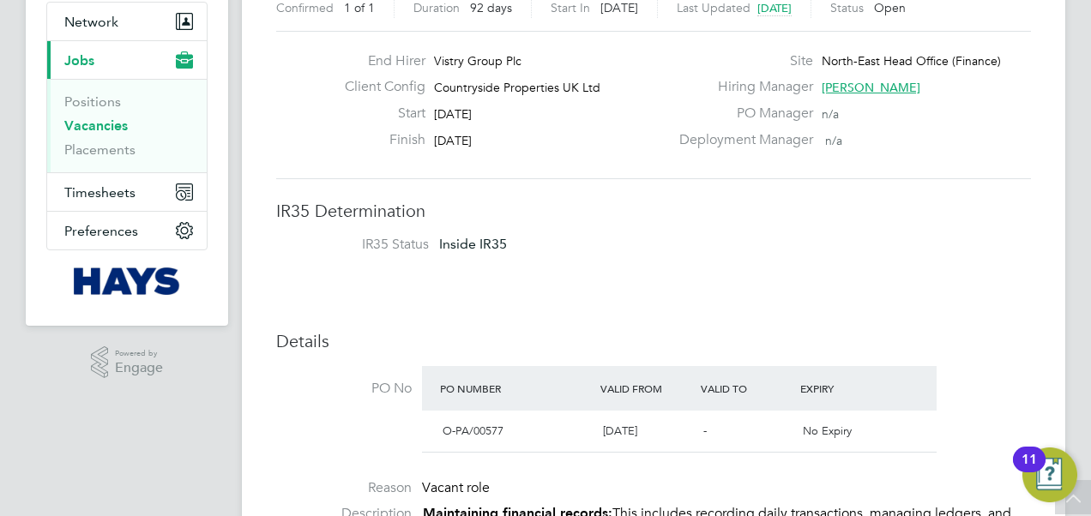
scroll to position [172, 0]
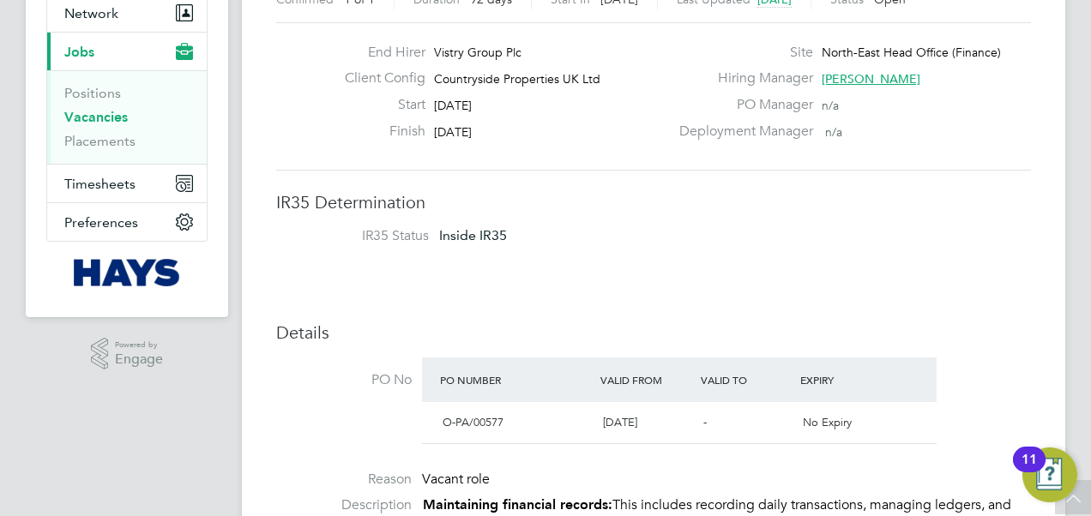
click at [83, 45] on span "Jobs" at bounding box center [79, 52] width 30 height 16
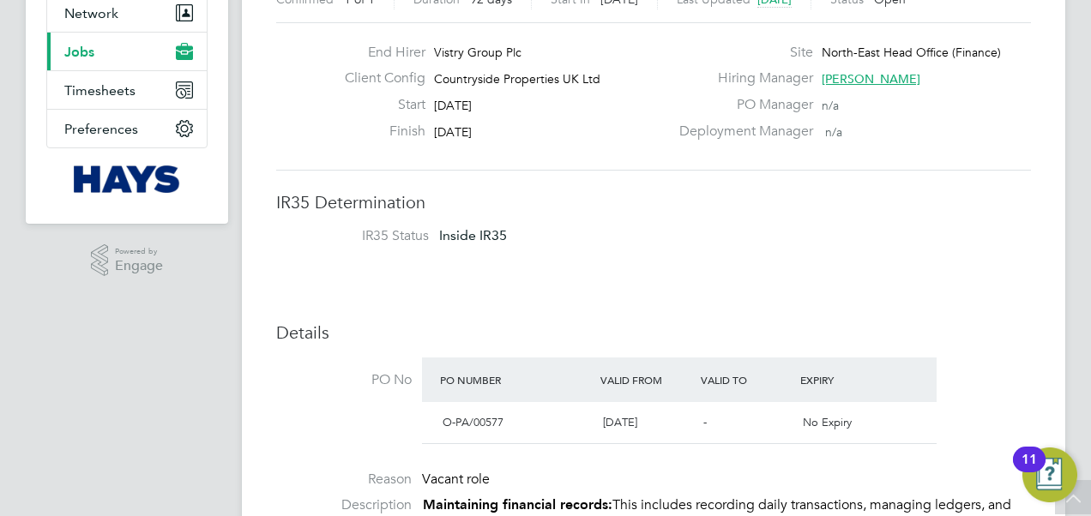
click at [83, 51] on span "Jobs" at bounding box center [79, 52] width 30 height 16
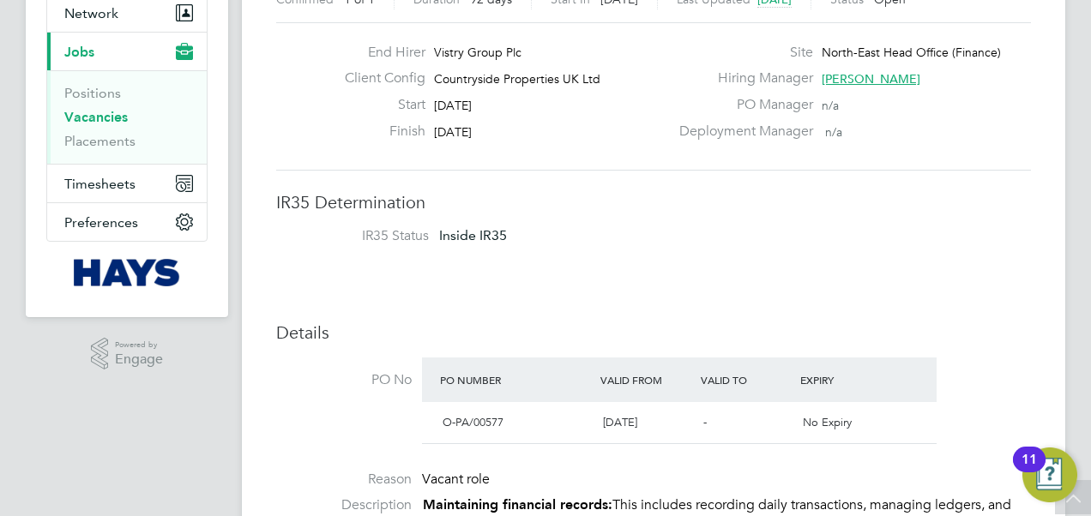
click at [91, 113] on link "Vacancies" at bounding box center [95, 117] width 63 height 16
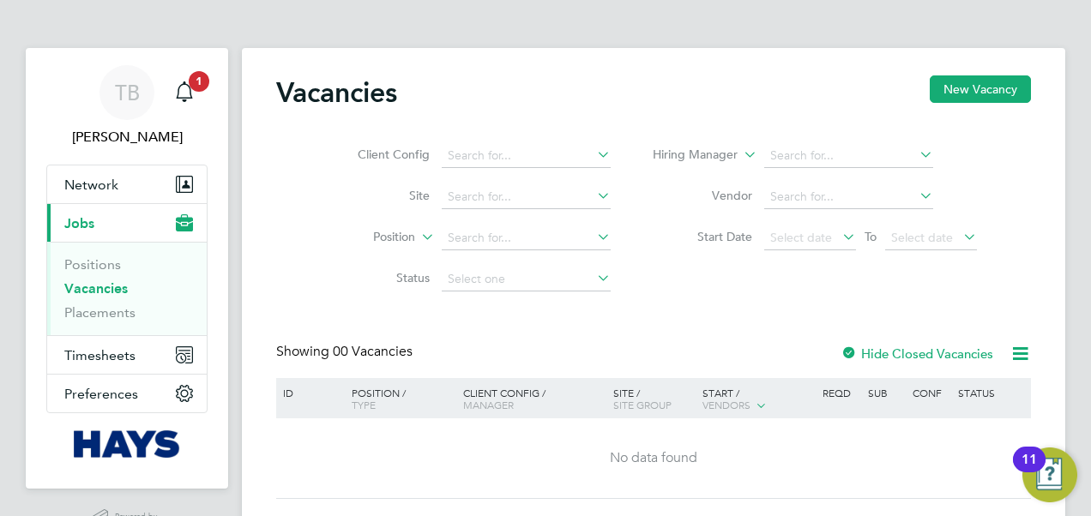
click at [853, 350] on div at bounding box center [849, 355] width 17 height 17
click at [113, 359] on span "Timesheets" at bounding box center [99, 355] width 71 height 16
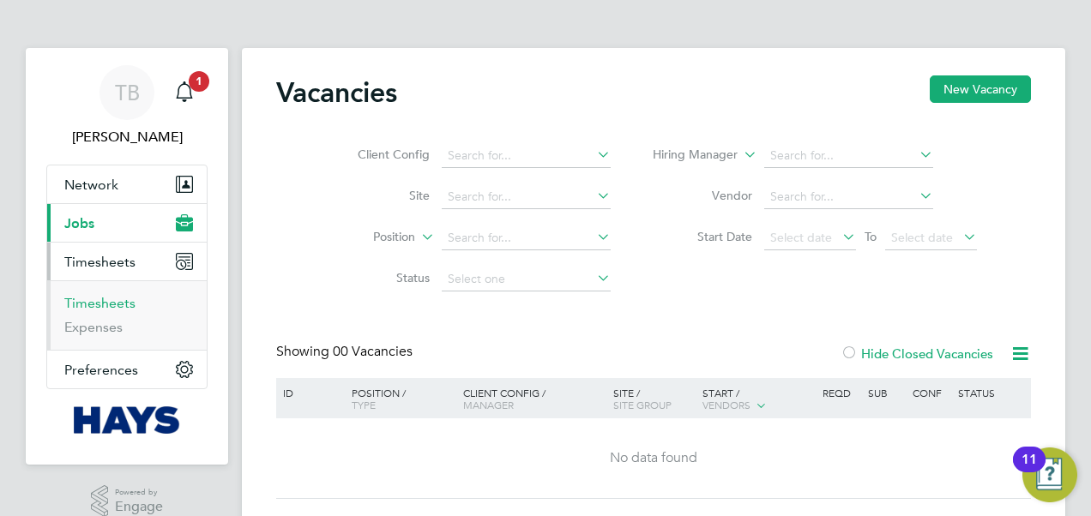
click at [97, 300] on link "Timesheets" at bounding box center [99, 303] width 71 height 16
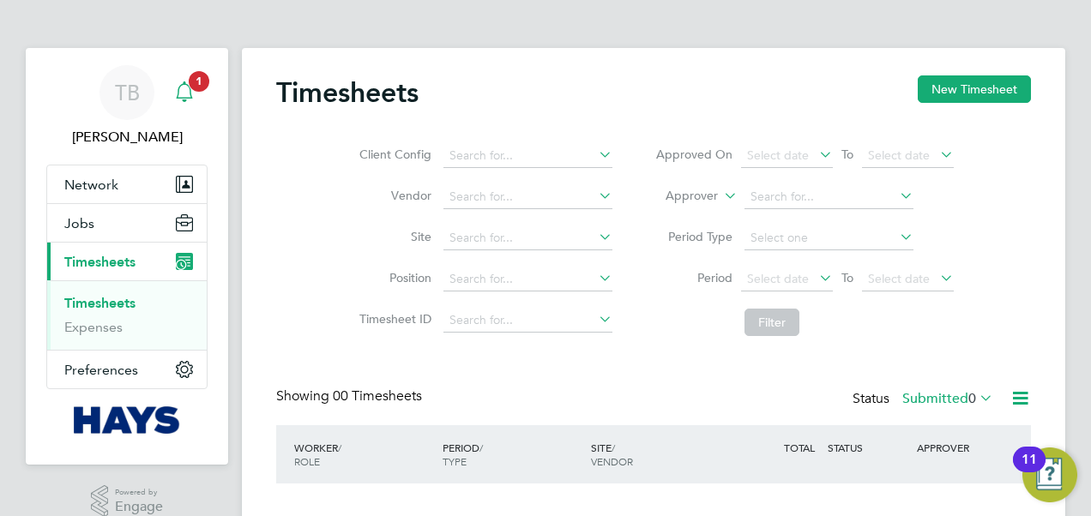
click at [198, 86] on span "1" at bounding box center [199, 81] width 21 height 21
